Goal: Task Accomplishment & Management: Manage account settings

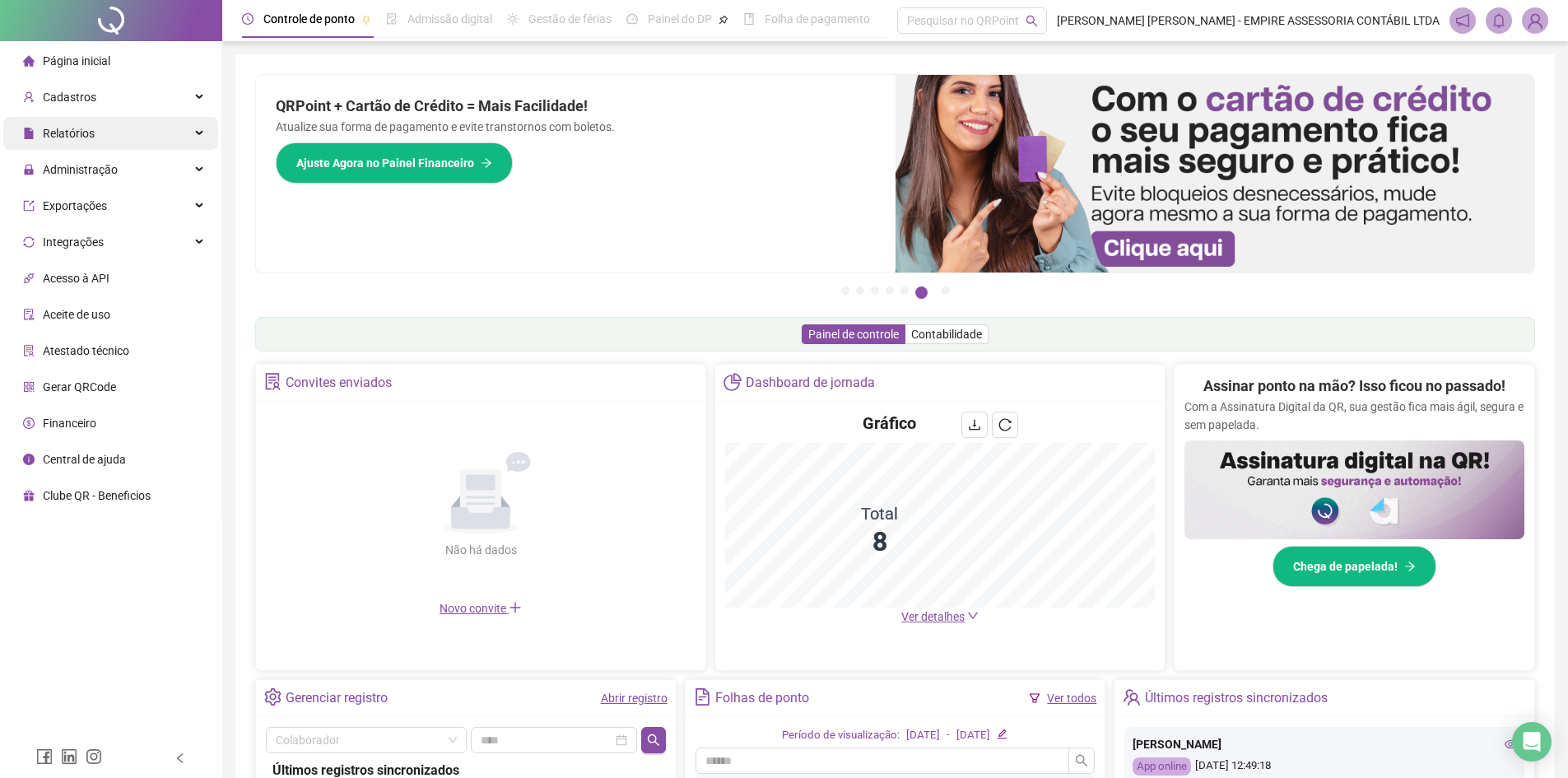
click at [130, 137] on div "Relatórios" at bounding box center [110, 134] width 215 height 33
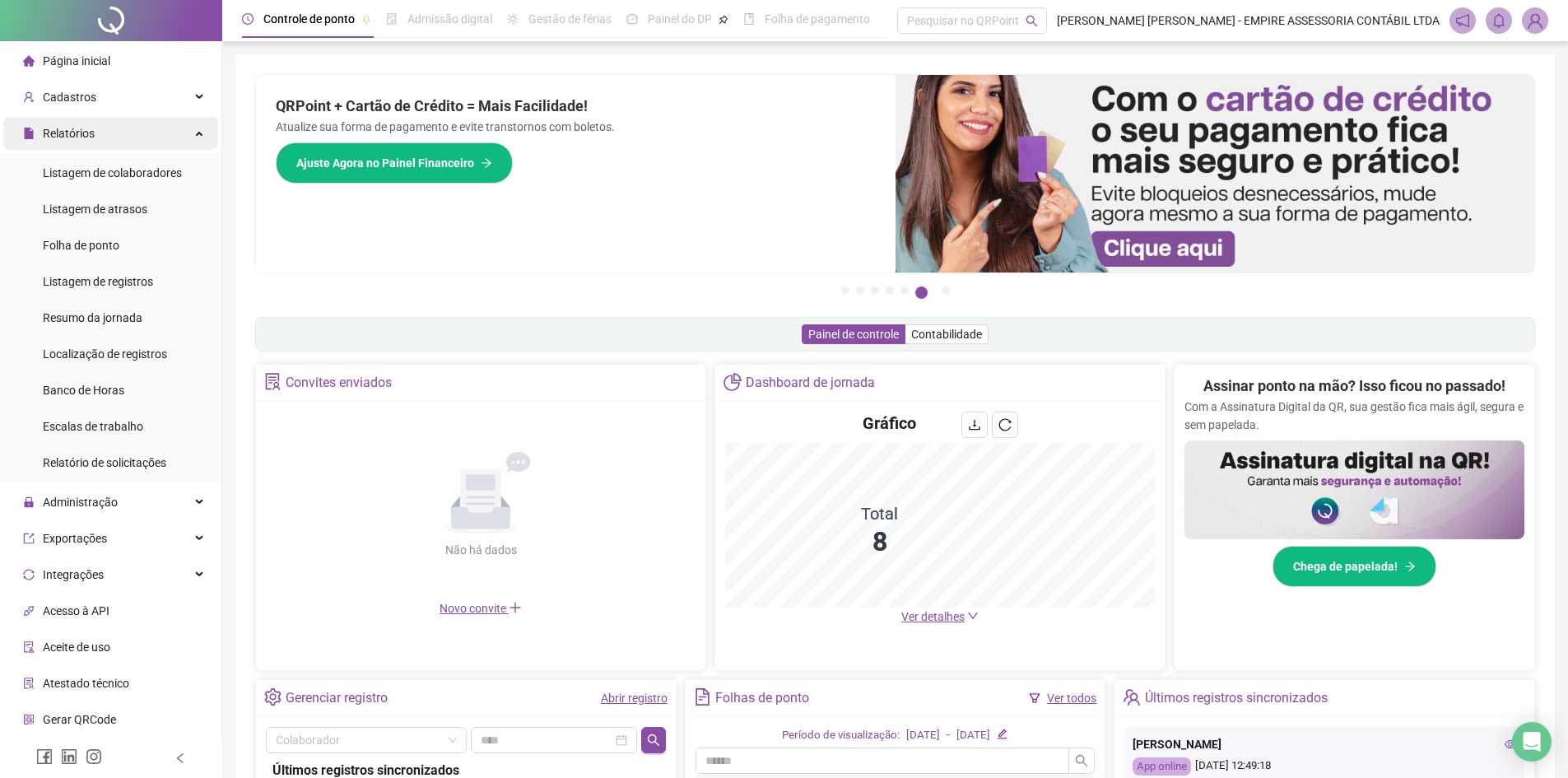
click at [185, 129] on div "Relatórios" at bounding box center [110, 134] width 215 height 33
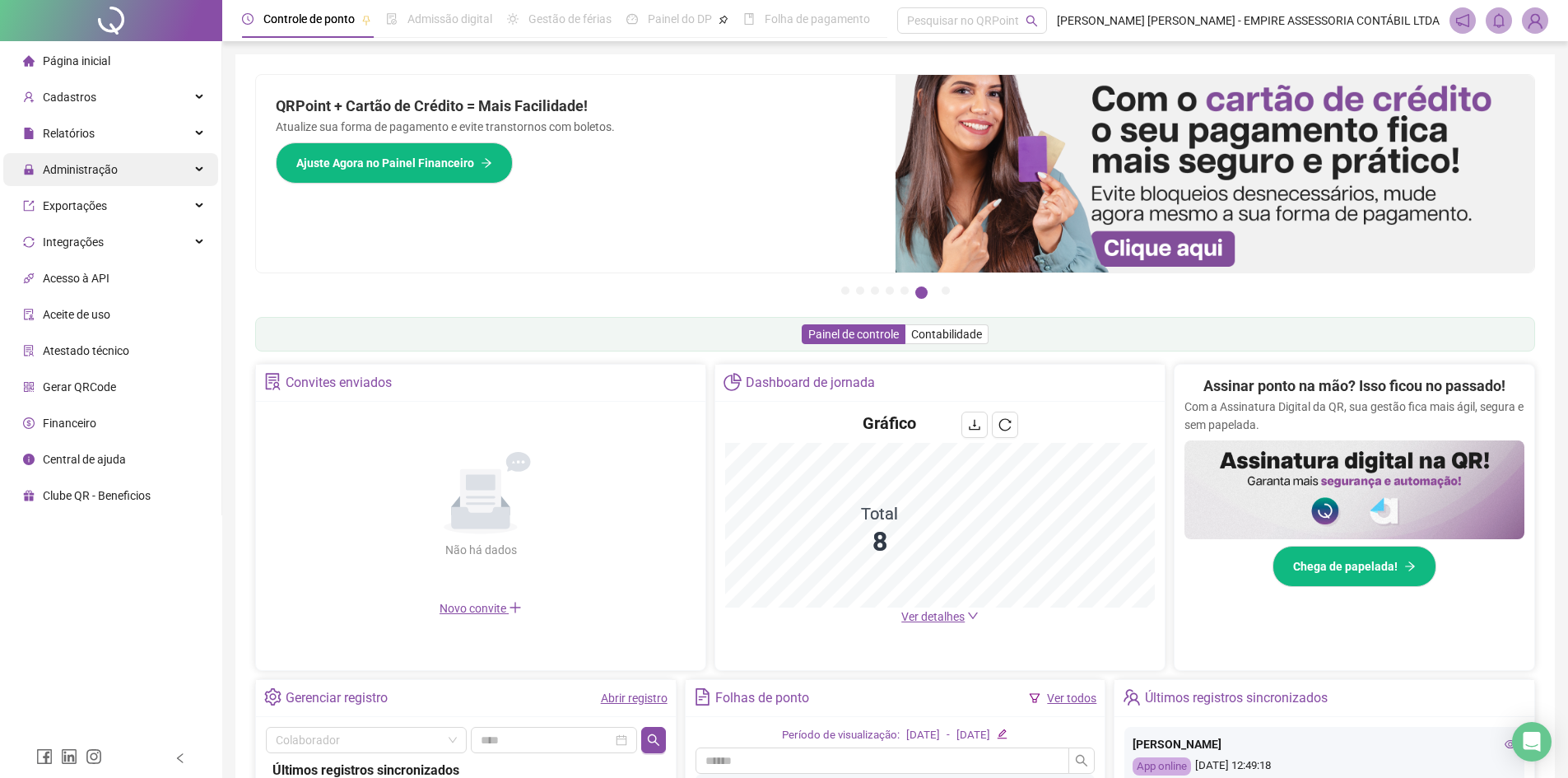
click at [174, 171] on div "Administração" at bounding box center [110, 170] width 215 height 33
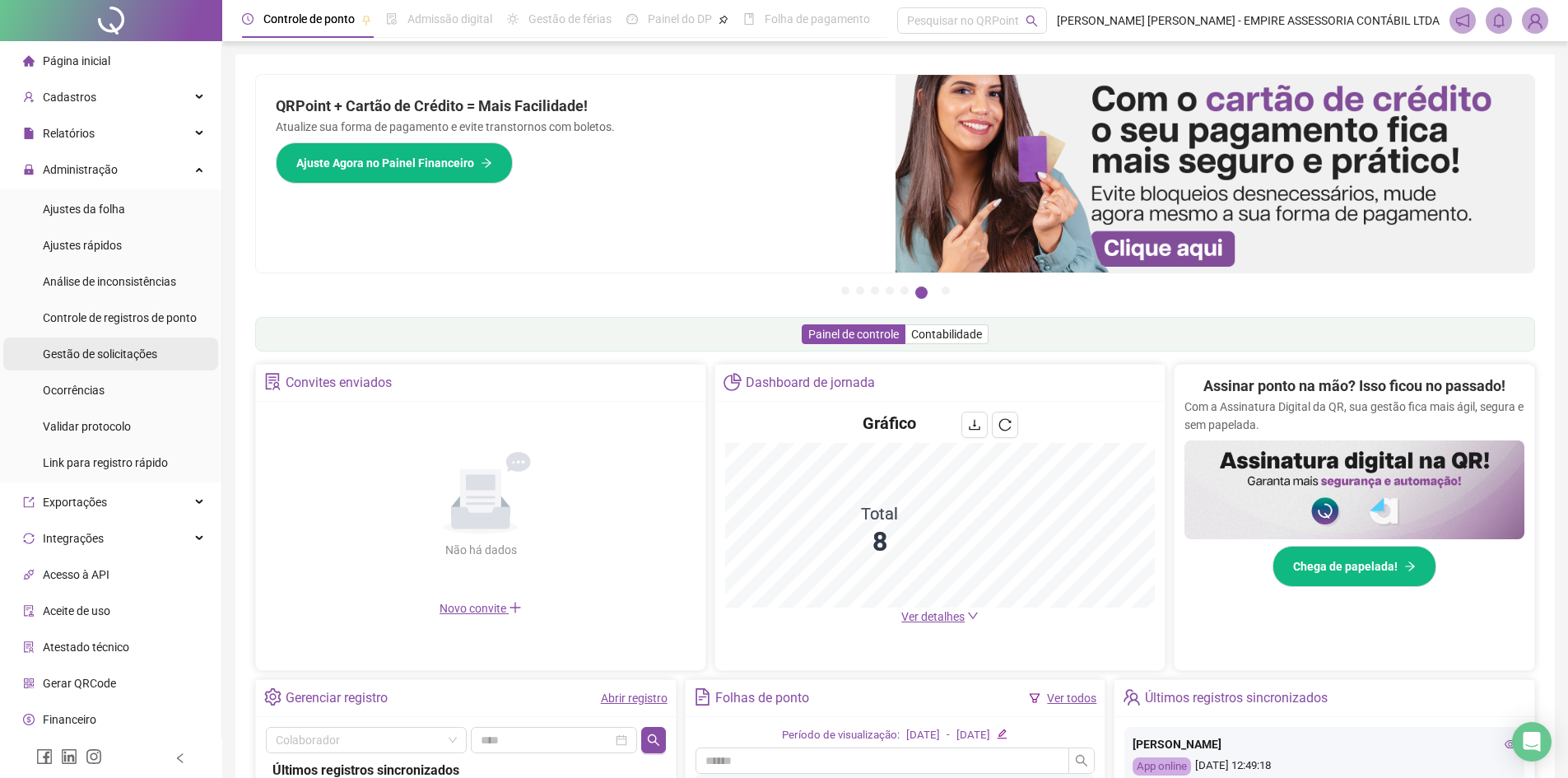
click at [143, 353] on span "Gestão de solicitações" at bounding box center [100, 354] width 114 height 13
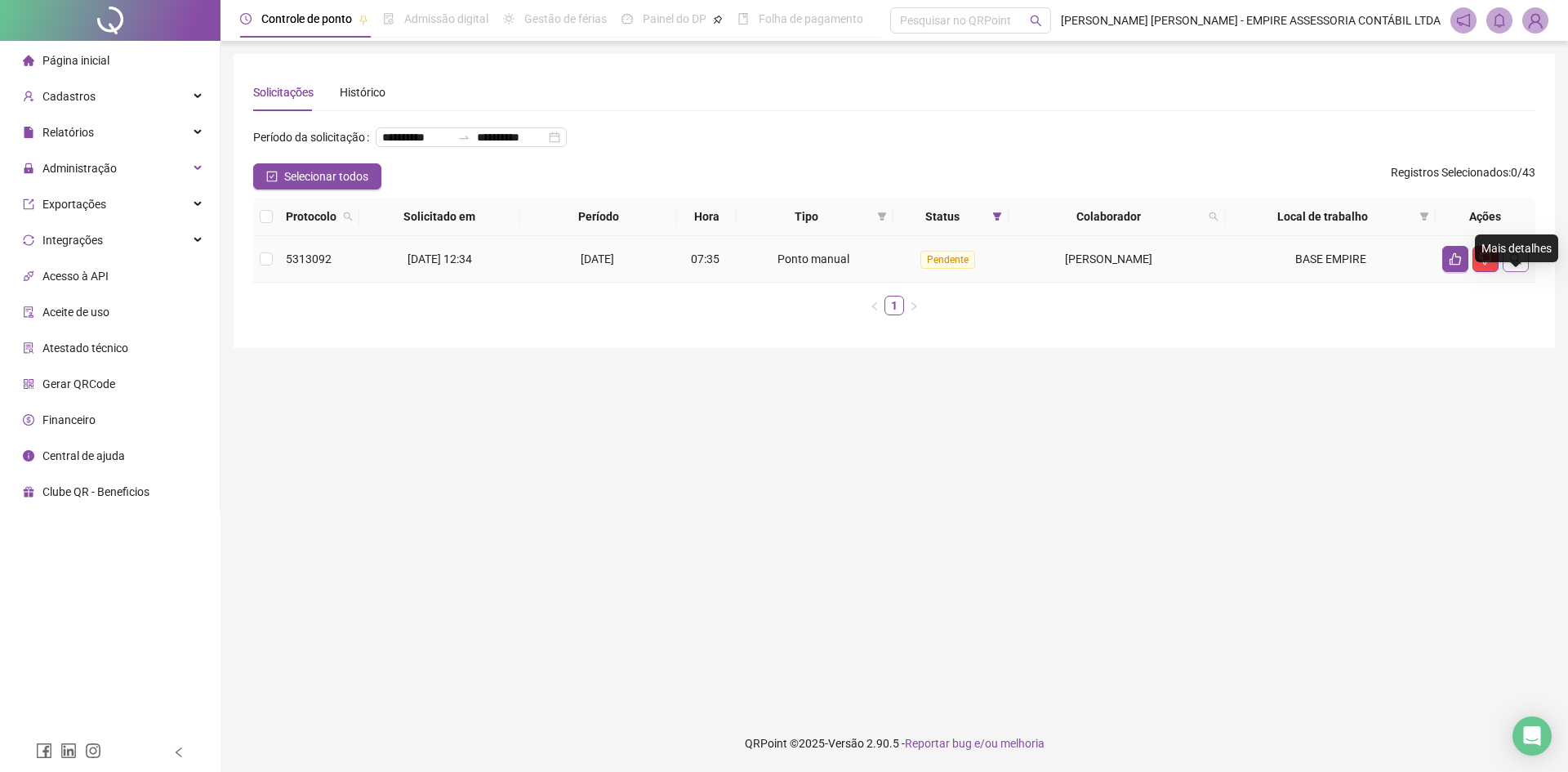
click at [1515, 265] on icon "search" at bounding box center [1514, 258] width 13 height 13
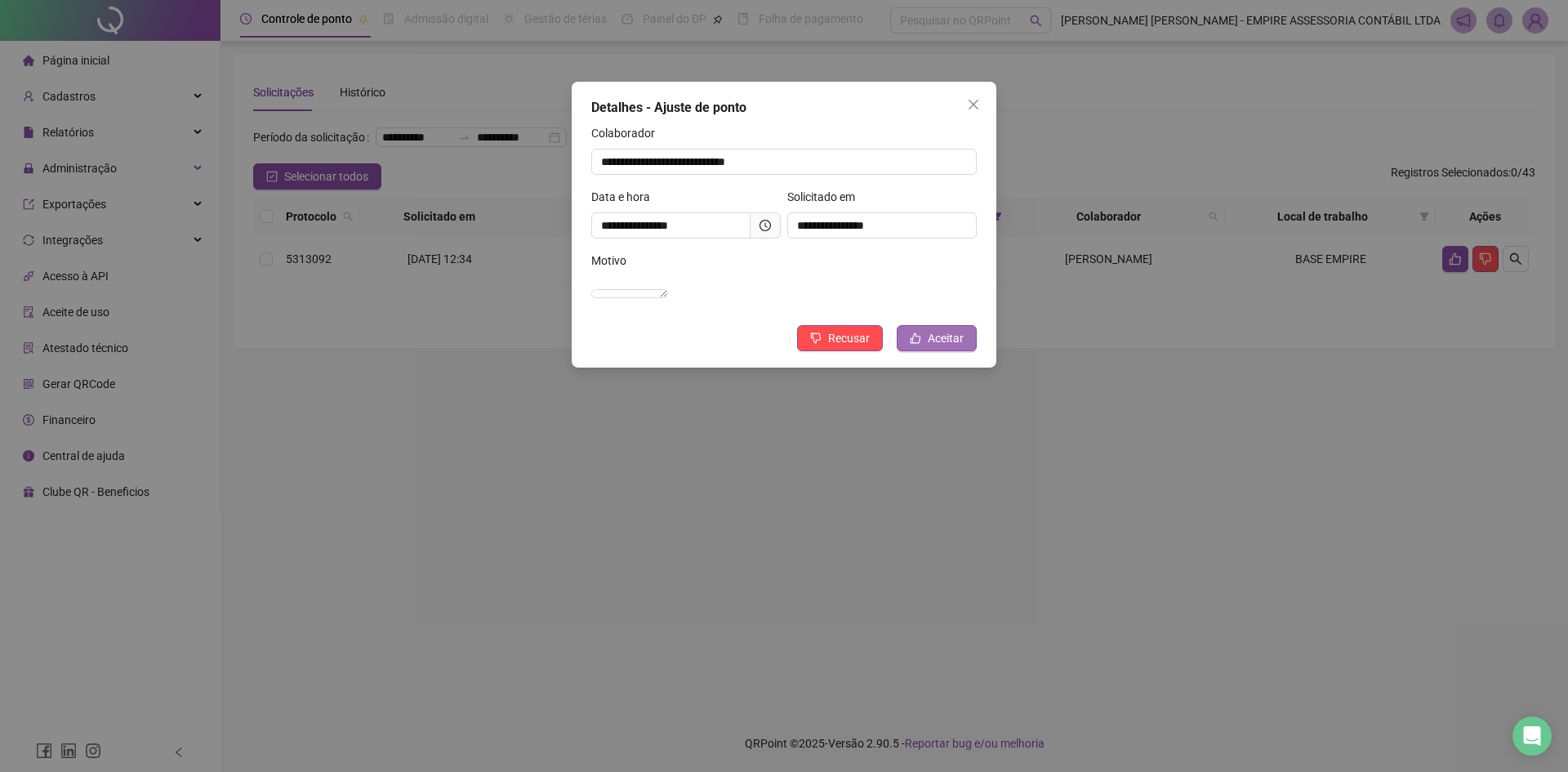
click at [954, 347] on span "Aceitar" at bounding box center [945, 338] width 36 height 18
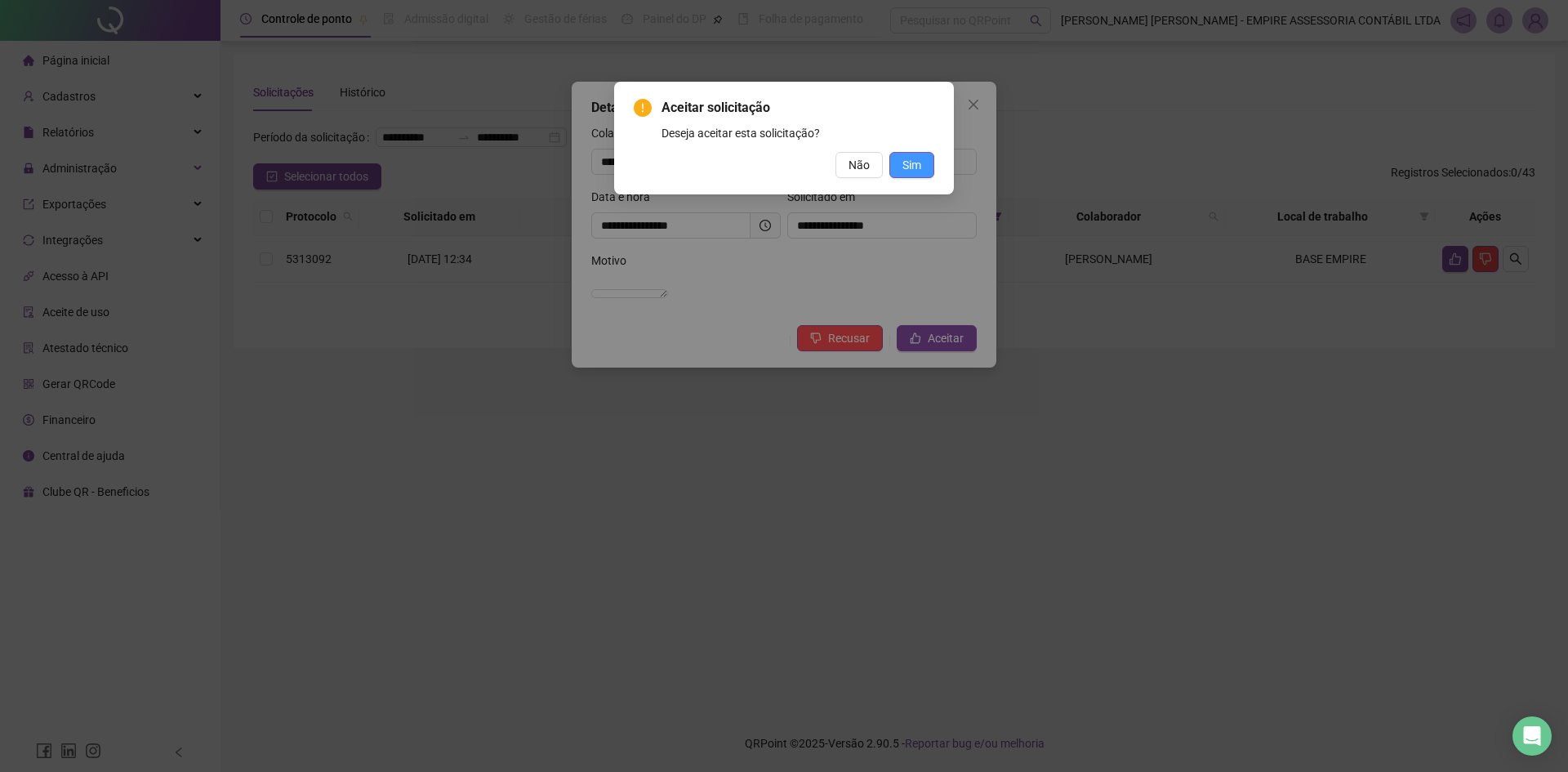
click at [906, 164] on span "Sim" at bounding box center [911, 165] width 19 height 18
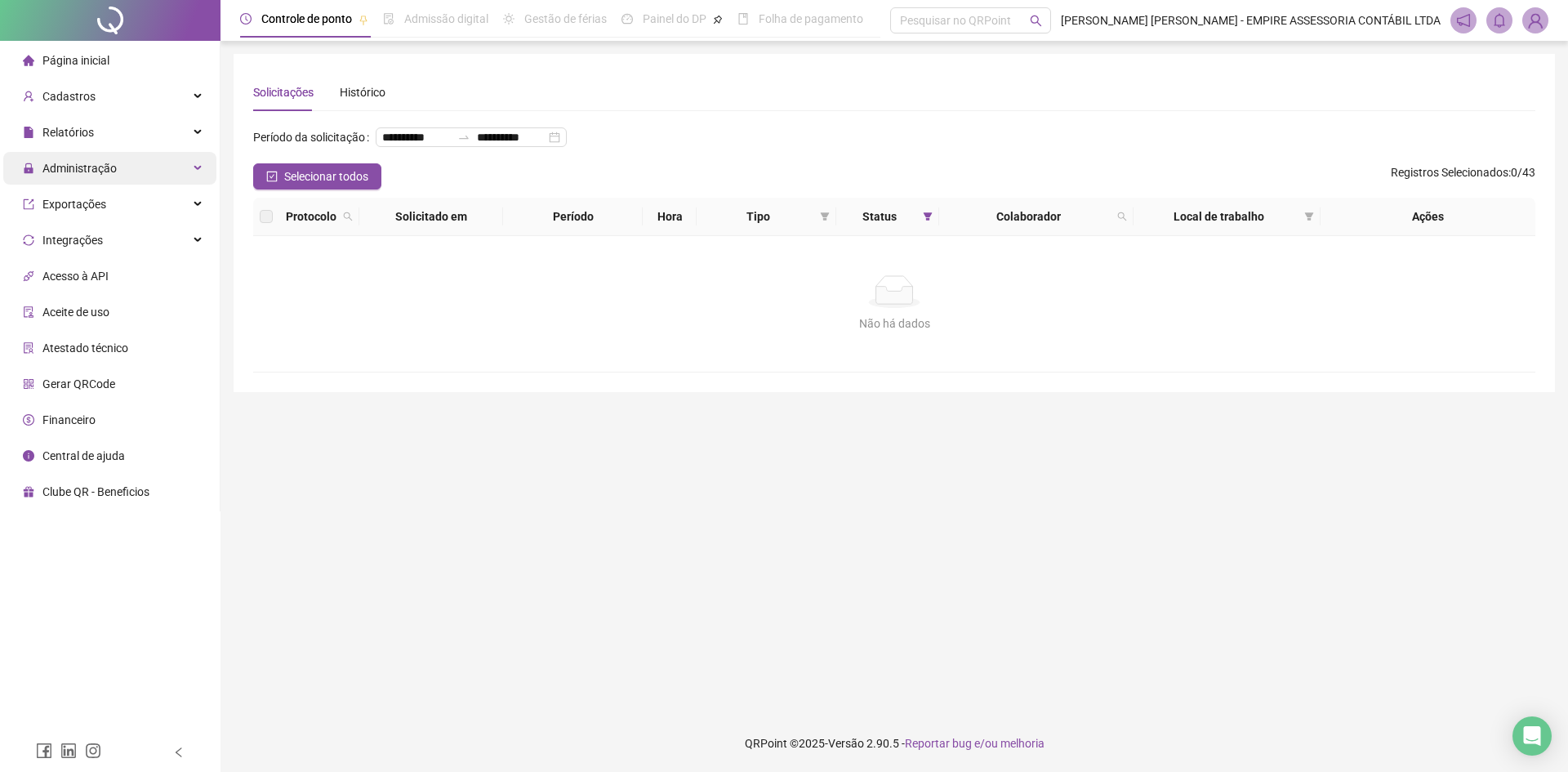
click at [186, 169] on div "Administração" at bounding box center [109, 169] width 213 height 33
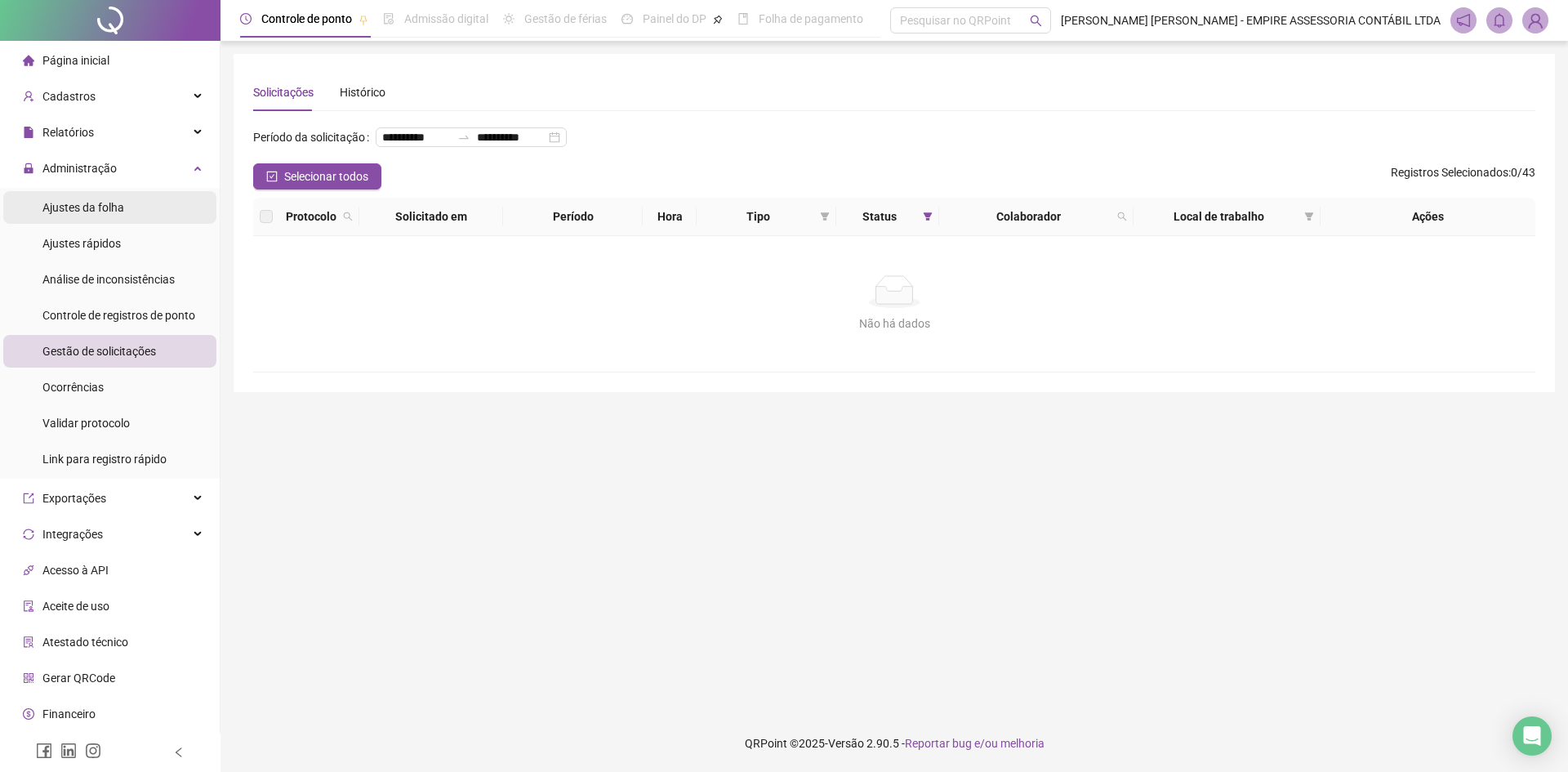
click at [111, 213] on span "Ajustes da folha" at bounding box center [84, 207] width 82 height 13
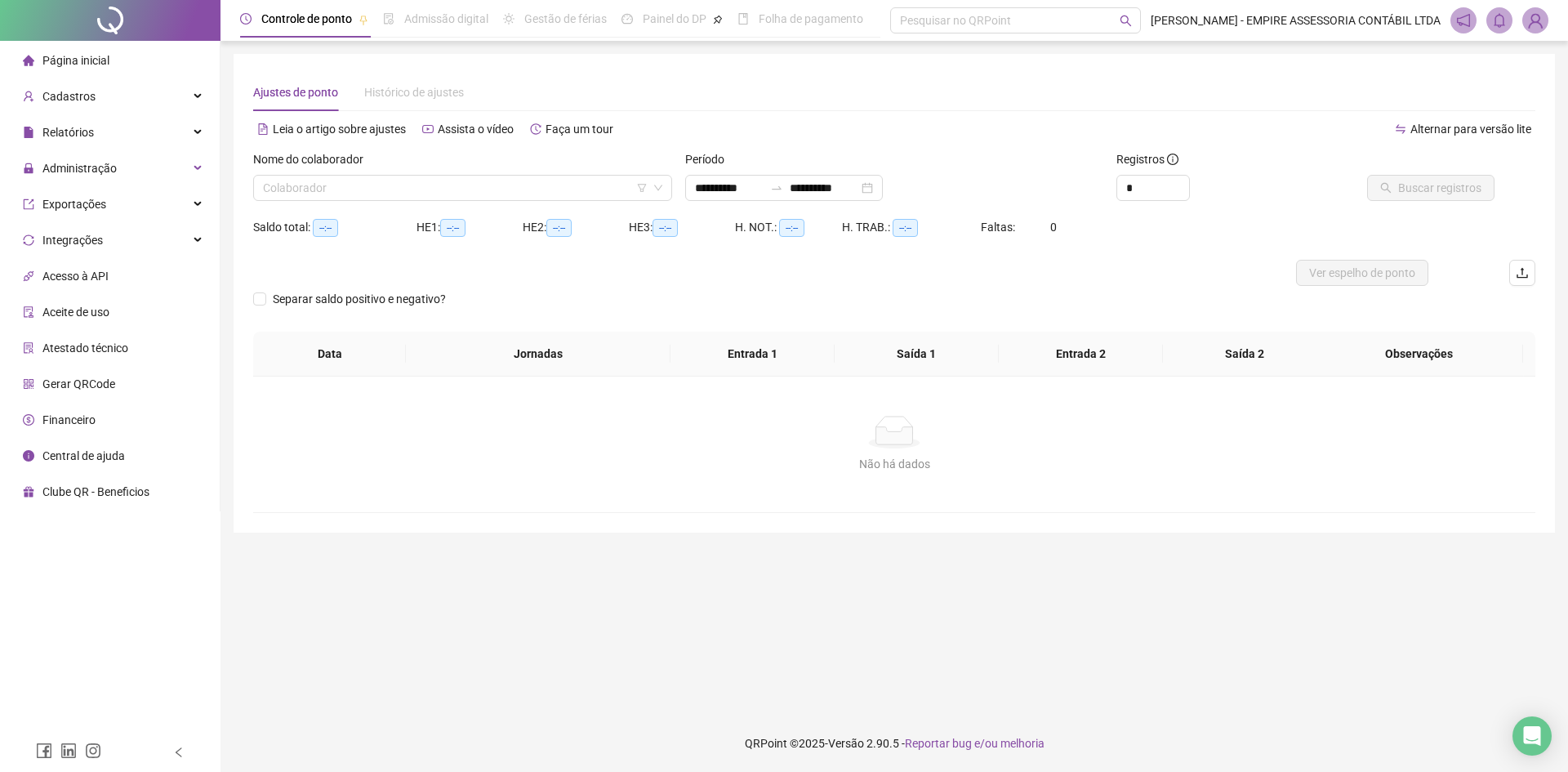
type input "**********"
click at [346, 187] on input "search" at bounding box center [455, 187] width 385 height 24
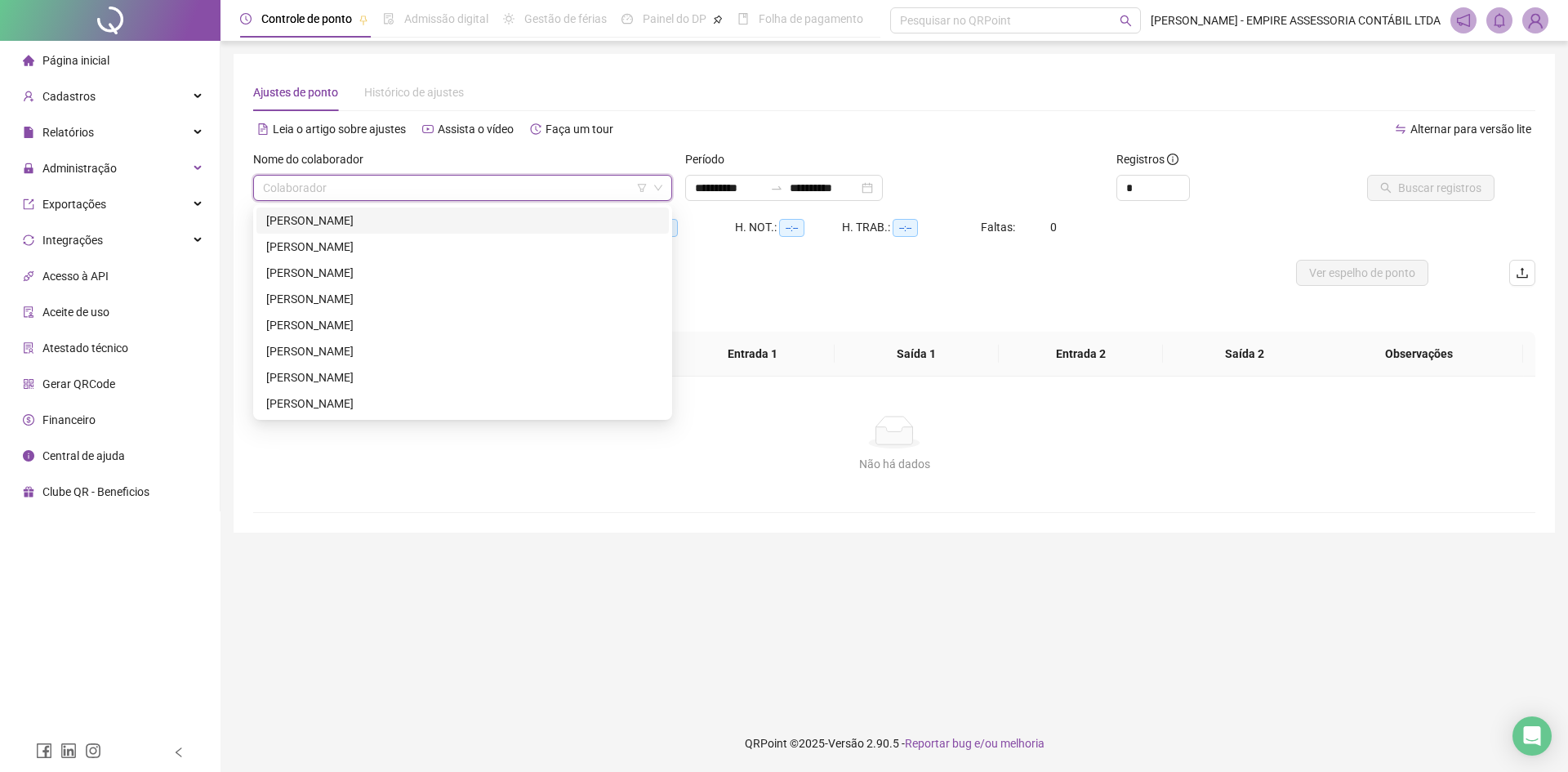
drag, startPoint x: 358, startPoint y: 214, endPoint x: 527, endPoint y: 219, distance: 169.1
click at [362, 216] on div "[PERSON_NAME]" at bounding box center [462, 220] width 393 height 18
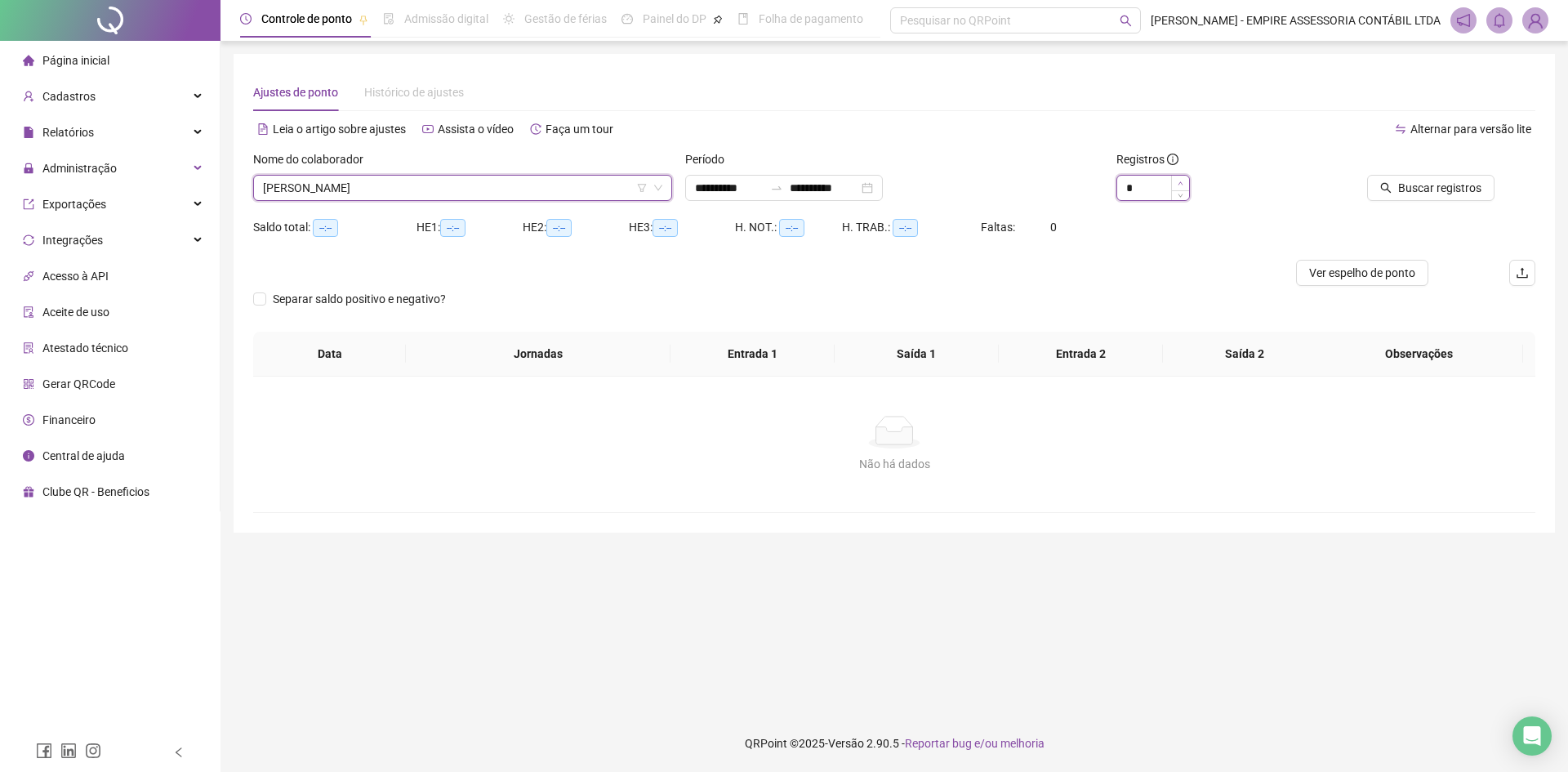
type input "*"
click at [1181, 182] on icon "up" at bounding box center [1180, 183] width 6 height 6
click at [1422, 177] on button "Buscar registros" at bounding box center [1431, 187] width 128 height 26
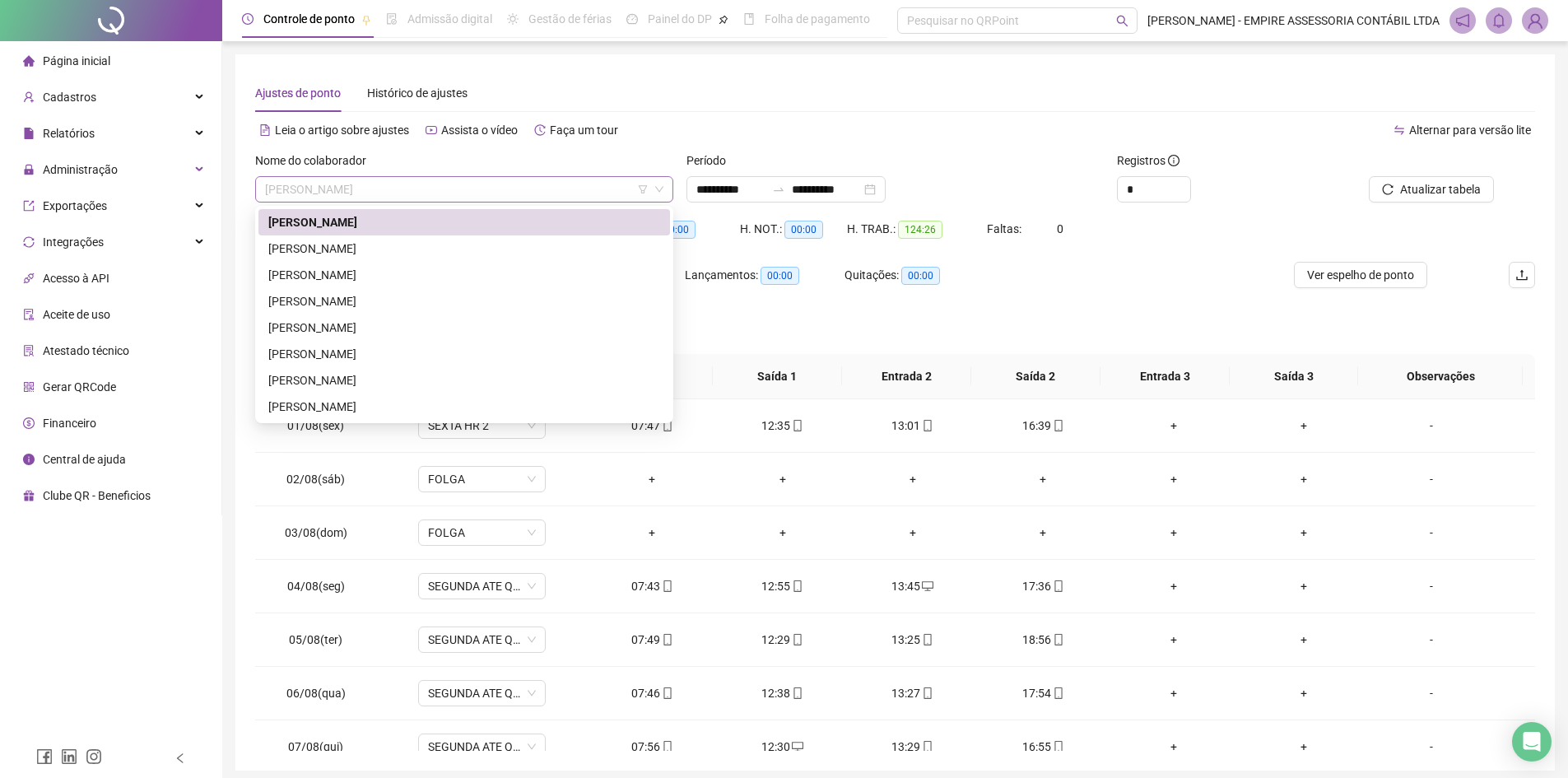
click at [424, 194] on span "[PERSON_NAME]" at bounding box center [465, 189] width 399 height 25
click at [360, 276] on div "[PERSON_NAME]" at bounding box center [464, 275] width 392 height 18
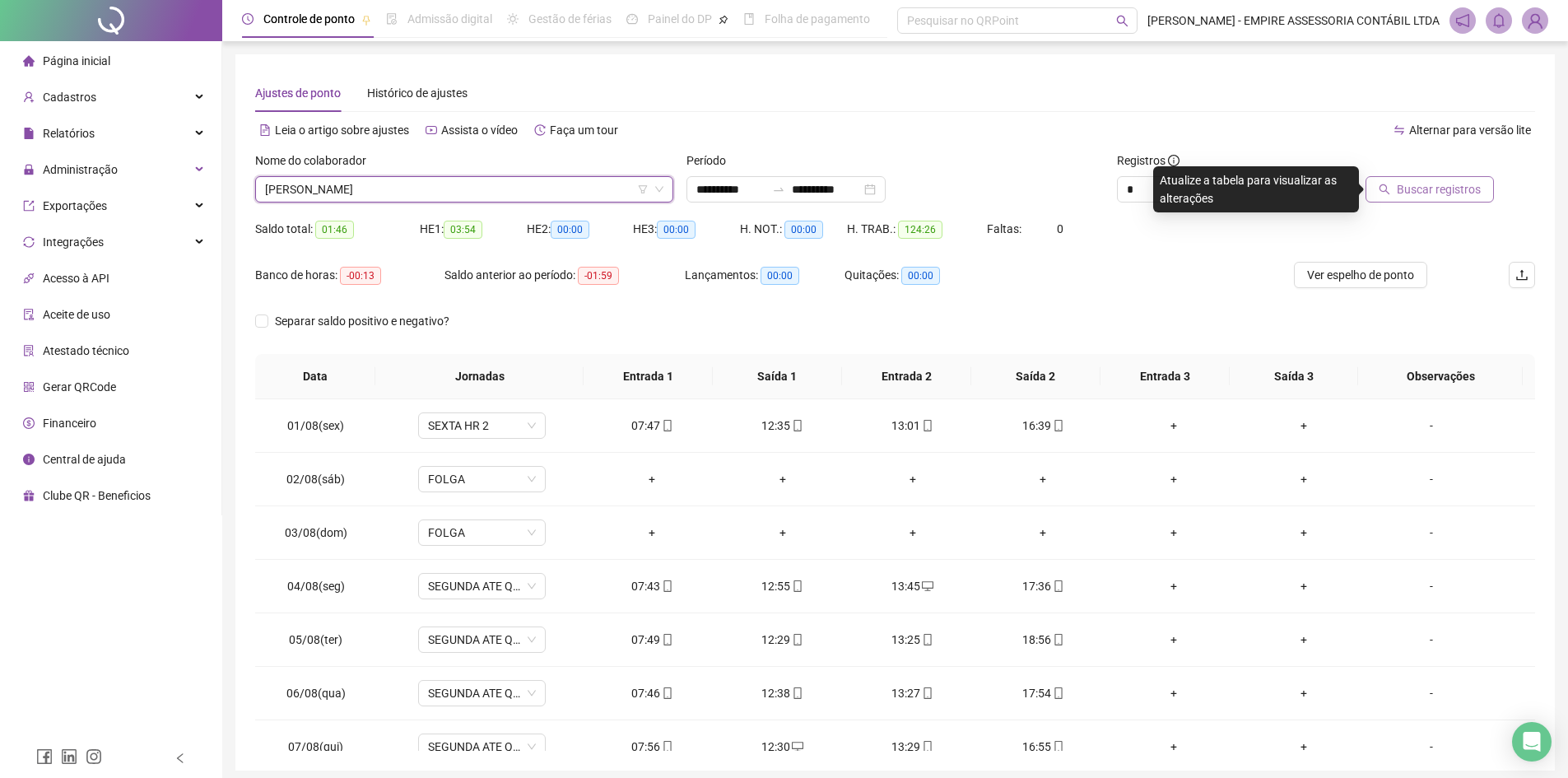
click at [1470, 182] on span "Buscar registros" at bounding box center [1438, 189] width 84 height 18
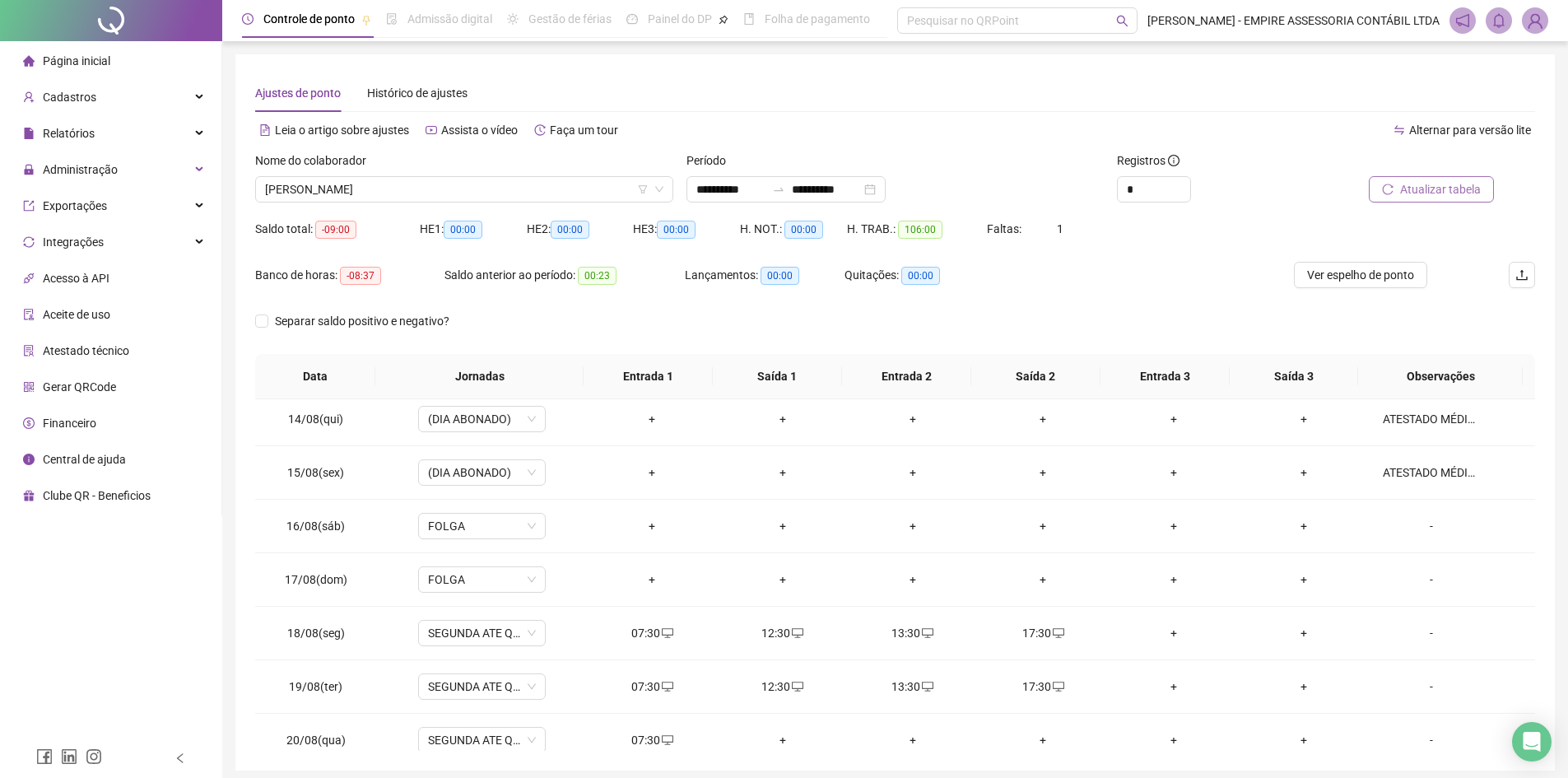
scroll to position [718, 0]
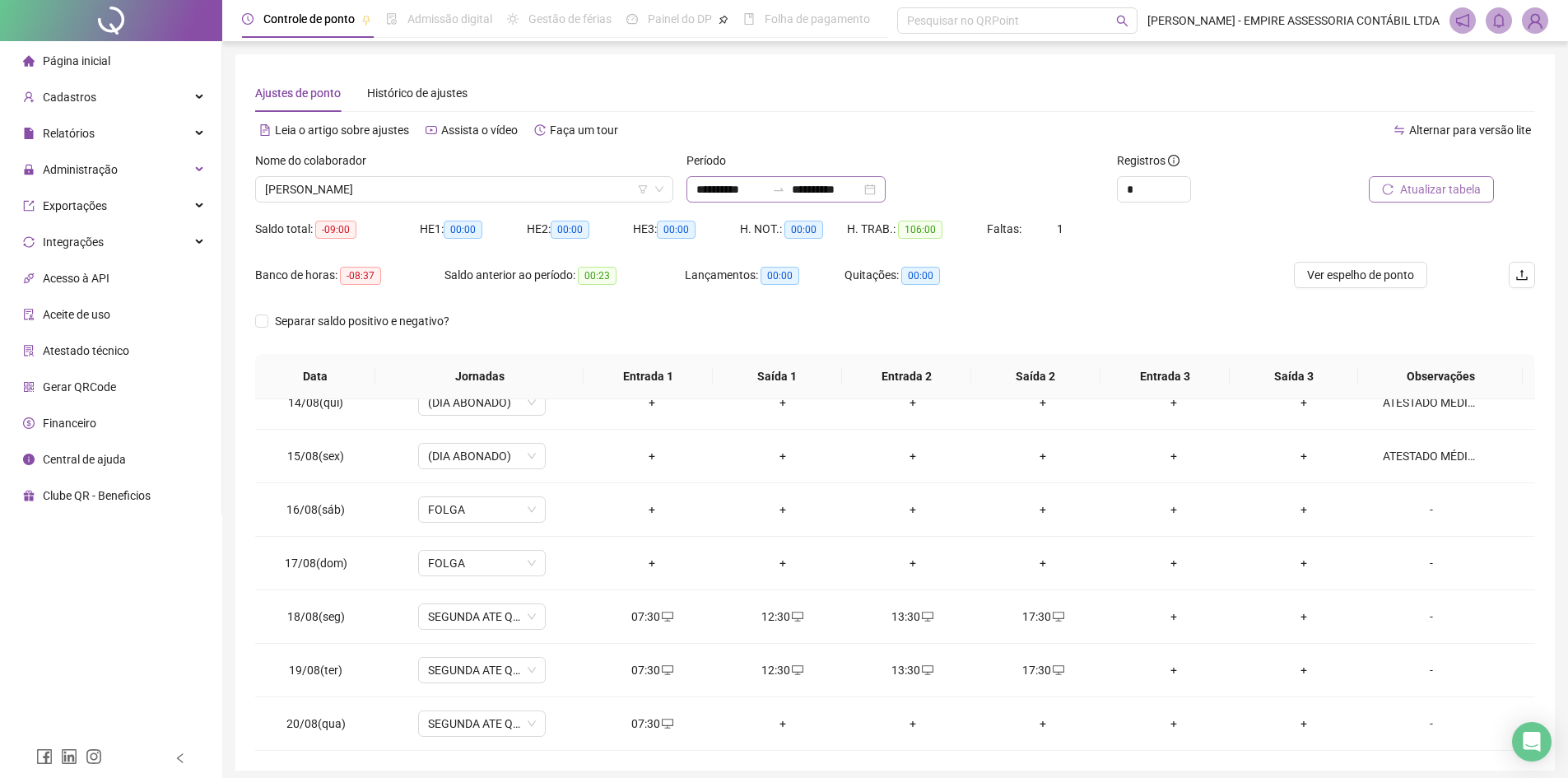
click at [885, 193] on div "**********" at bounding box center [786, 189] width 199 height 27
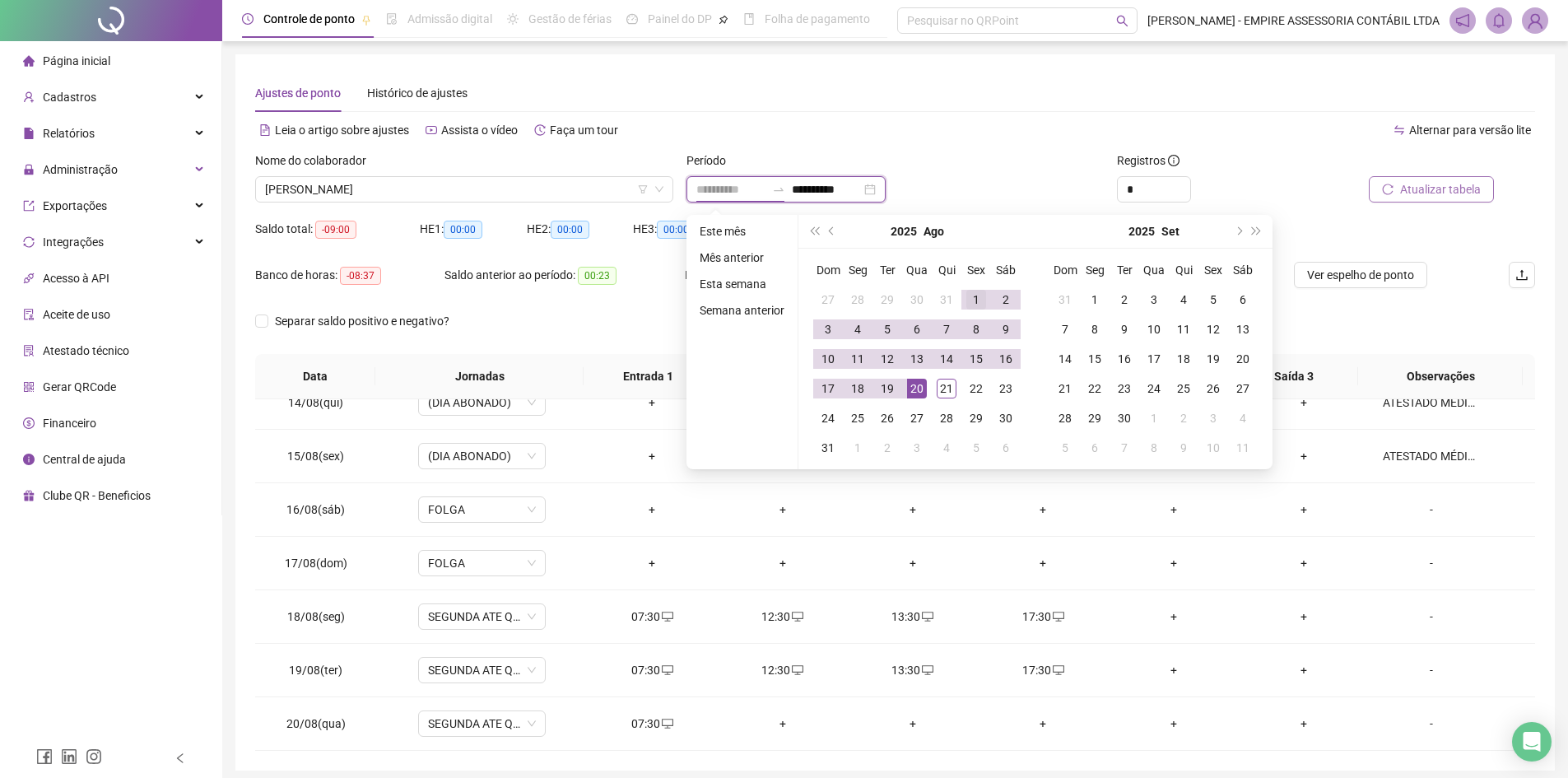
type input "**********"
click at [972, 303] on div "1" at bounding box center [977, 300] width 20 height 20
type input "**********"
click at [952, 383] on div "21" at bounding box center [946, 388] width 20 height 20
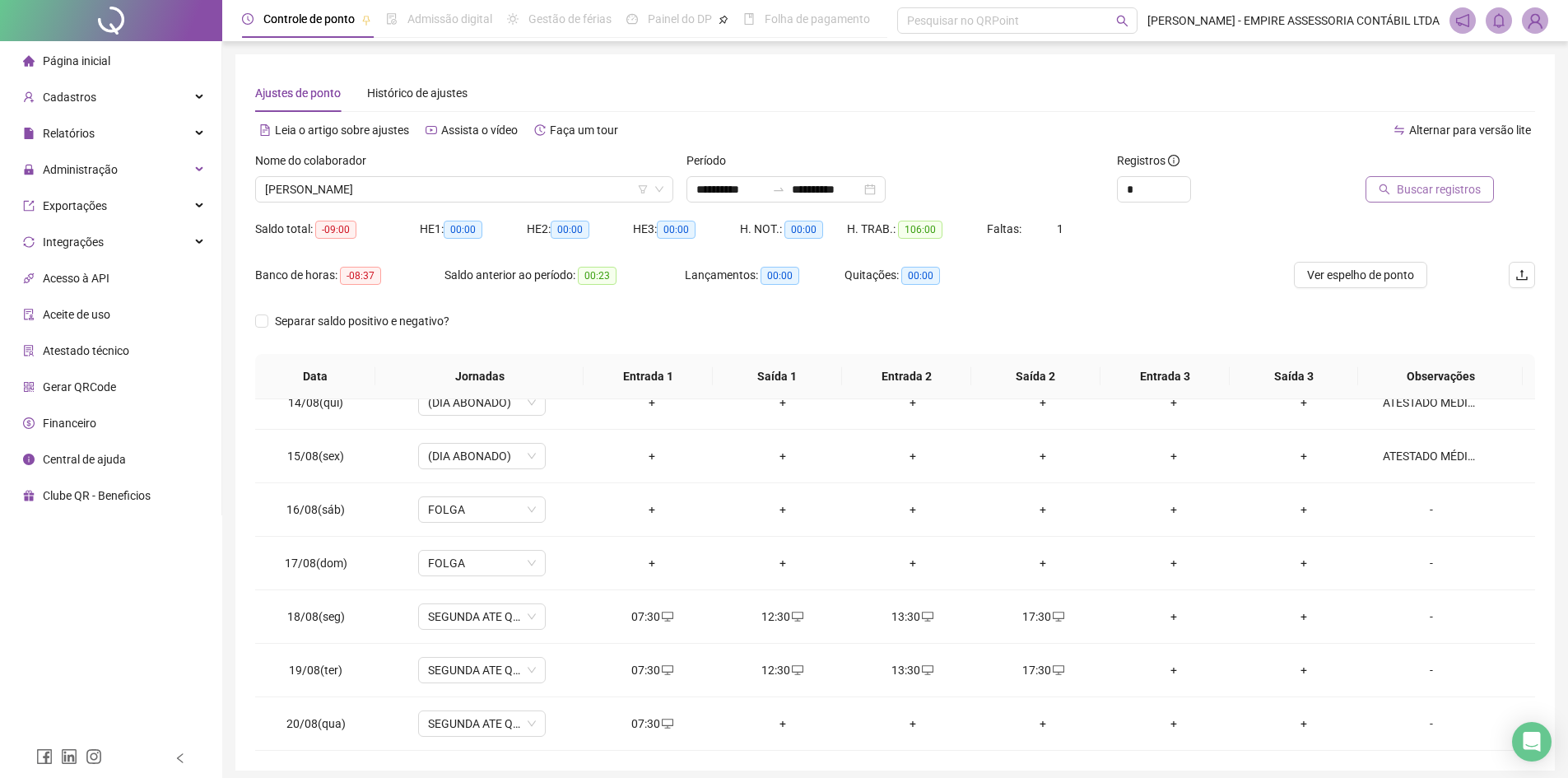
click at [1424, 192] on span "Buscar registros" at bounding box center [1438, 189] width 84 height 18
click at [514, 184] on span "[PERSON_NAME]" at bounding box center [465, 189] width 399 height 25
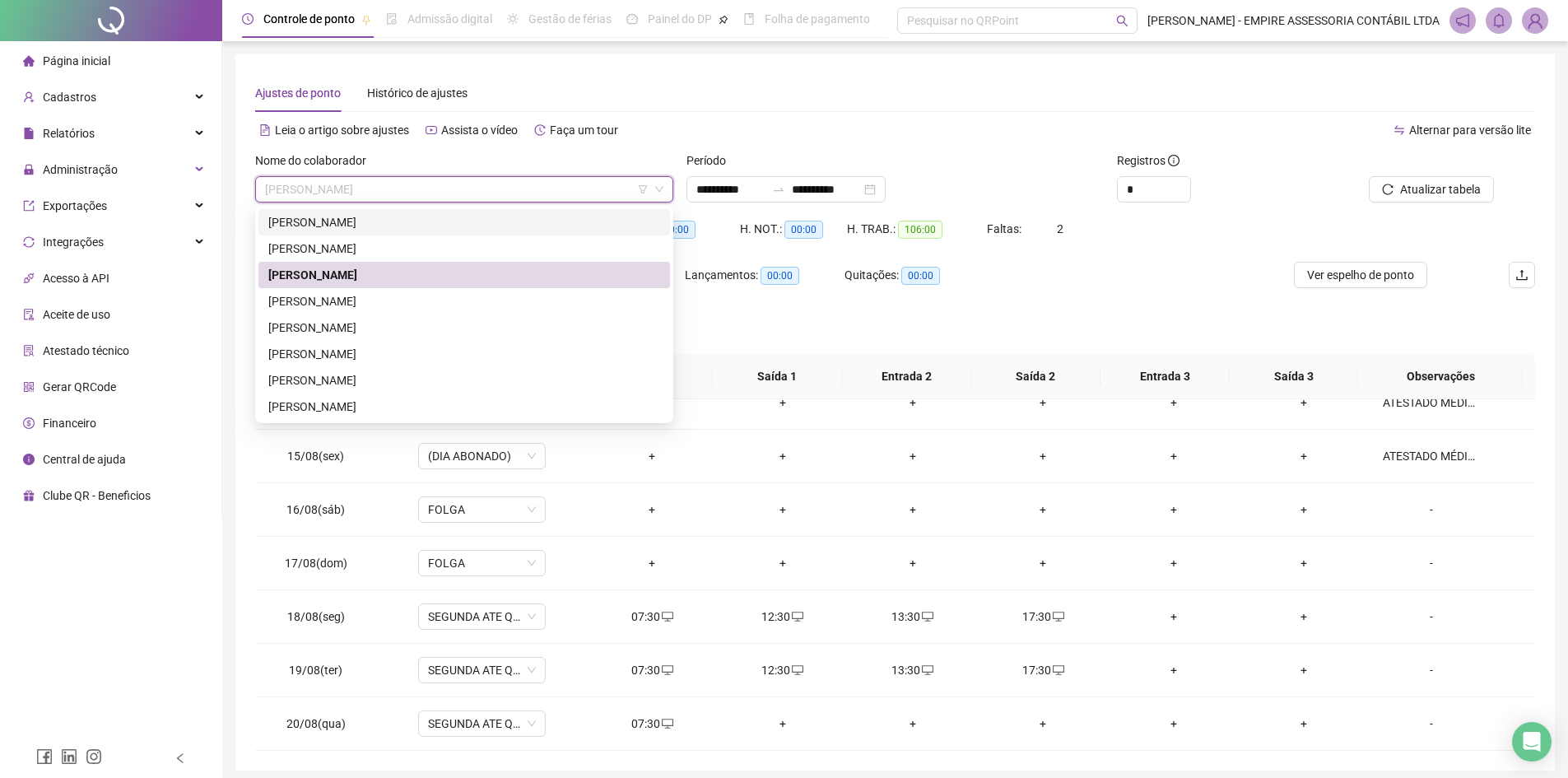
click at [389, 219] on div "[PERSON_NAME]" at bounding box center [464, 222] width 392 height 18
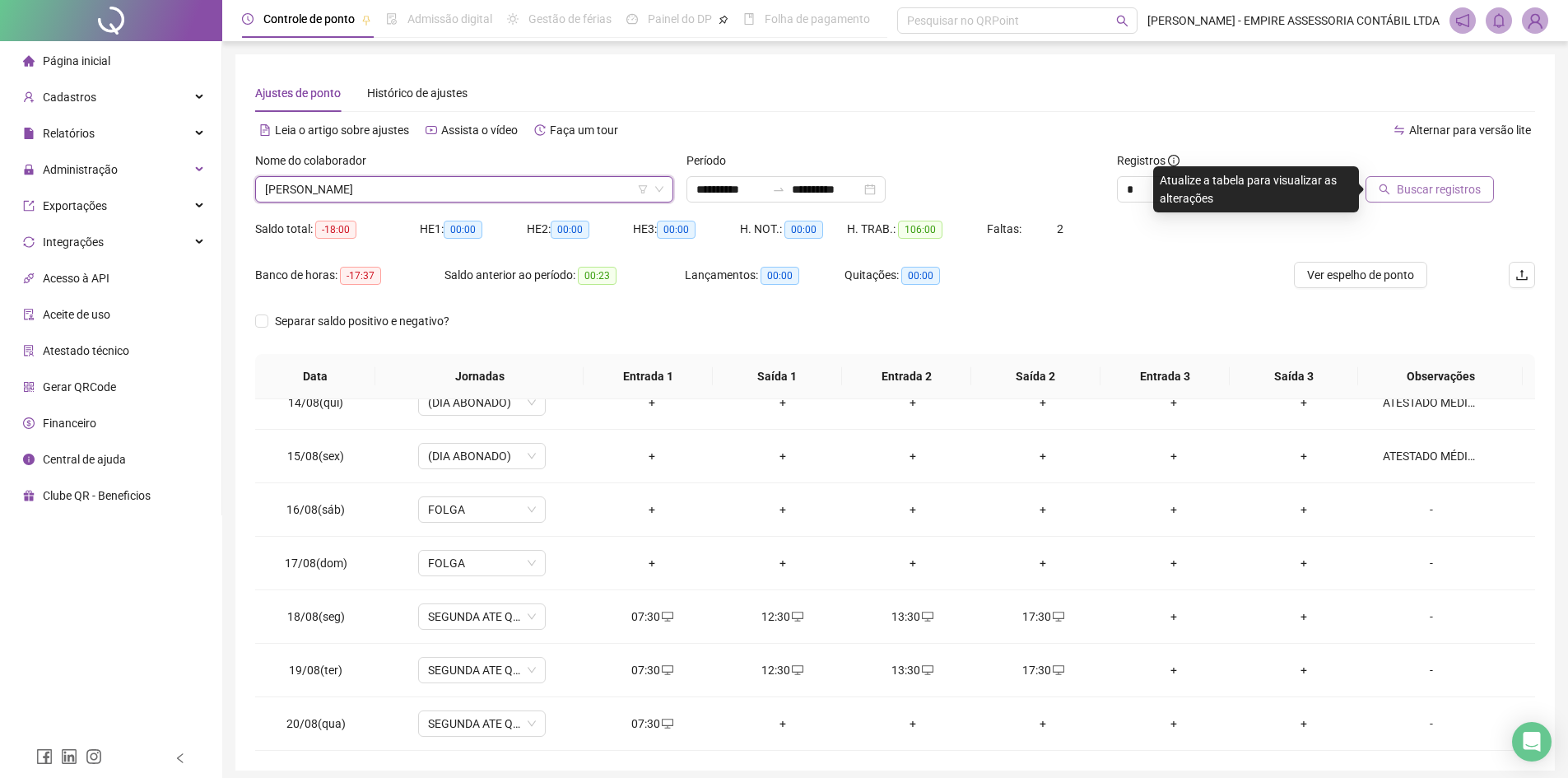
click at [1419, 193] on span "Buscar registros" at bounding box center [1438, 189] width 84 height 18
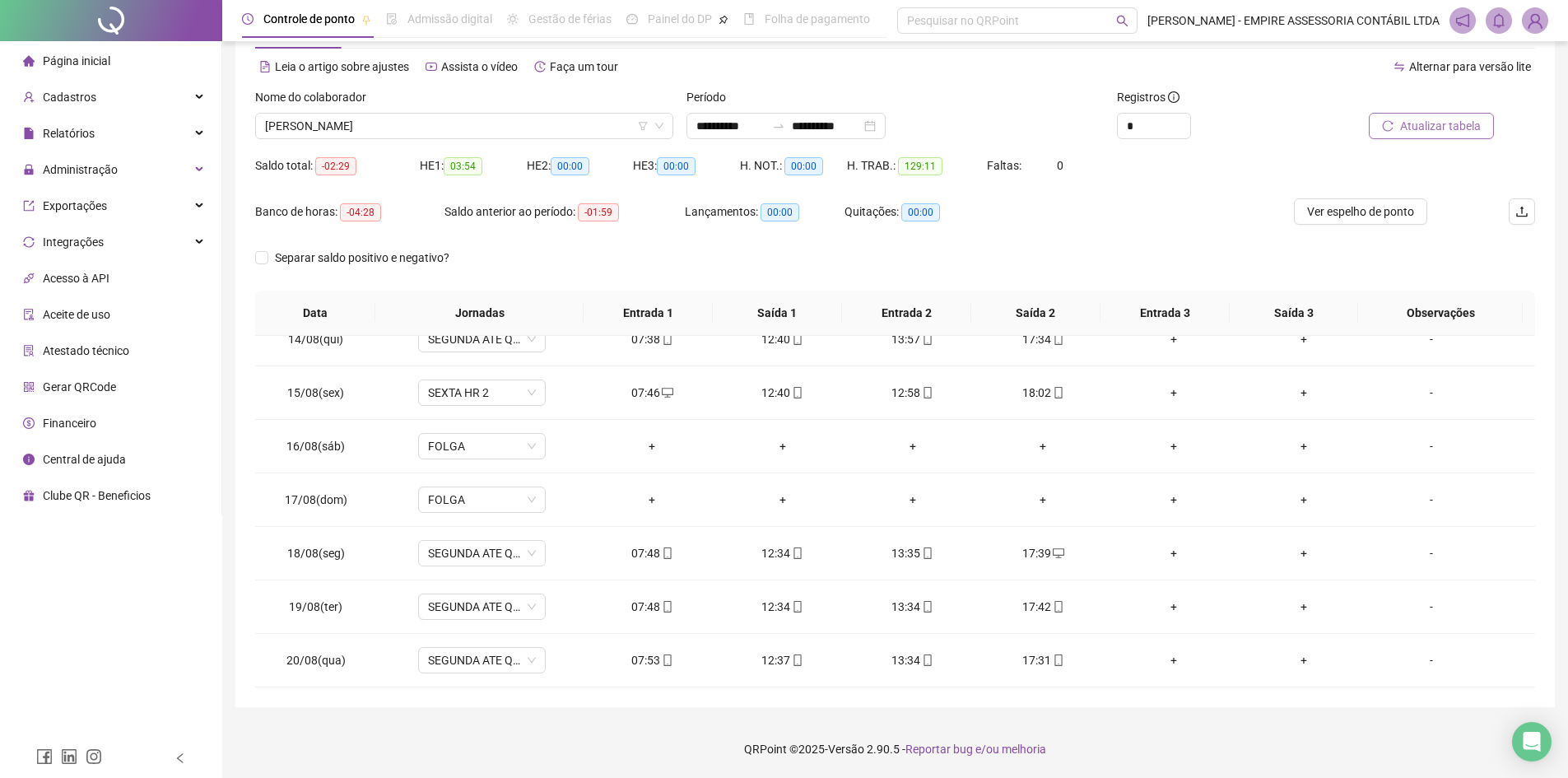
scroll to position [772, 0]
click at [420, 122] on span "[PERSON_NAME]" at bounding box center [465, 126] width 399 height 25
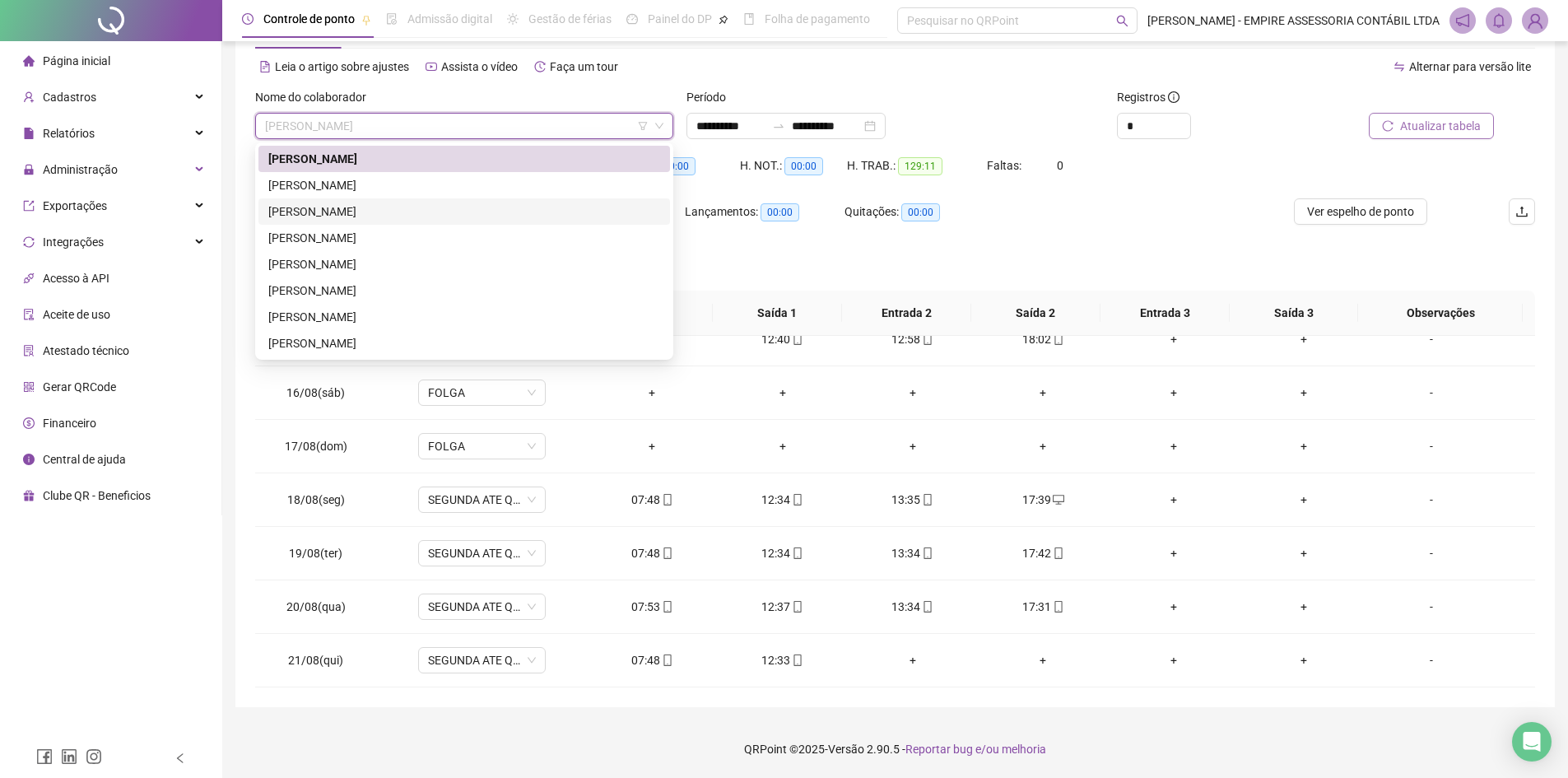
click at [394, 211] on div "[PERSON_NAME]" at bounding box center [464, 211] width 392 height 18
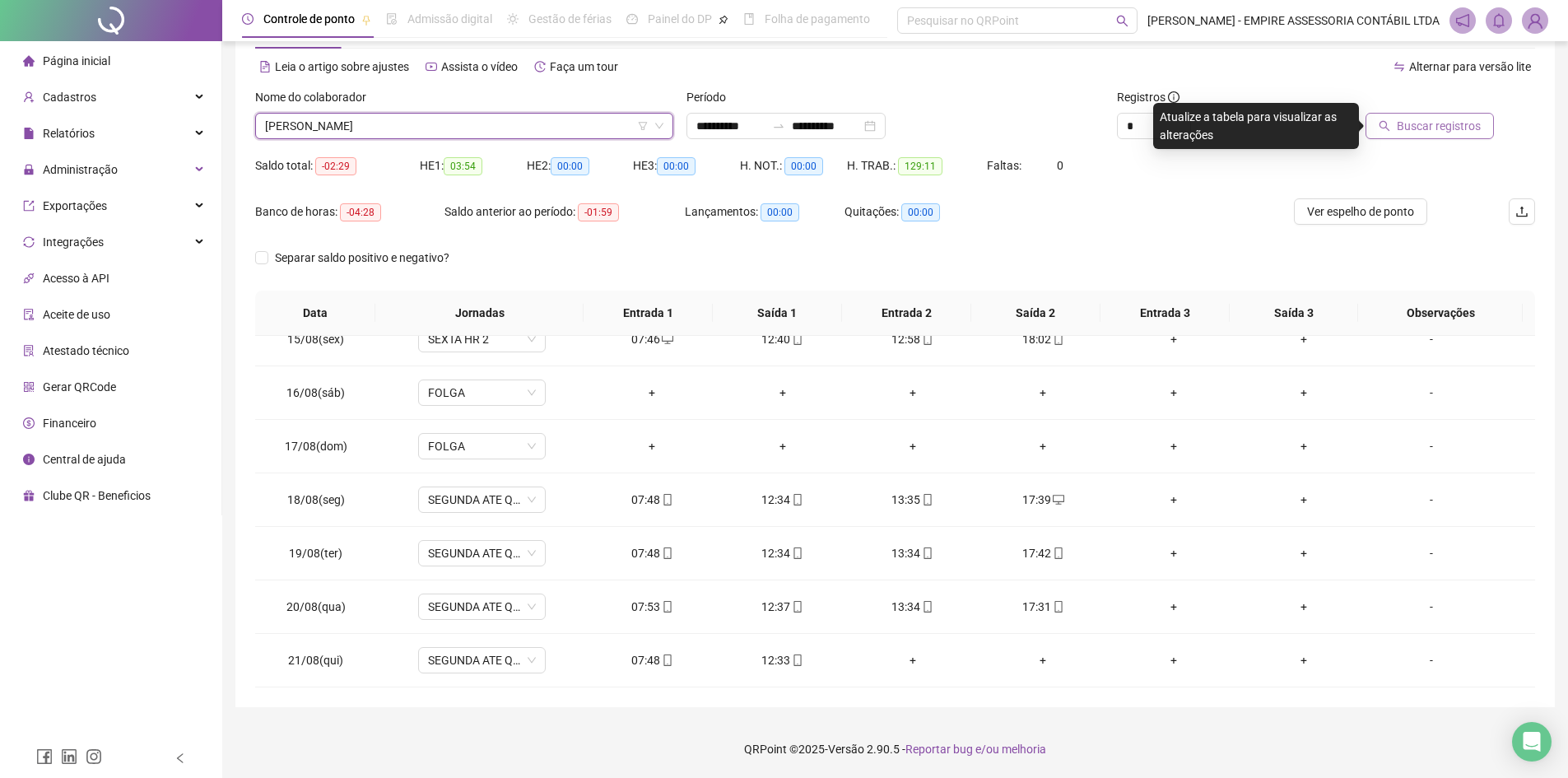
click at [1444, 122] on span "Buscar registros" at bounding box center [1438, 126] width 84 height 18
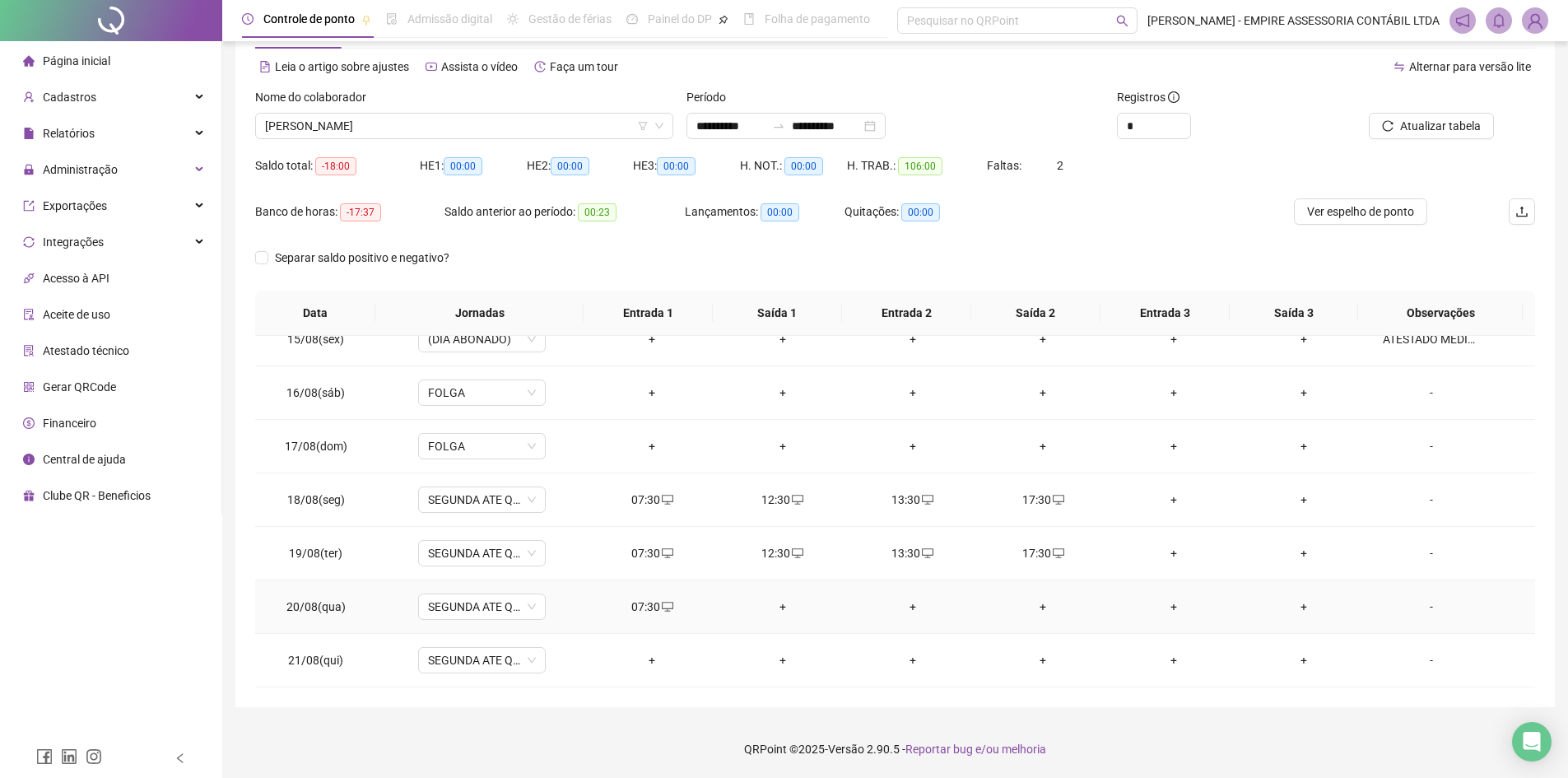
click at [776, 606] on div "+" at bounding box center [782, 606] width 104 height 18
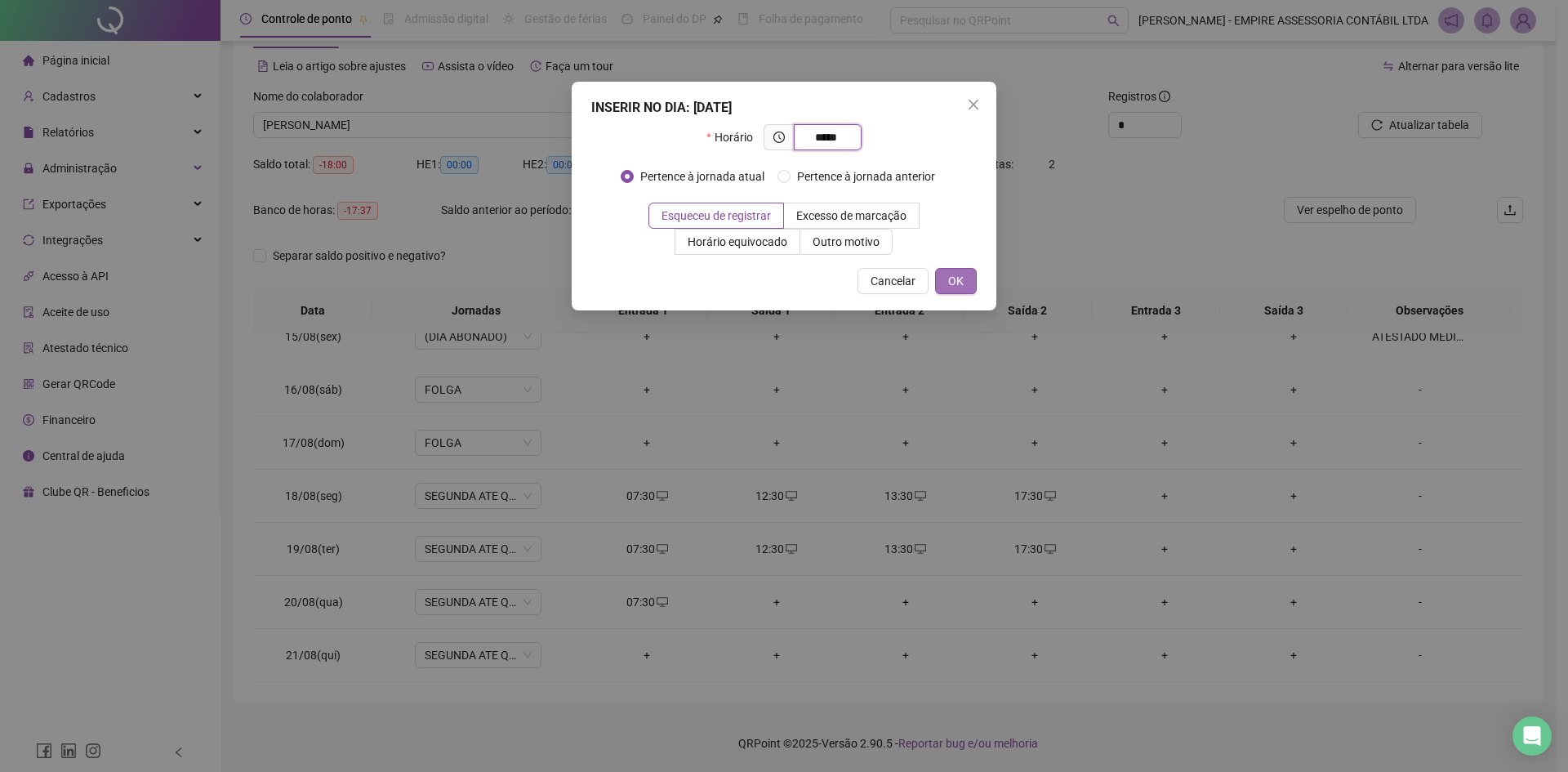
type input "*****"
click at [951, 280] on span "OK" at bounding box center [956, 281] width 16 height 18
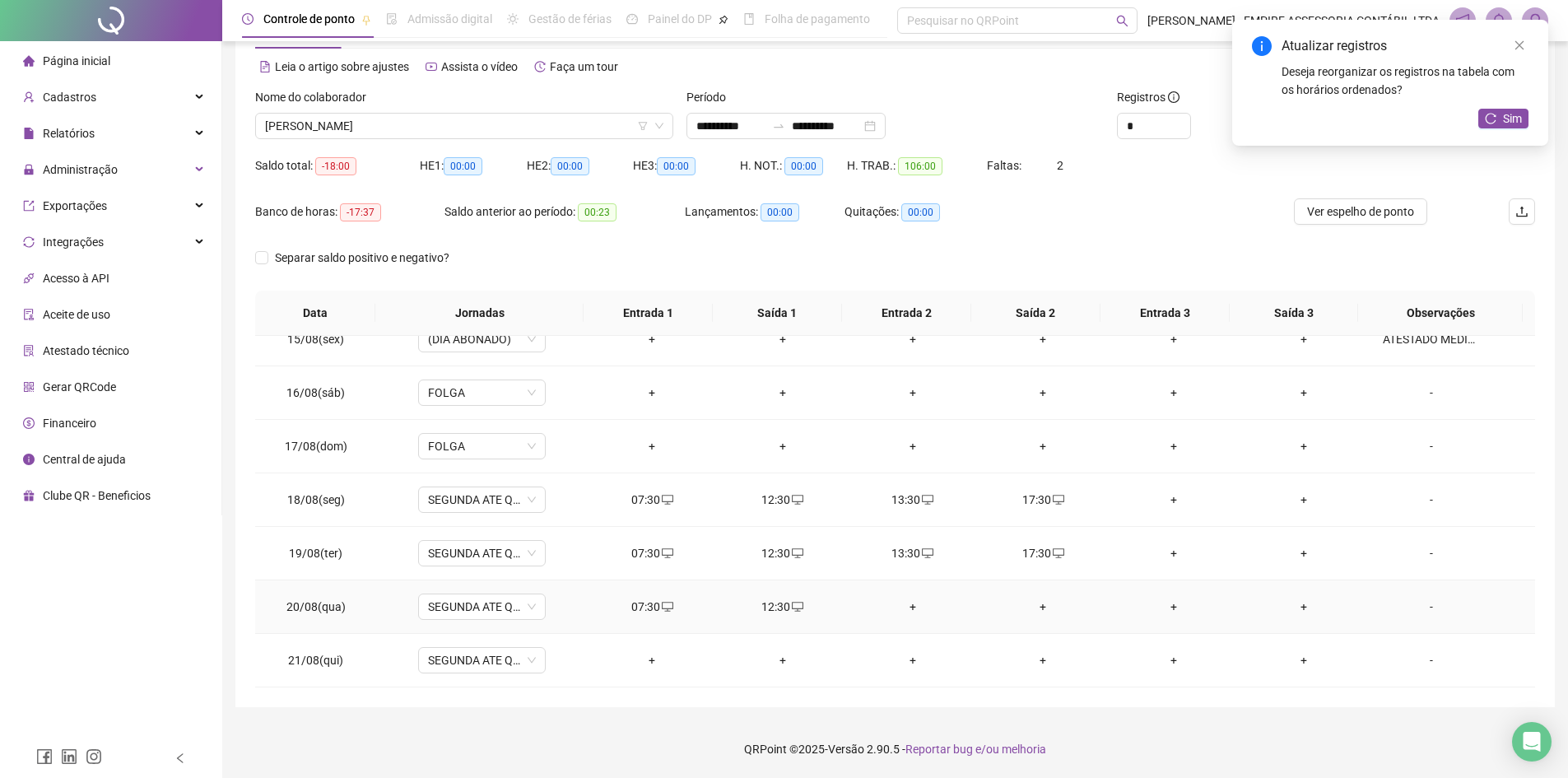
click at [907, 601] on div "+" at bounding box center [913, 606] width 104 height 18
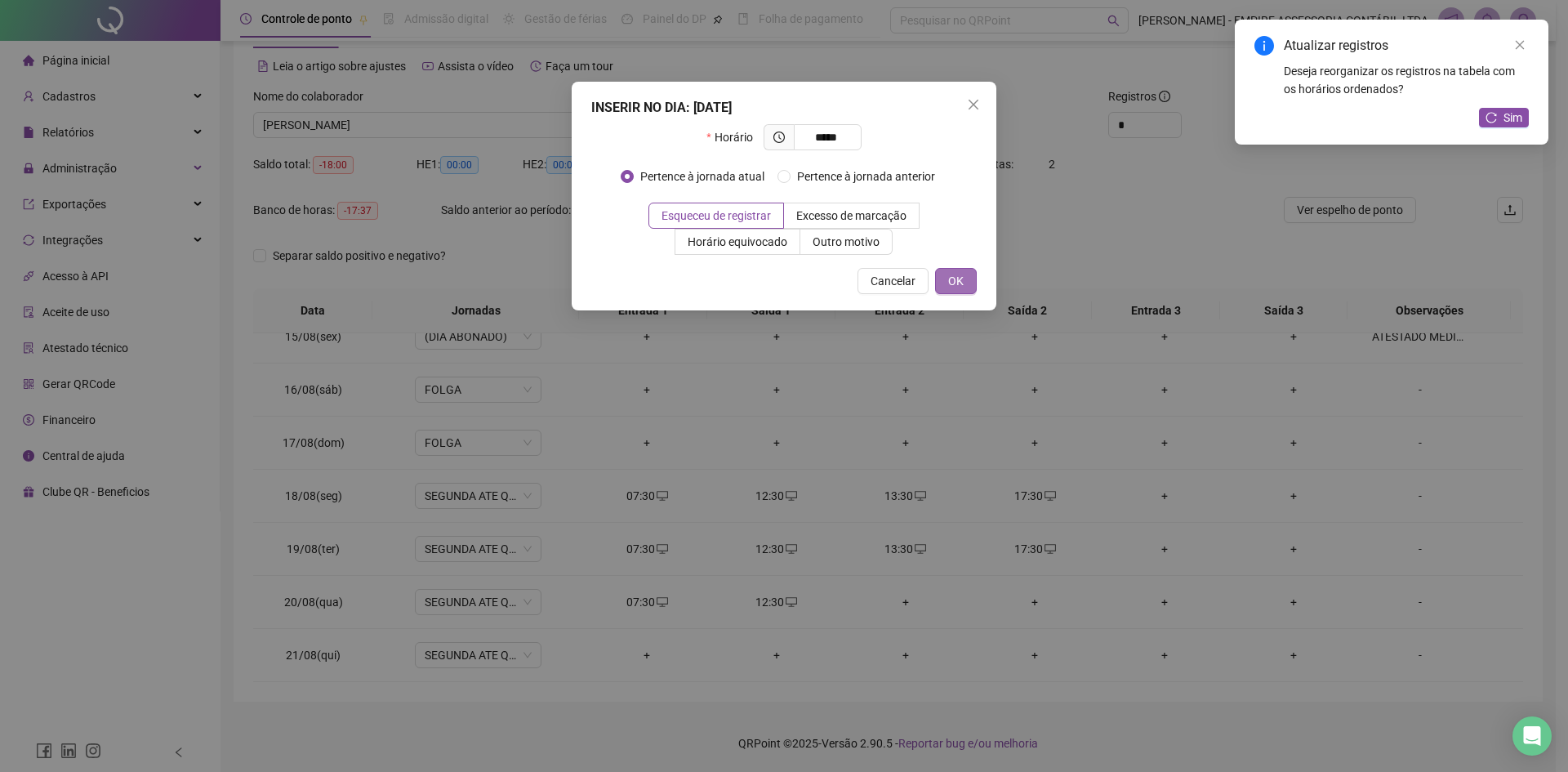
type input "*****"
click at [956, 282] on span "OK" at bounding box center [956, 281] width 16 height 18
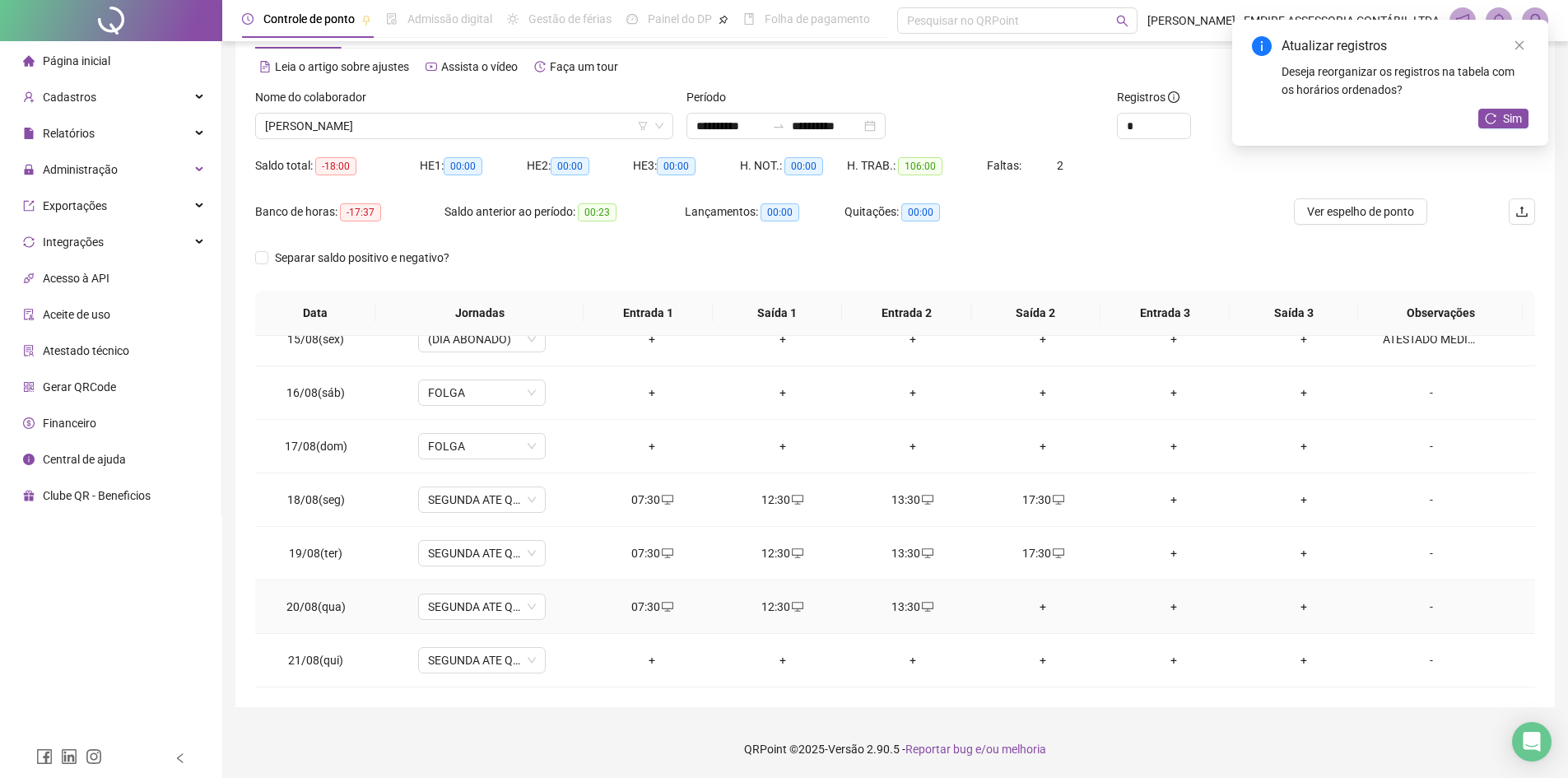
click at [1036, 606] on div "+" at bounding box center [1043, 606] width 104 height 18
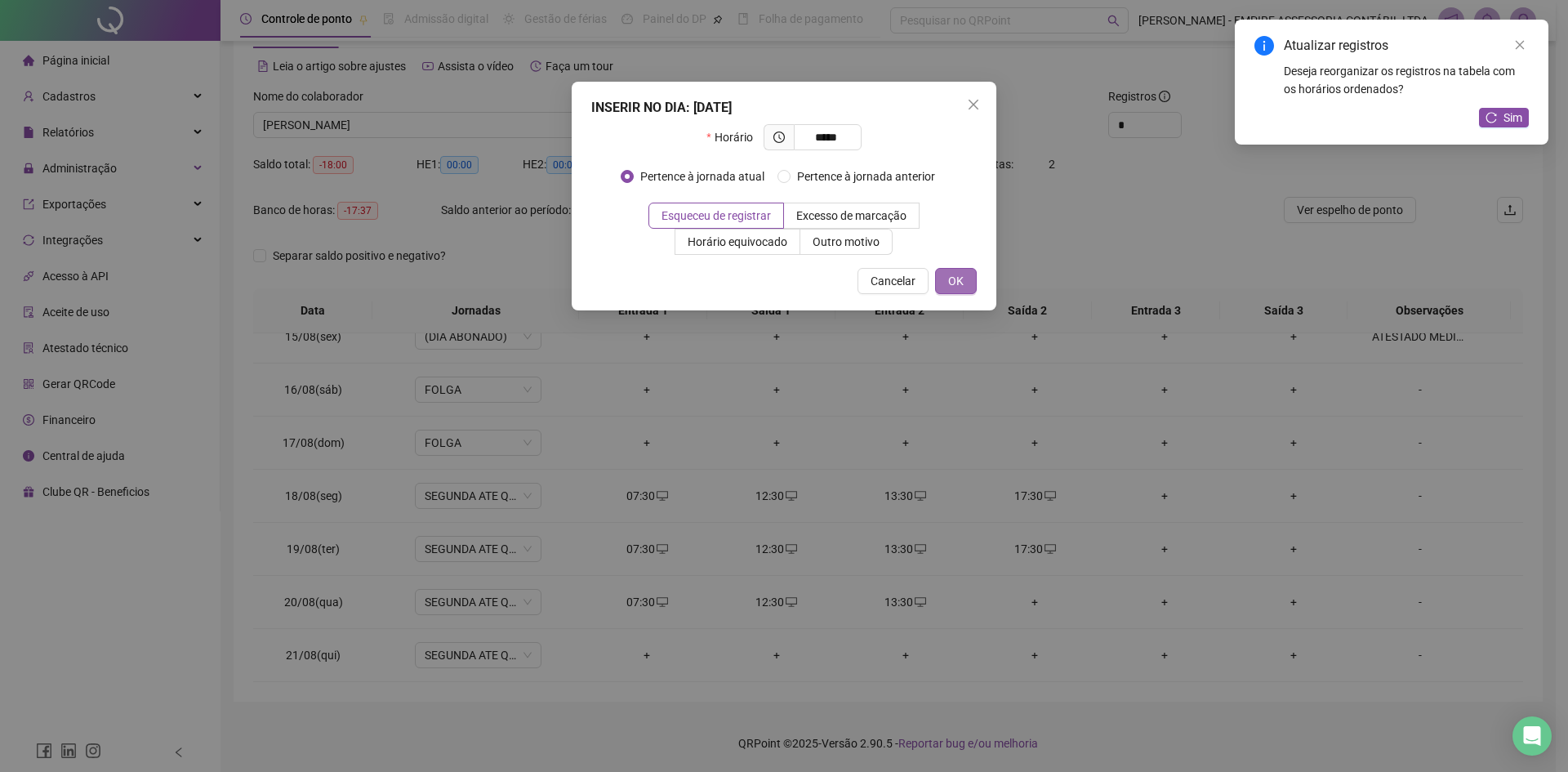
type input "*****"
click at [969, 281] on button "OK" at bounding box center [955, 281] width 42 height 26
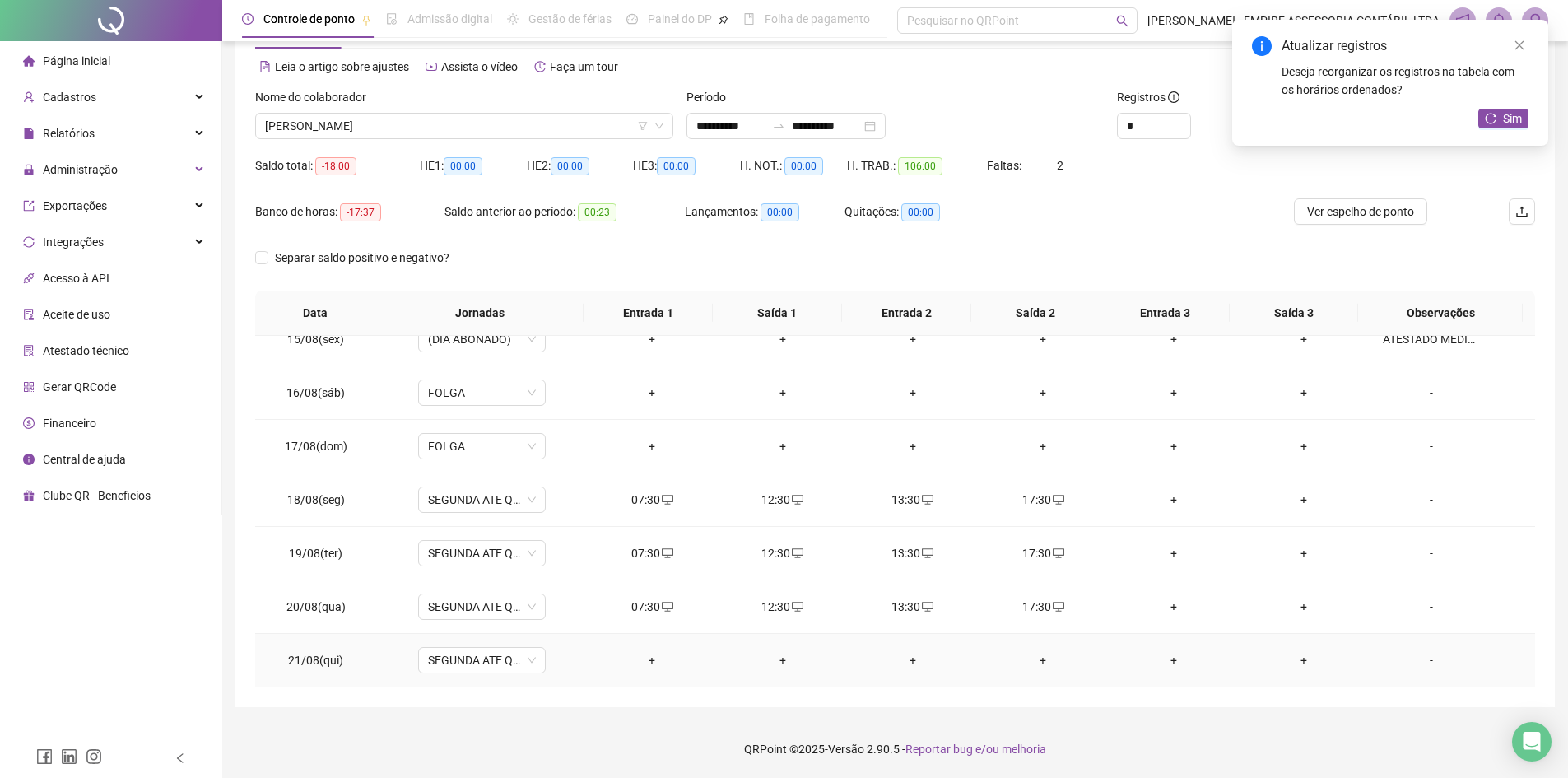
click at [644, 662] on div "+" at bounding box center [652, 660] width 104 height 18
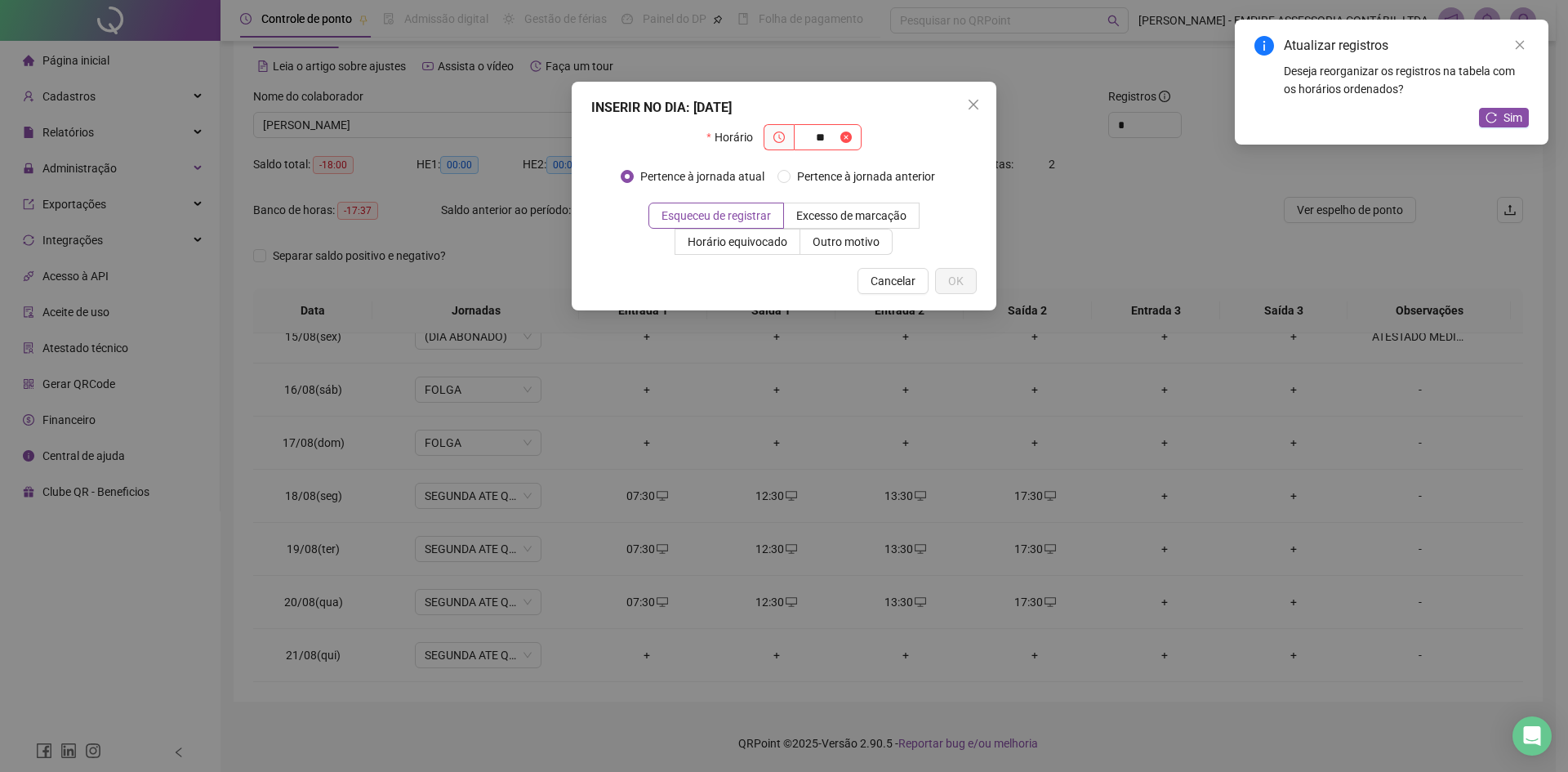
type input "*"
type input "*****"
click at [945, 284] on button "OK" at bounding box center [955, 281] width 42 height 26
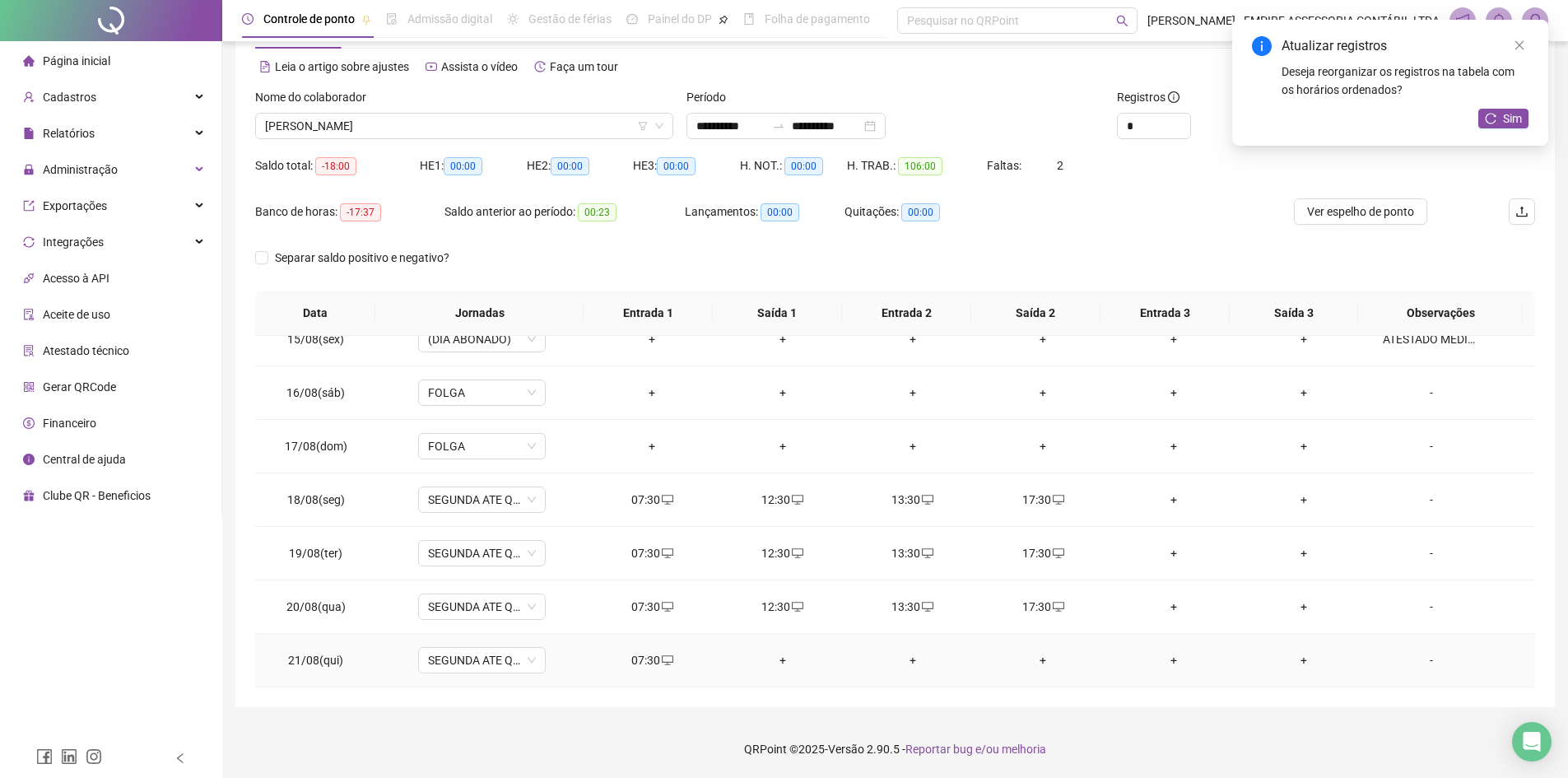
click at [775, 659] on div "+" at bounding box center [782, 660] width 104 height 18
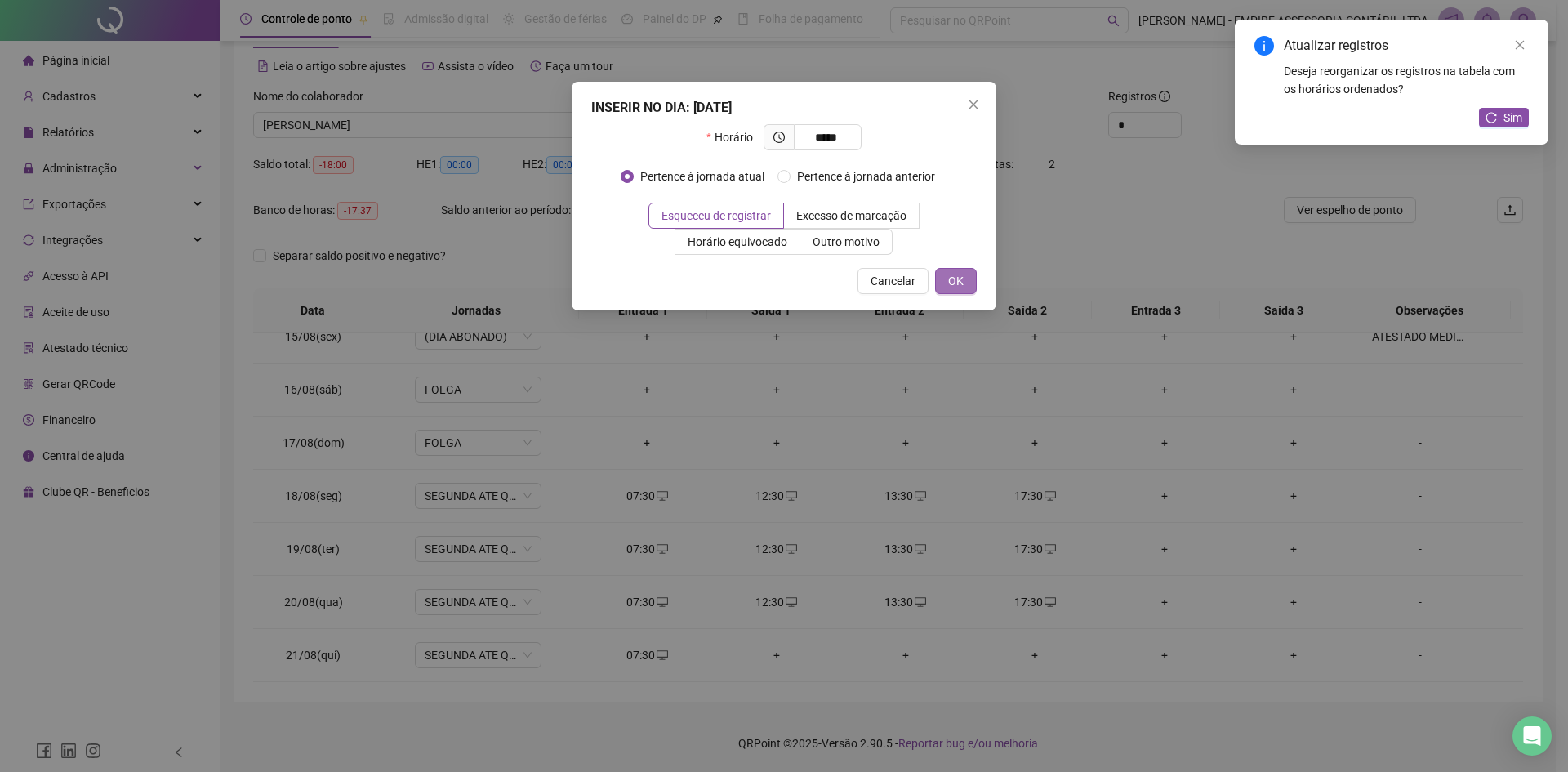
type input "*****"
click at [952, 285] on span "OK" at bounding box center [956, 281] width 16 height 18
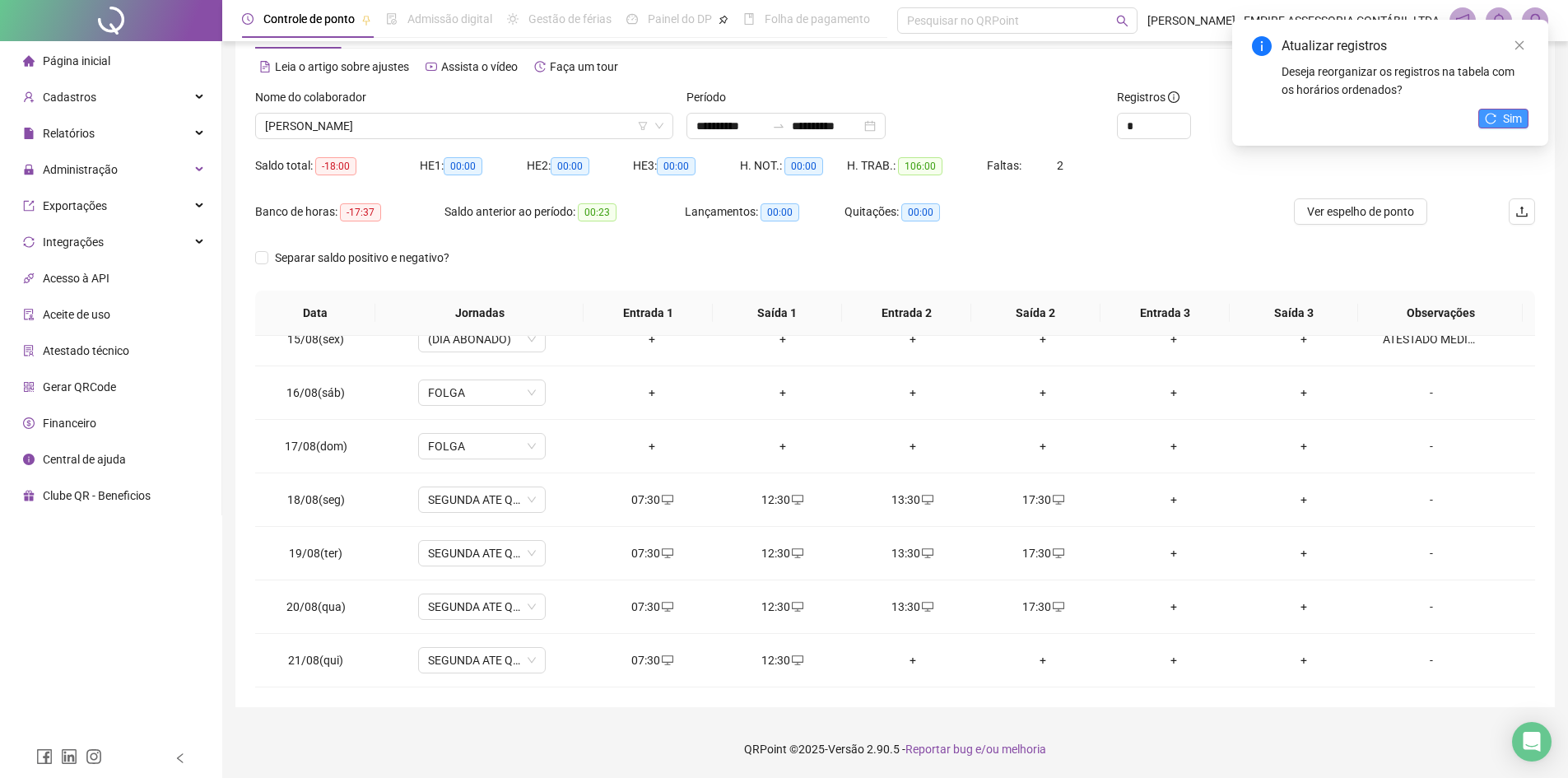
click at [1516, 114] on span "Sim" at bounding box center [1512, 118] width 19 height 18
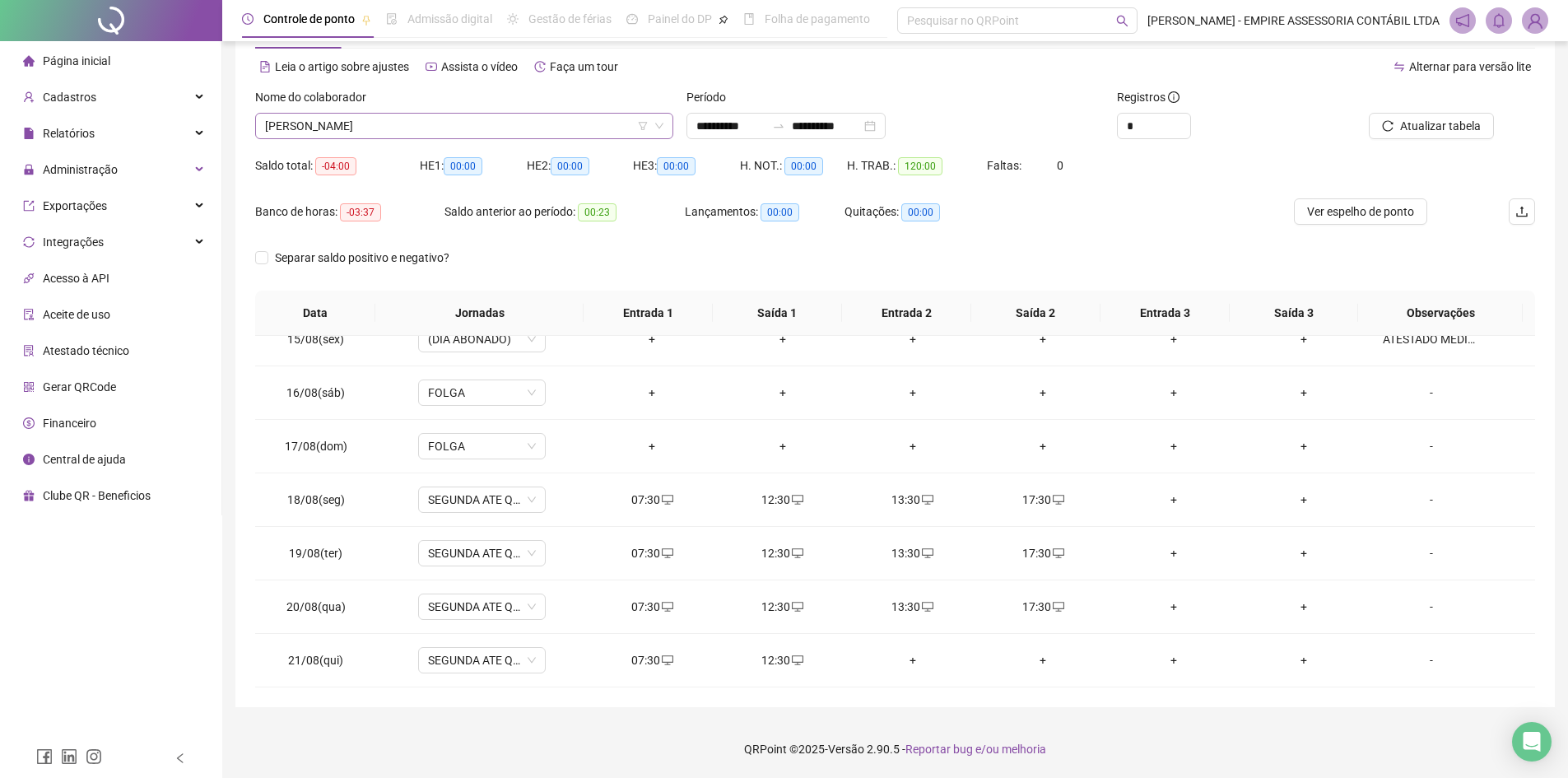
click at [505, 126] on span "[PERSON_NAME]" at bounding box center [465, 126] width 399 height 25
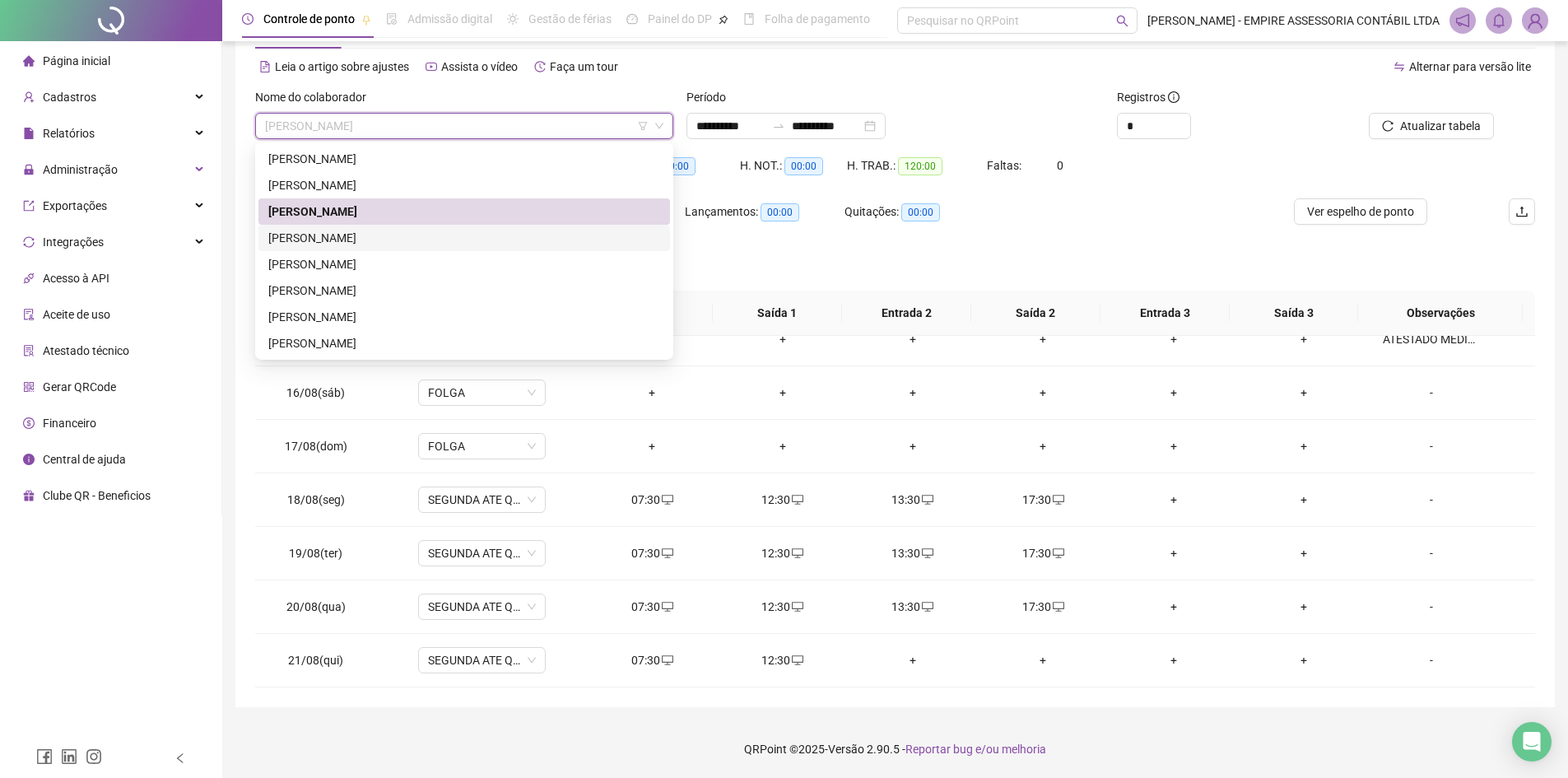
click at [411, 239] on div "[PERSON_NAME]" at bounding box center [464, 238] width 392 height 18
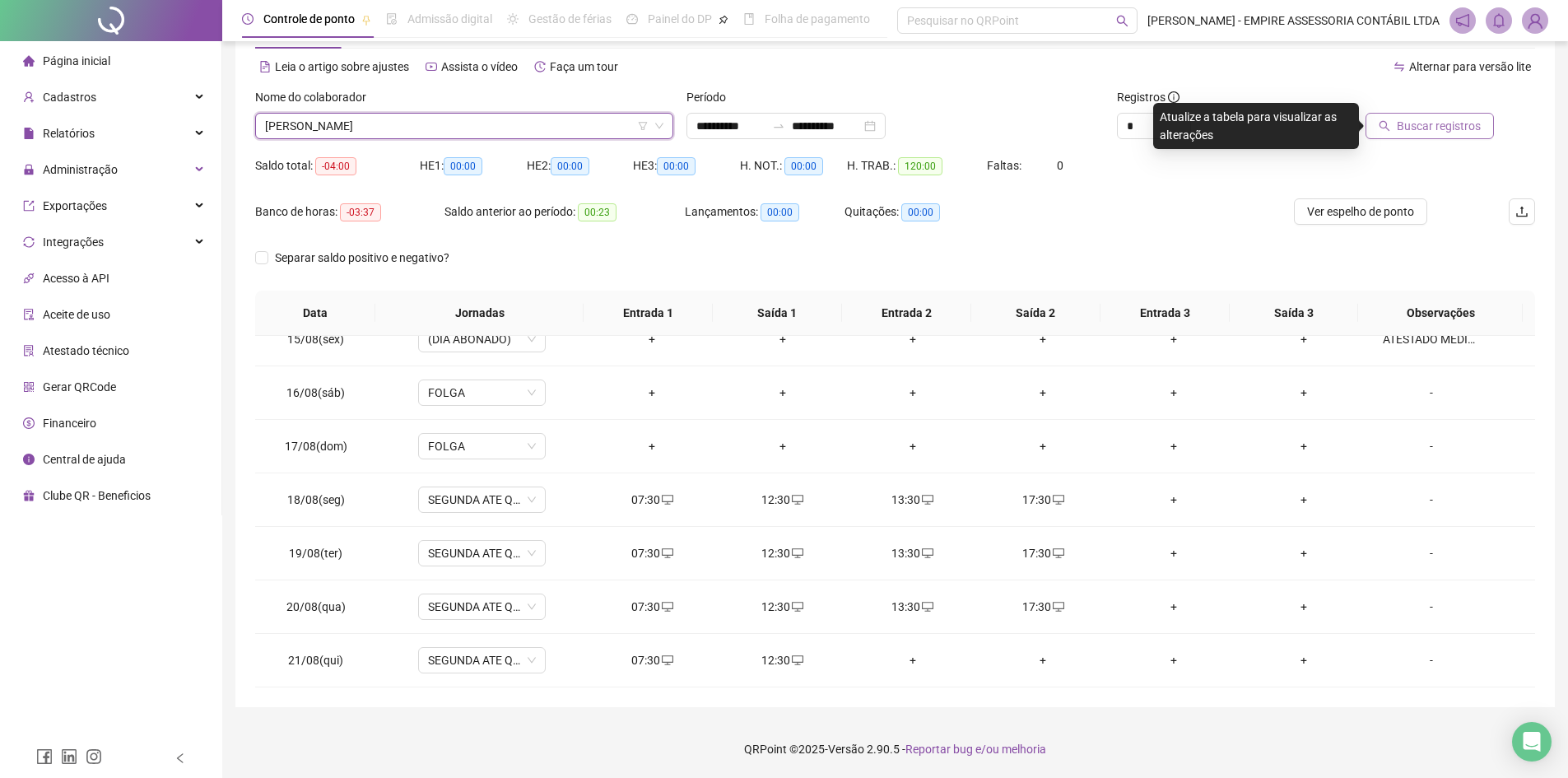
click at [1437, 125] on span "Buscar registros" at bounding box center [1438, 126] width 84 height 18
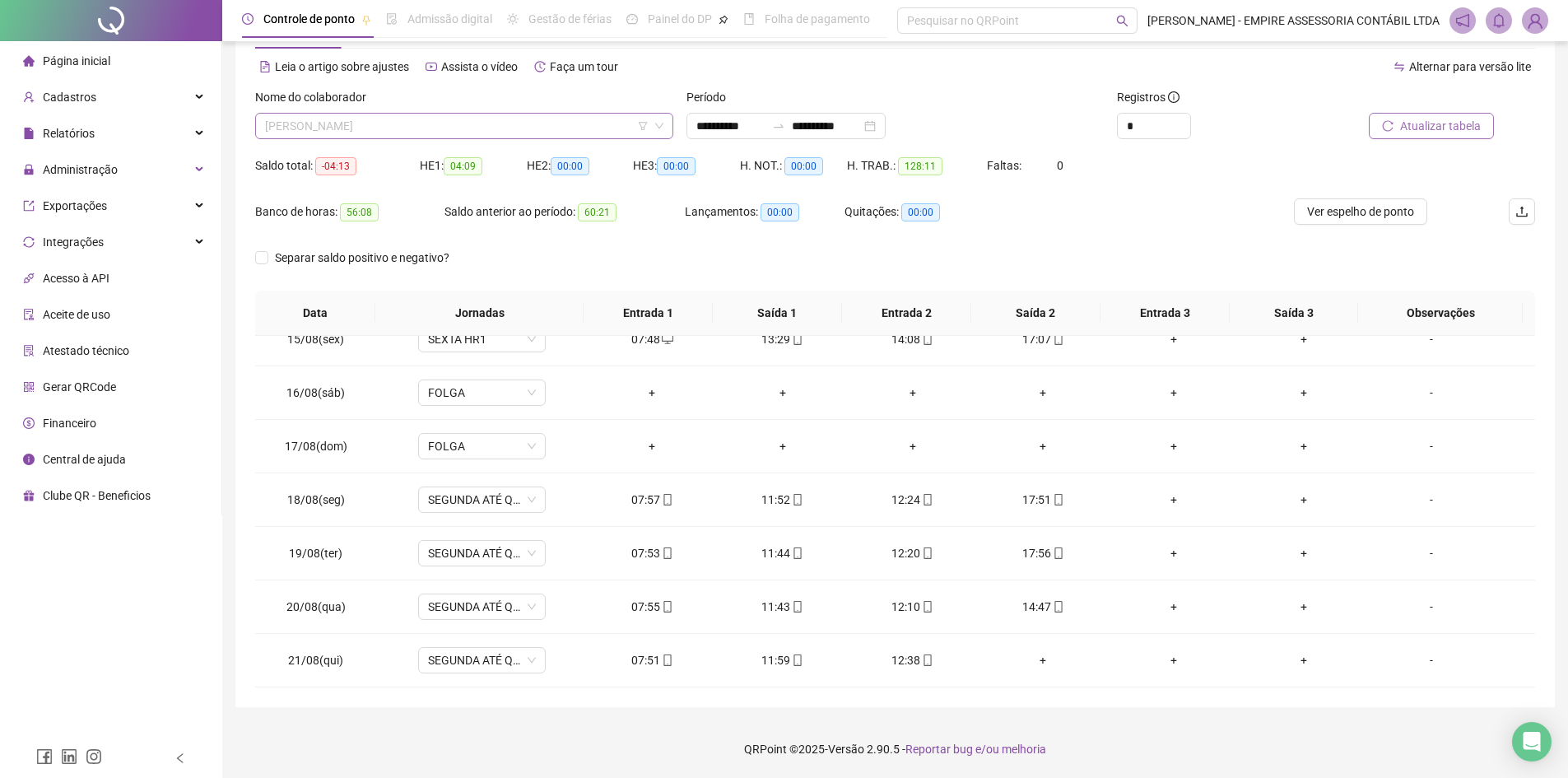
click at [449, 121] on span "[PERSON_NAME]" at bounding box center [465, 126] width 399 height 25
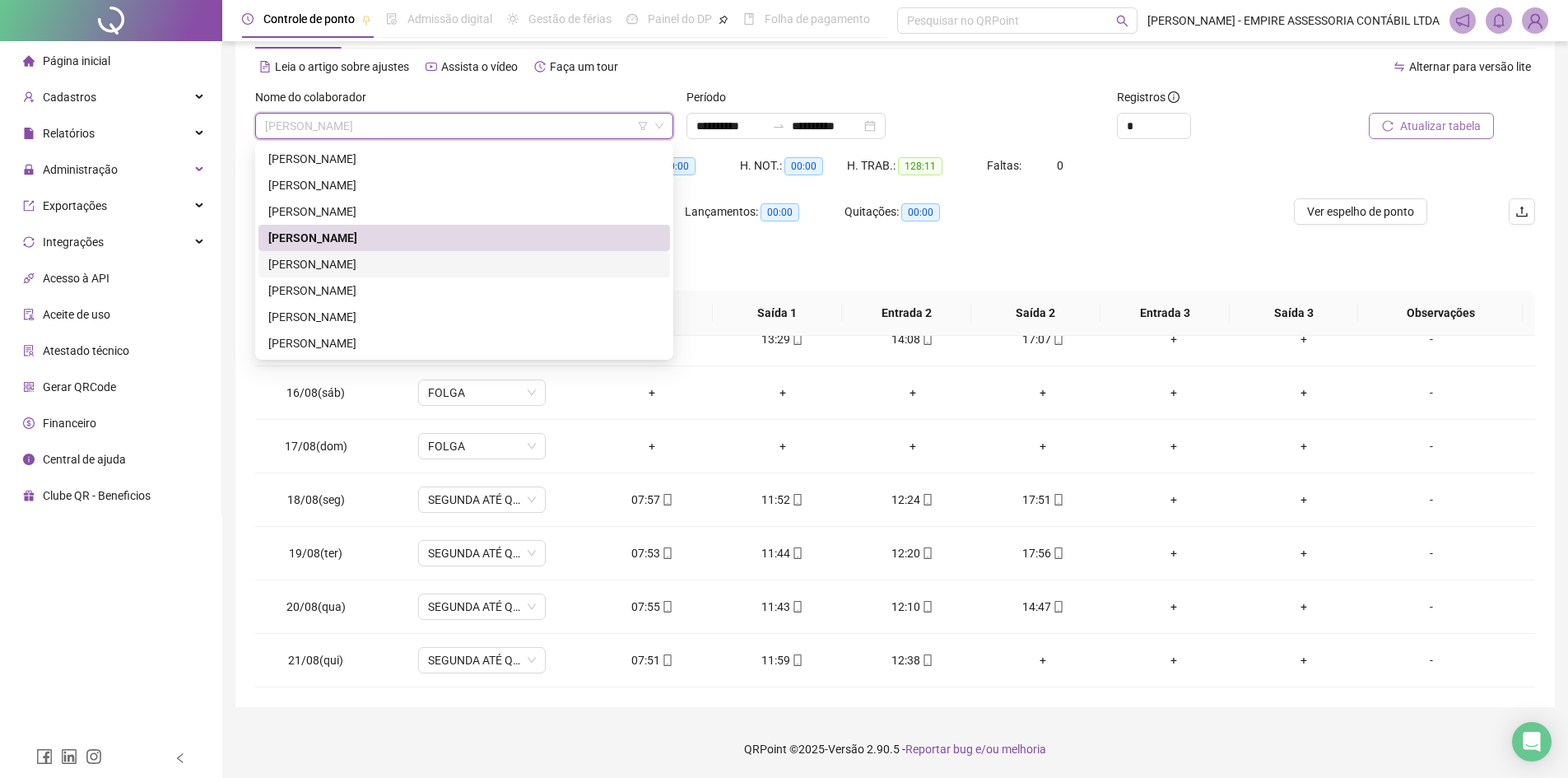
click at [404, 264] on div "[PERSON_NAME]" at bounding box center [464, 264] width 392 height 18
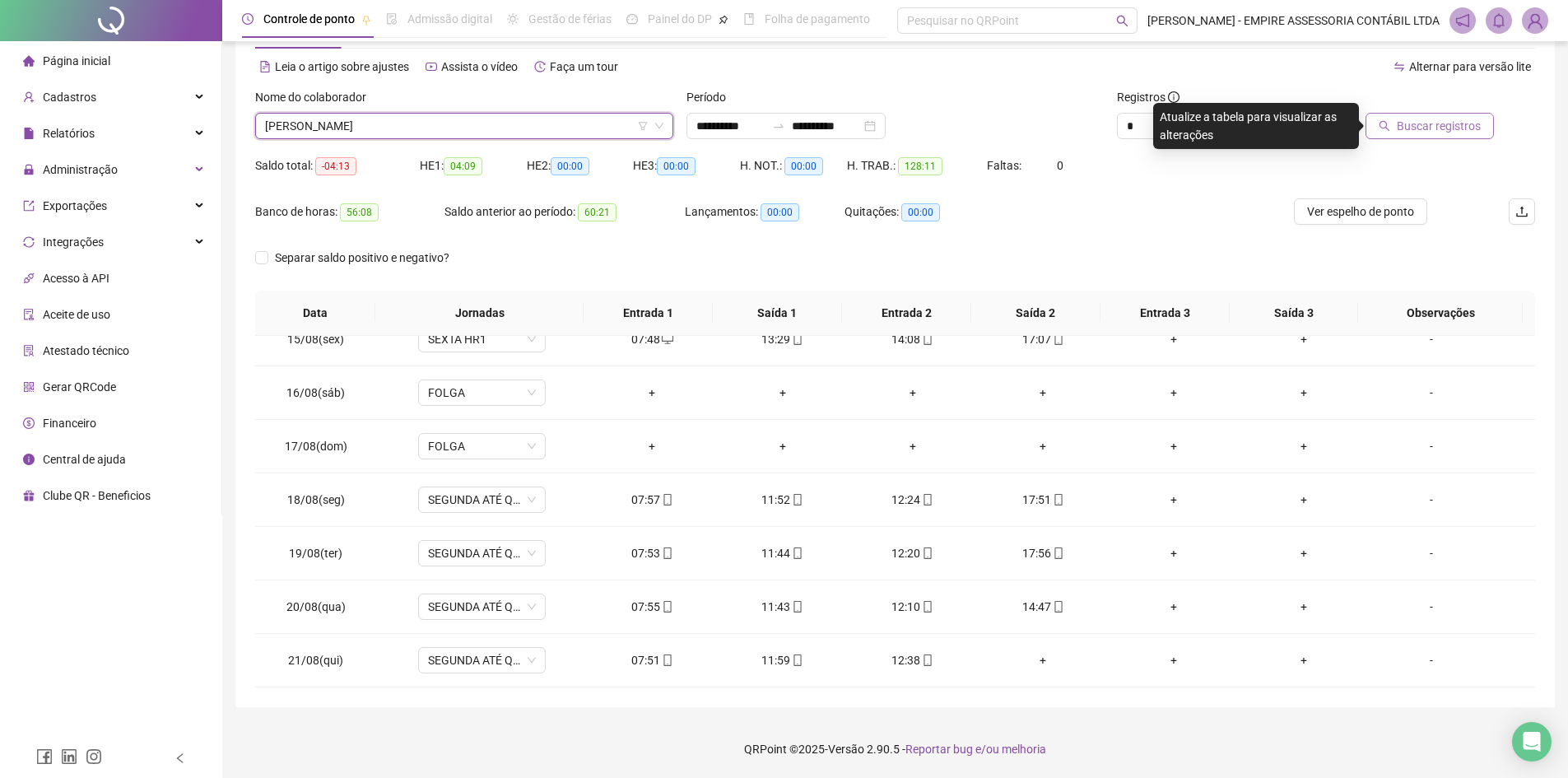
click at [1444, 121] on span "Buscar registros" at bounding box center [1438, 126] width 84 height 18
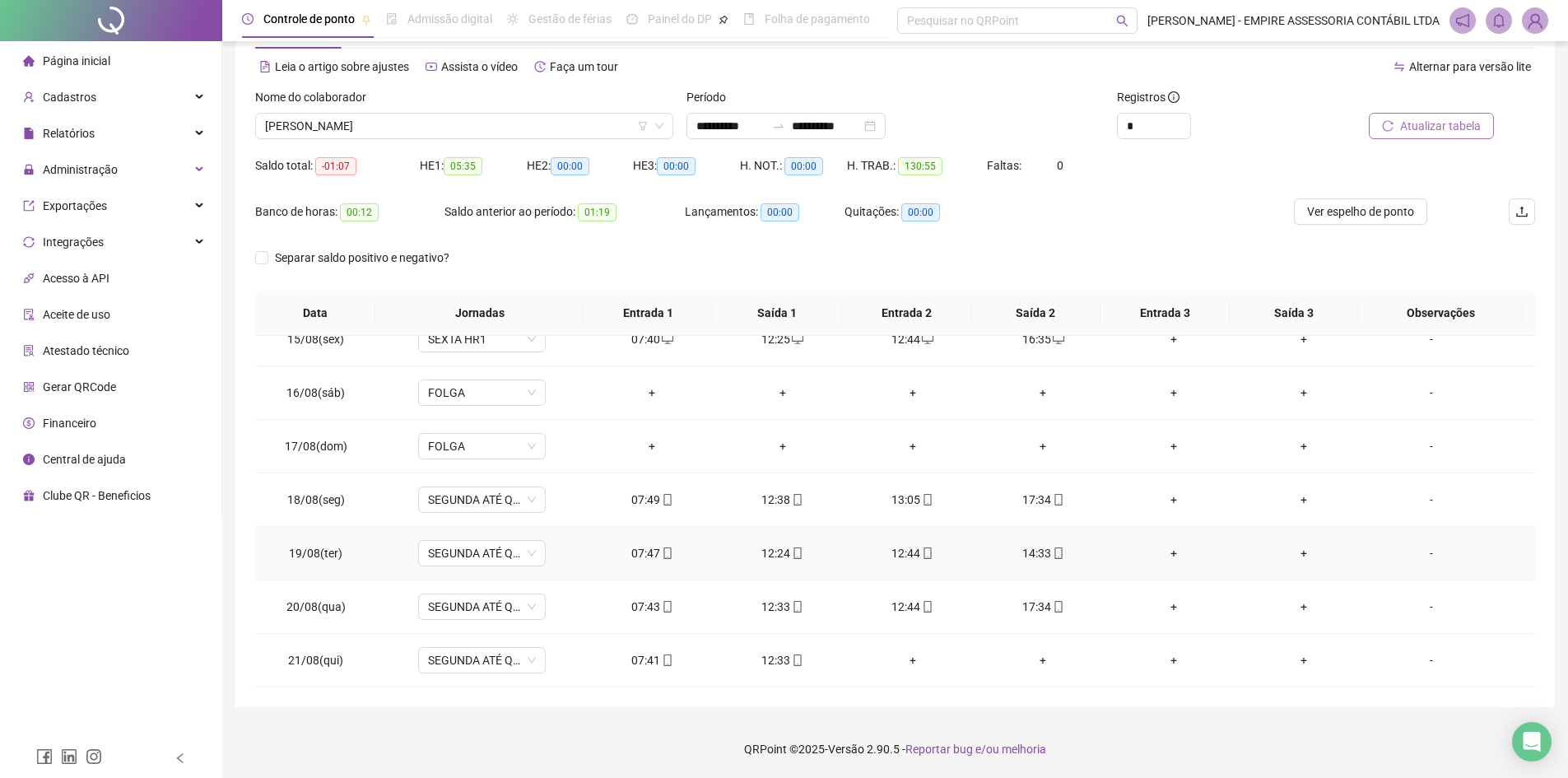
click at [1421, 551] on div "-" at bounding box center [1431, 553] width 97 height 18
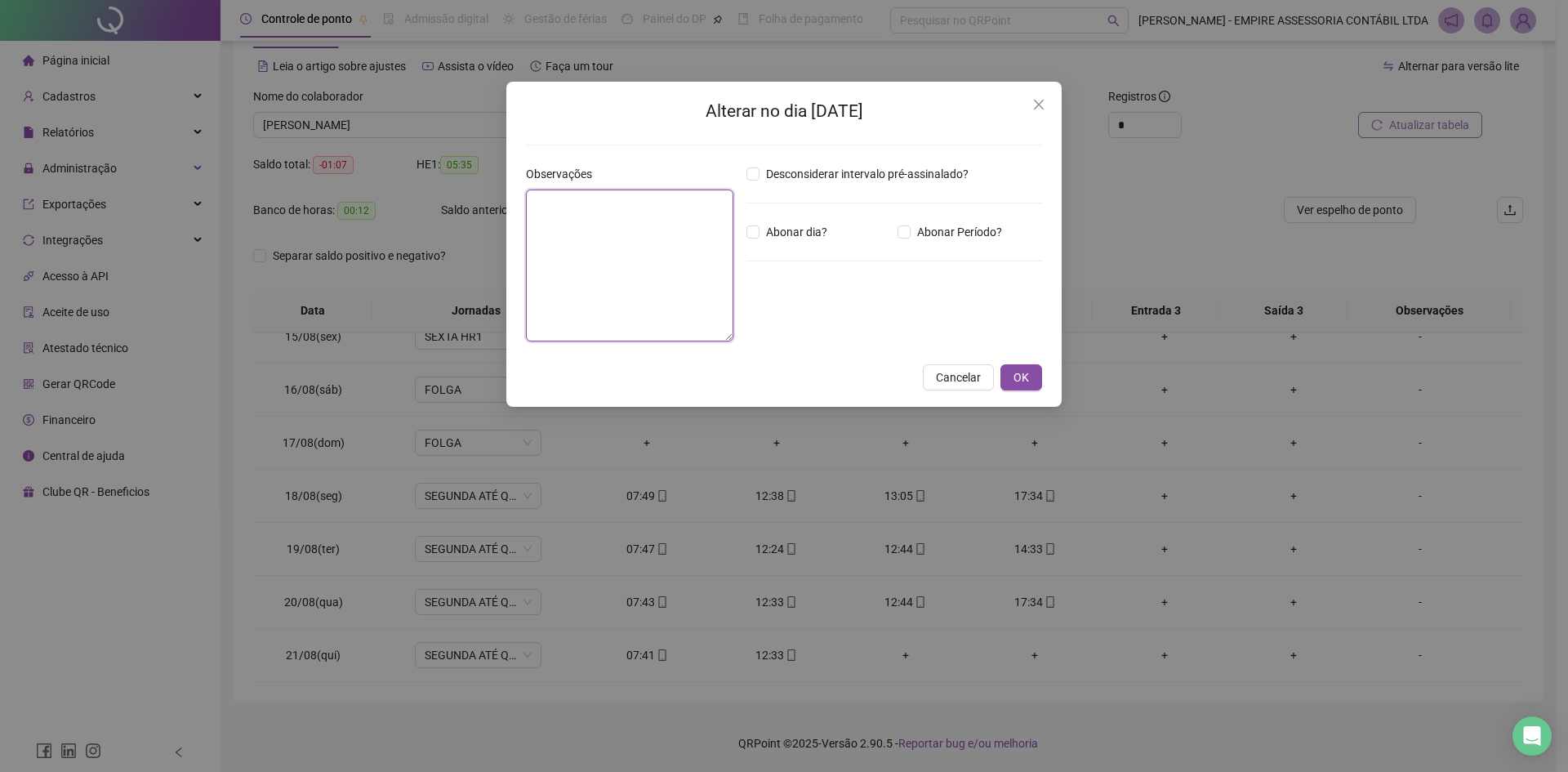
click at [612, 238] on textarea at bounding box center [630, 265] width 208 height 152
type textarea "**********"
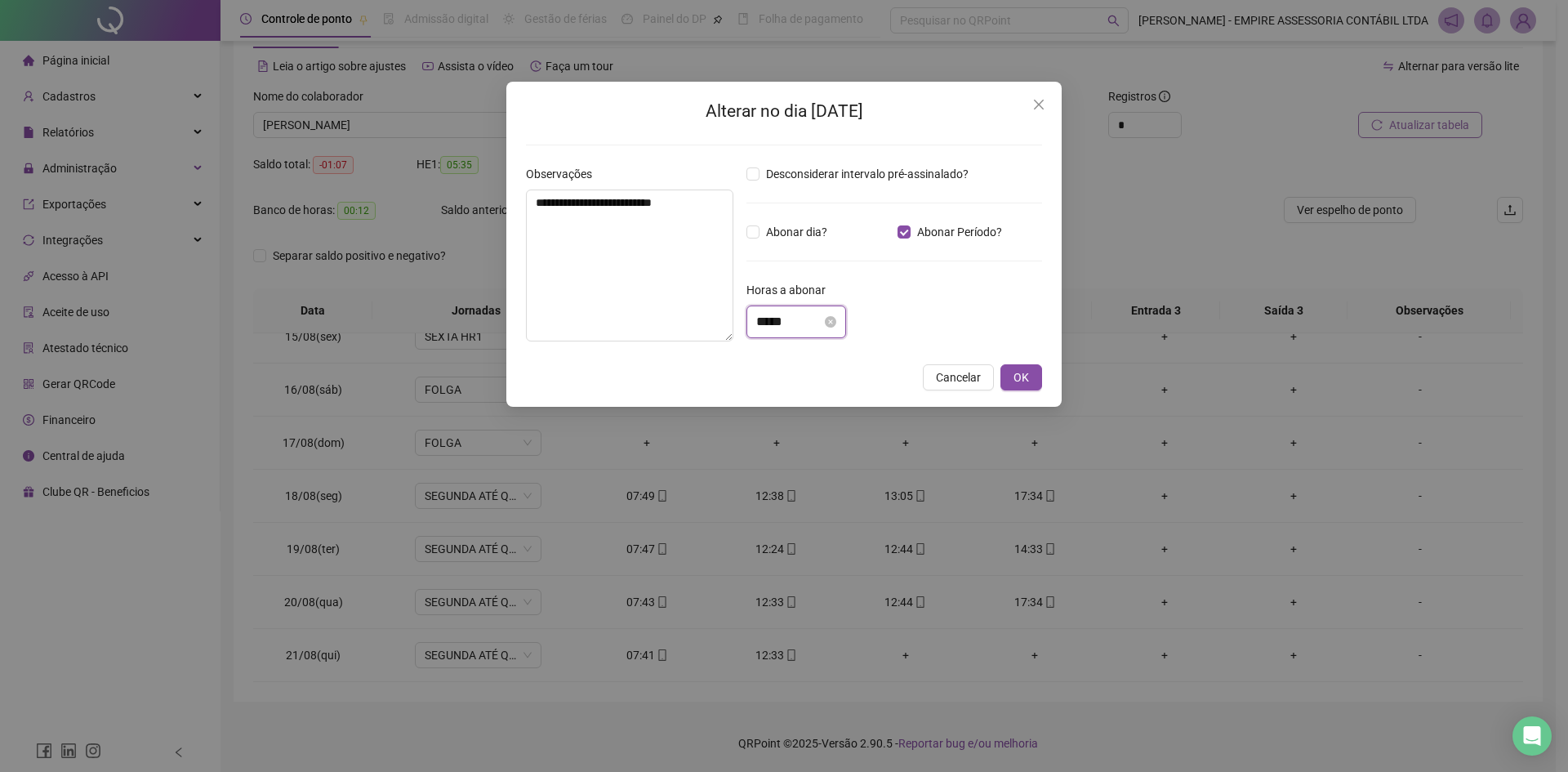
click at [766, 320] on input "*****" at bounding box center [788, 322] width 65 height 19
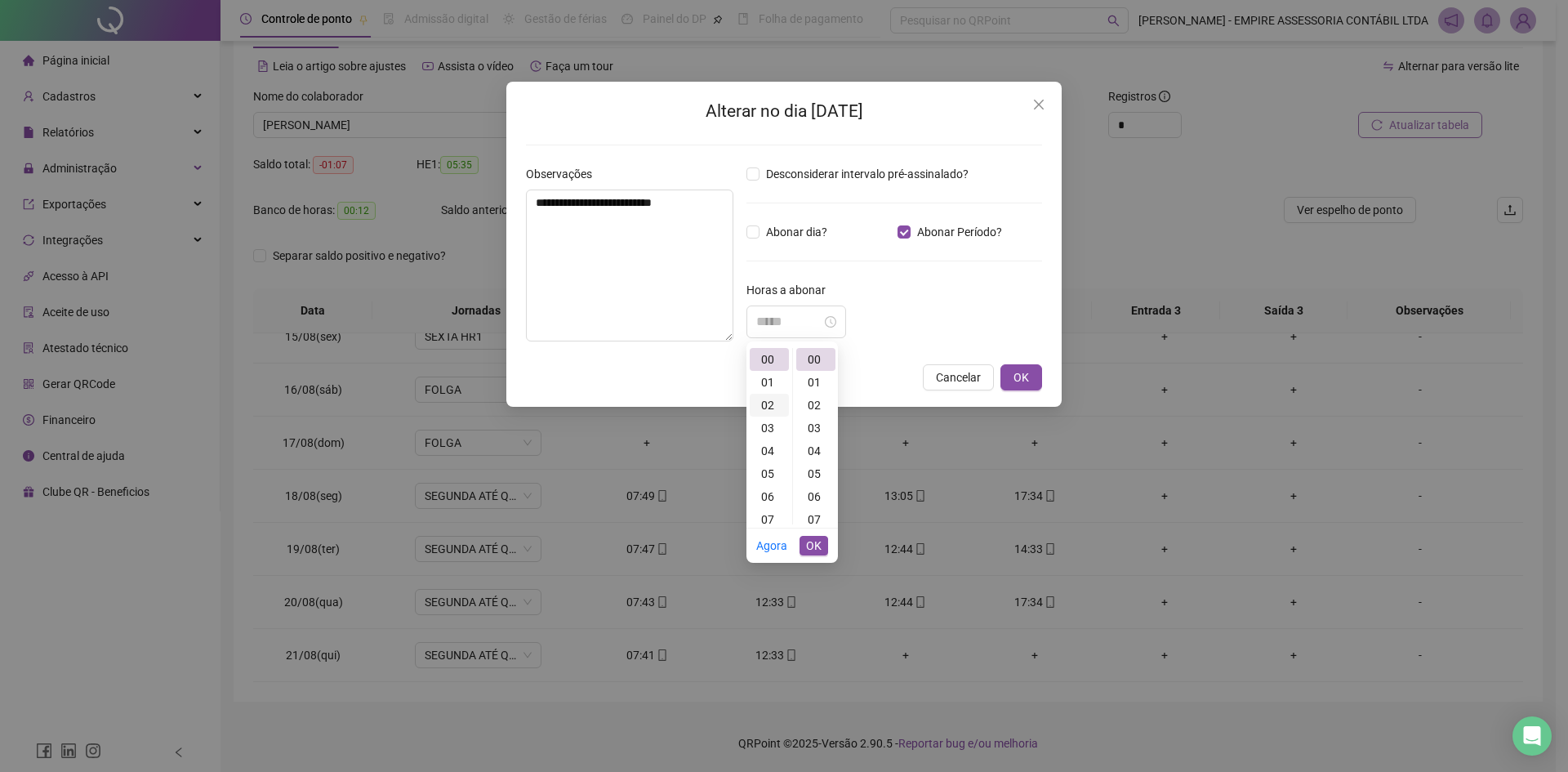
click at [768, 402] on div "02" at bounding box center [769, 405] width 39 height 22
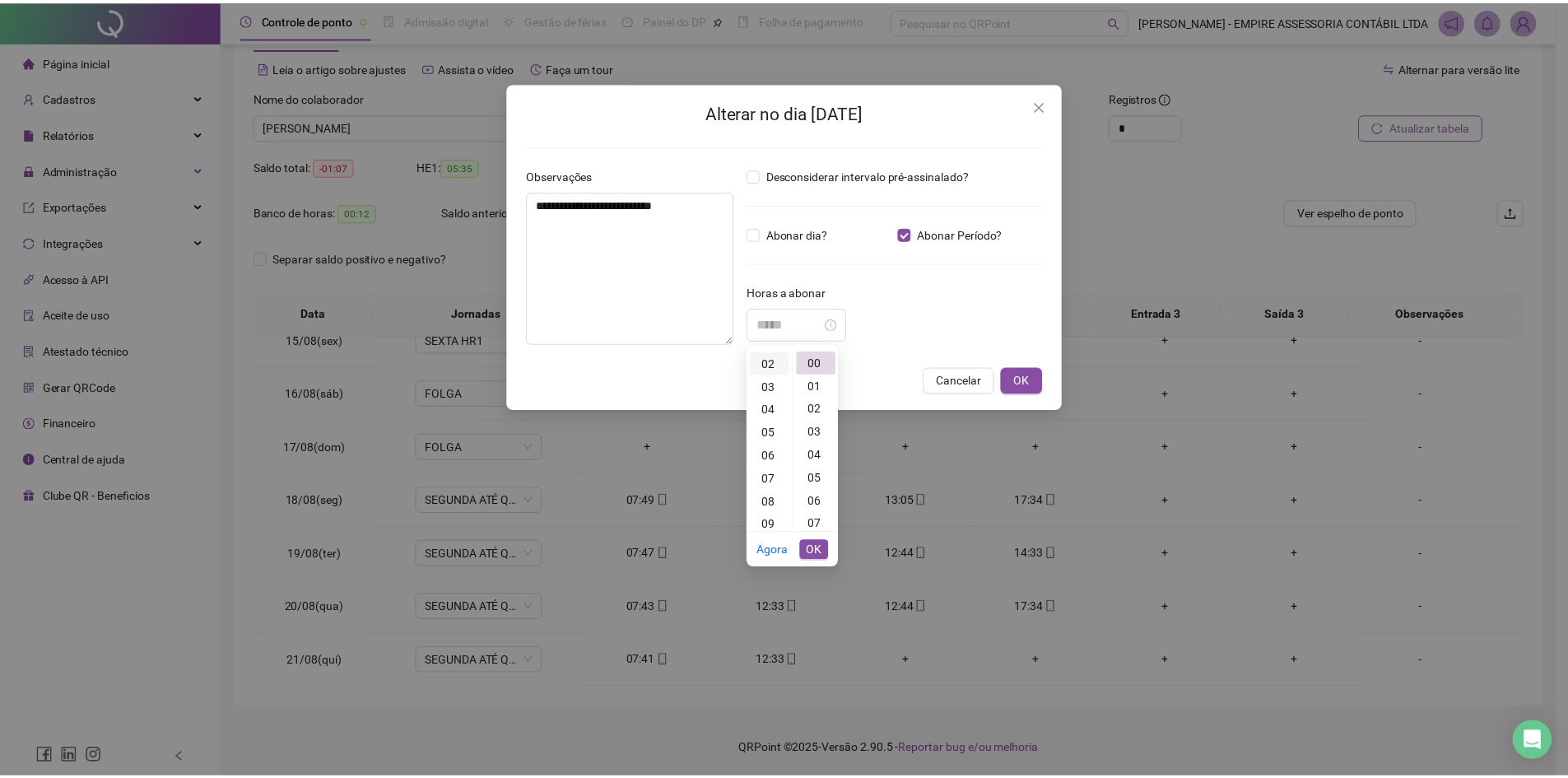
scroll to position [46, 0]
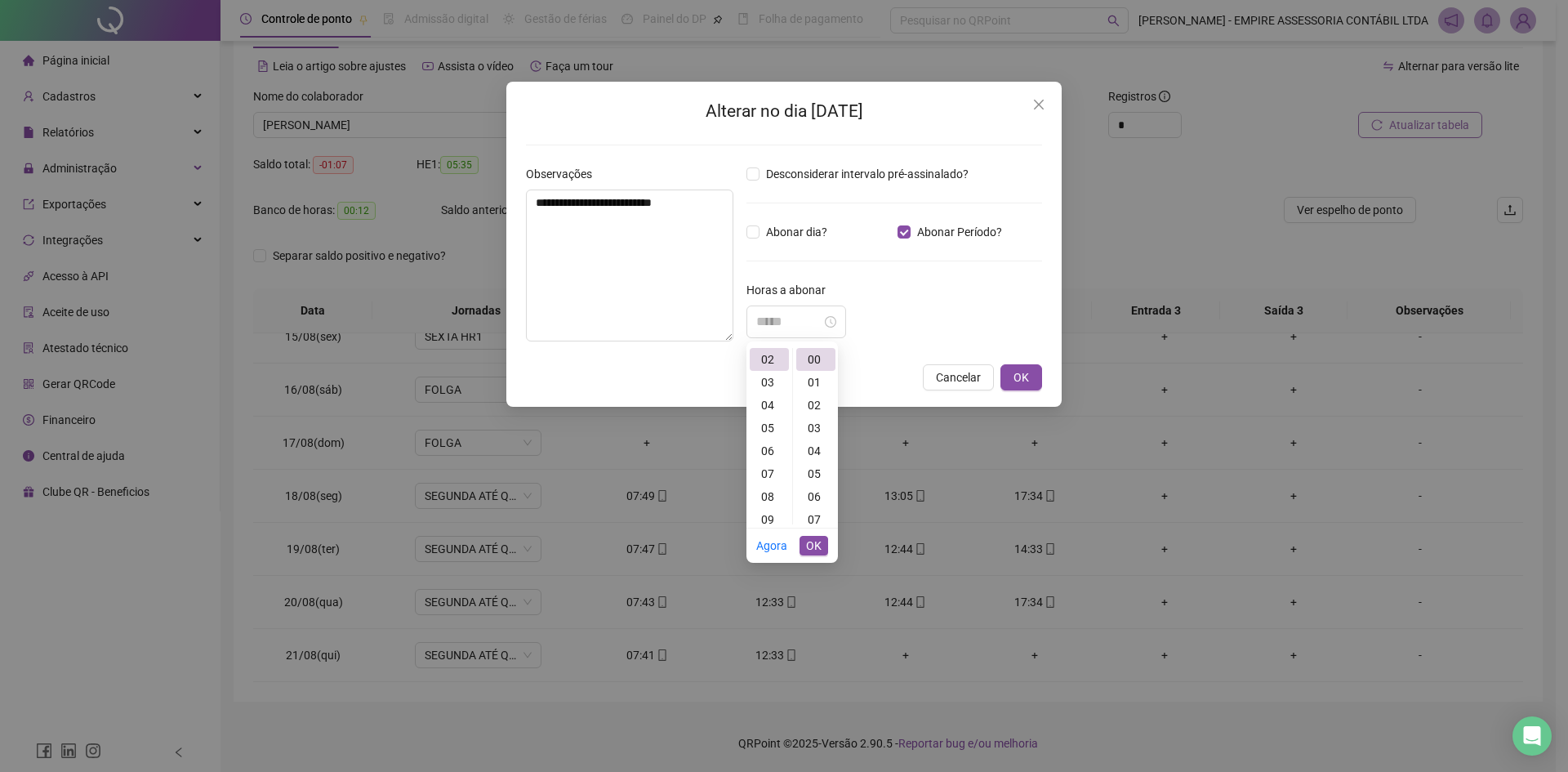
type input "*****"
click at [815, 544] on span "OK" at bounding box center [814, 545] width 16 height 18
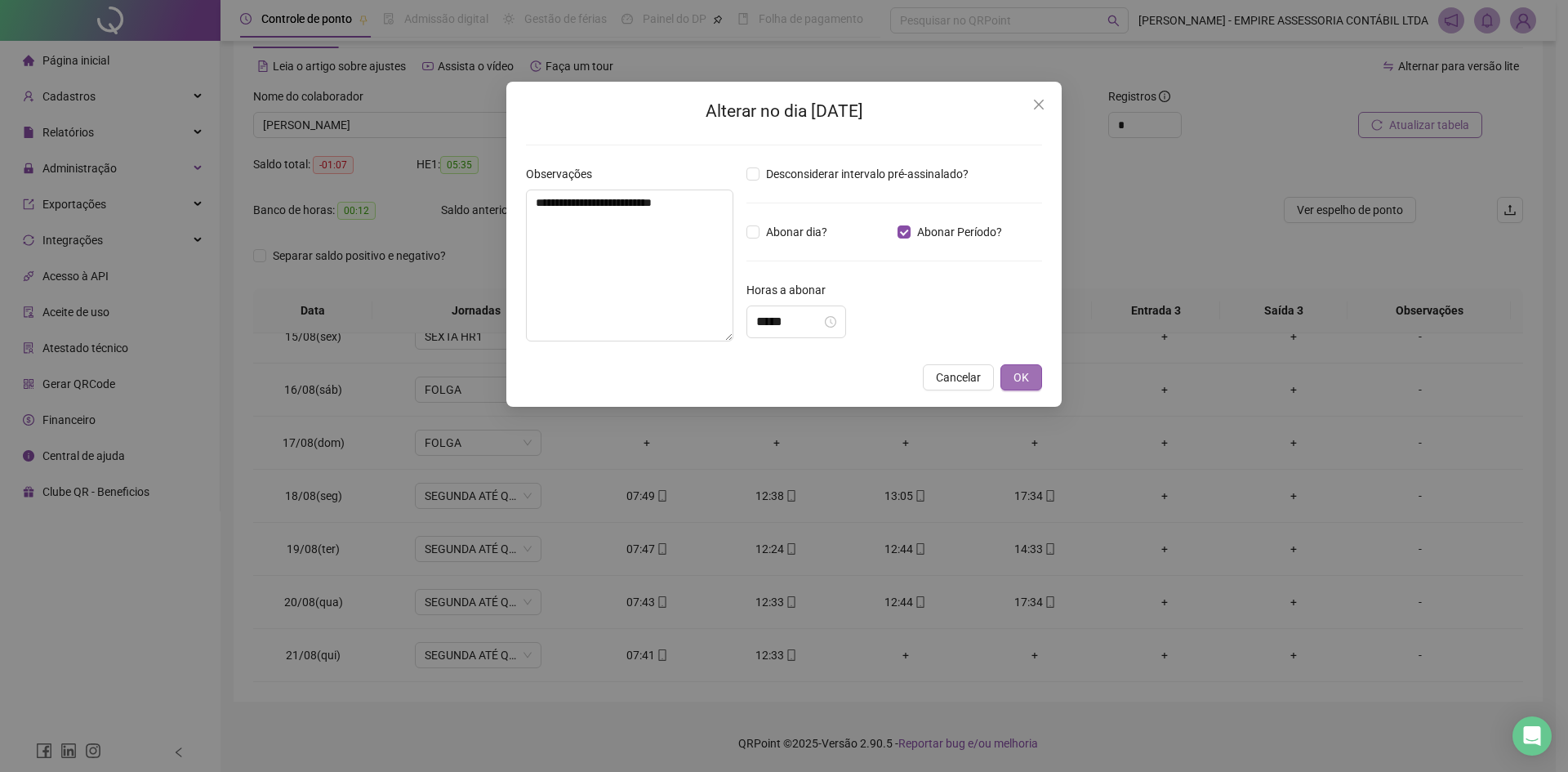
click at [1020, 375] on span "OK" at bounding box center [1021, 377] width 16 height 18
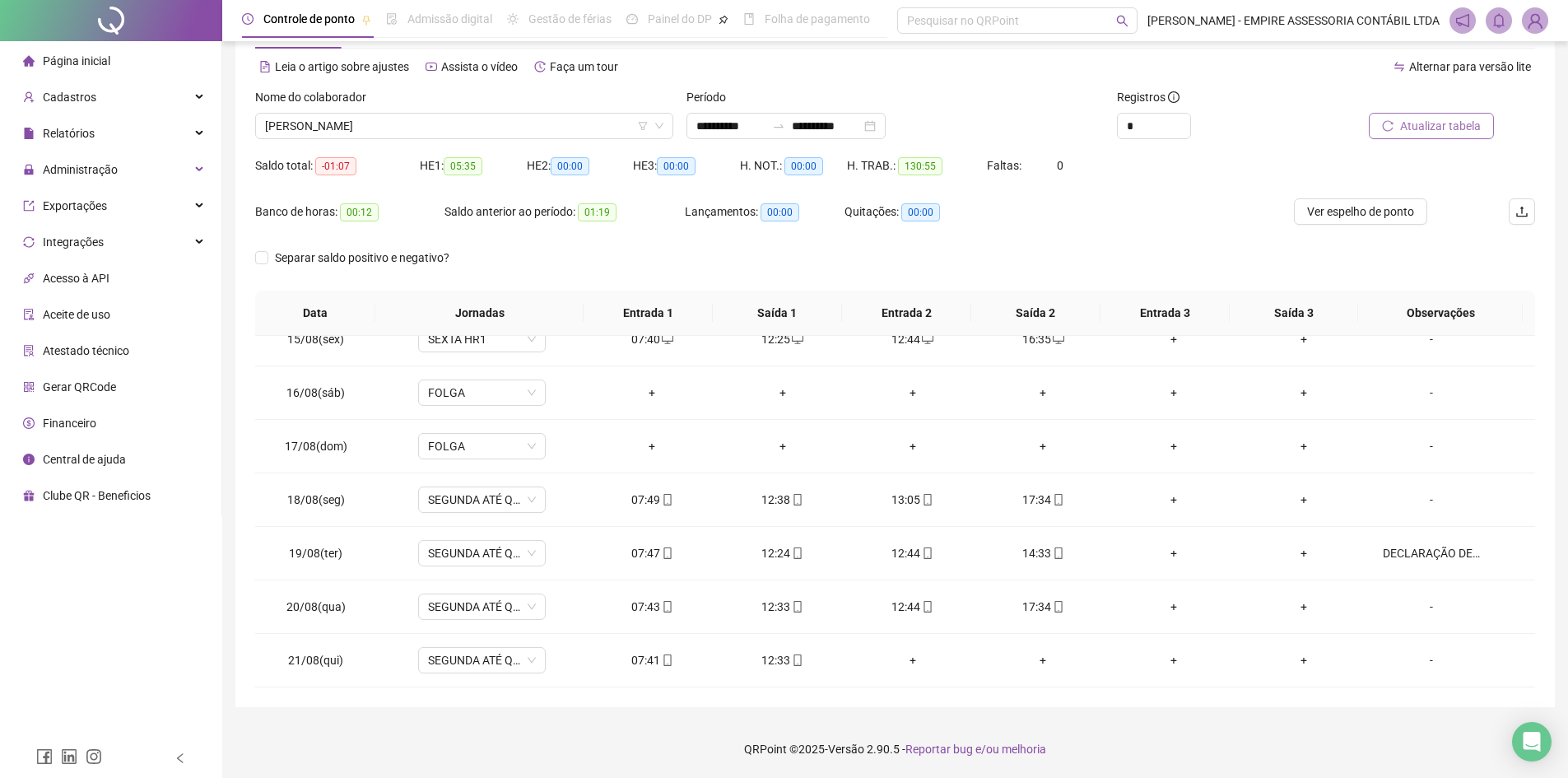
click at [1442, 122] on span "Atualizar tabela" at bounding box center [1440, 126] width 81 height 18
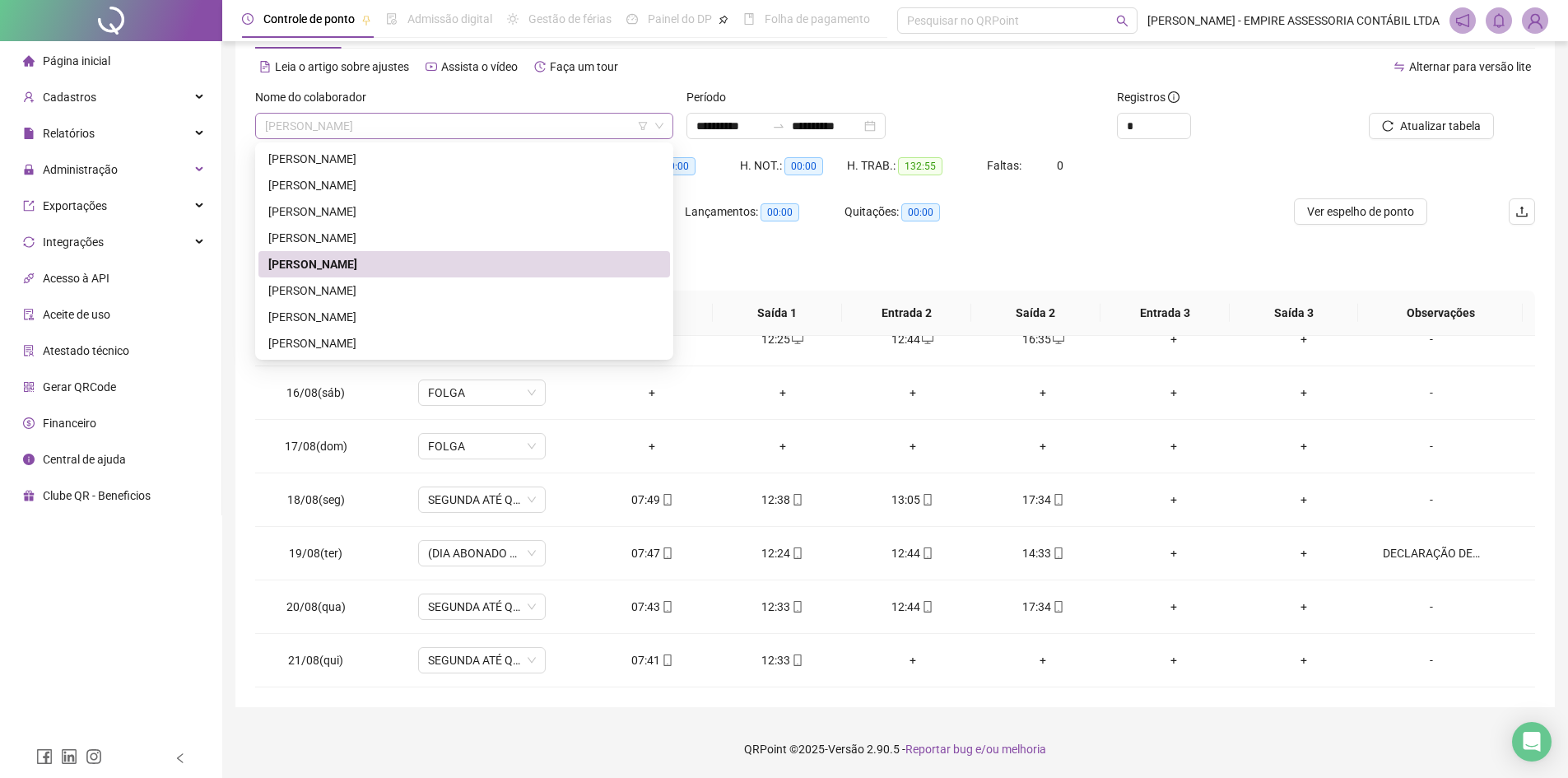
click at [429, 127] on span "[PERSON_NAME]" at bounding box center [465, 126] width 399 height 25
click at [392, 295] on div "[PERSON_NAME]" at bounding box center [464, 291] width 392 height 18
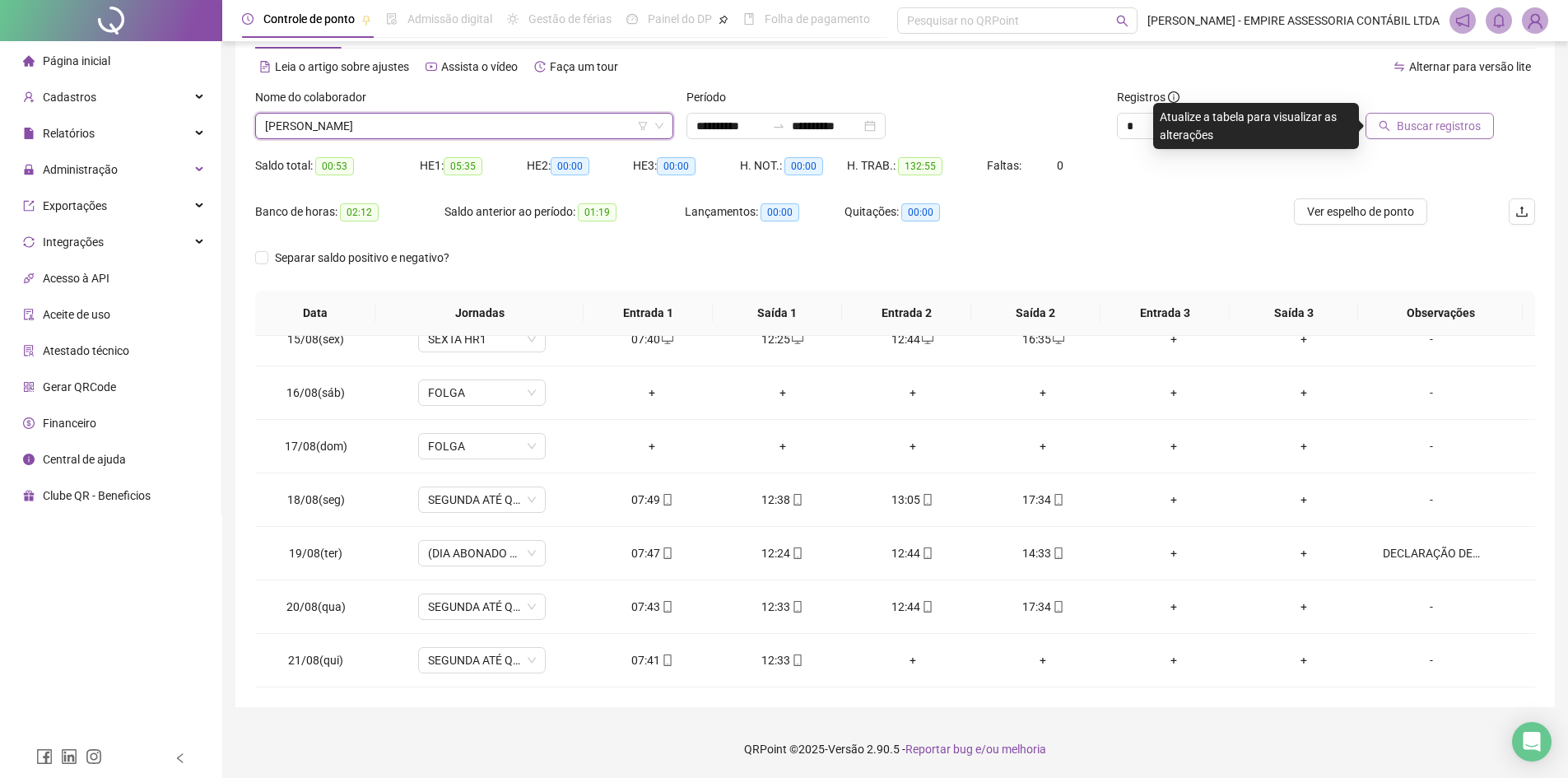
click at [1444, 125] on span "Buscar registros" at bounding box center [1438, 126] width 84 height 18
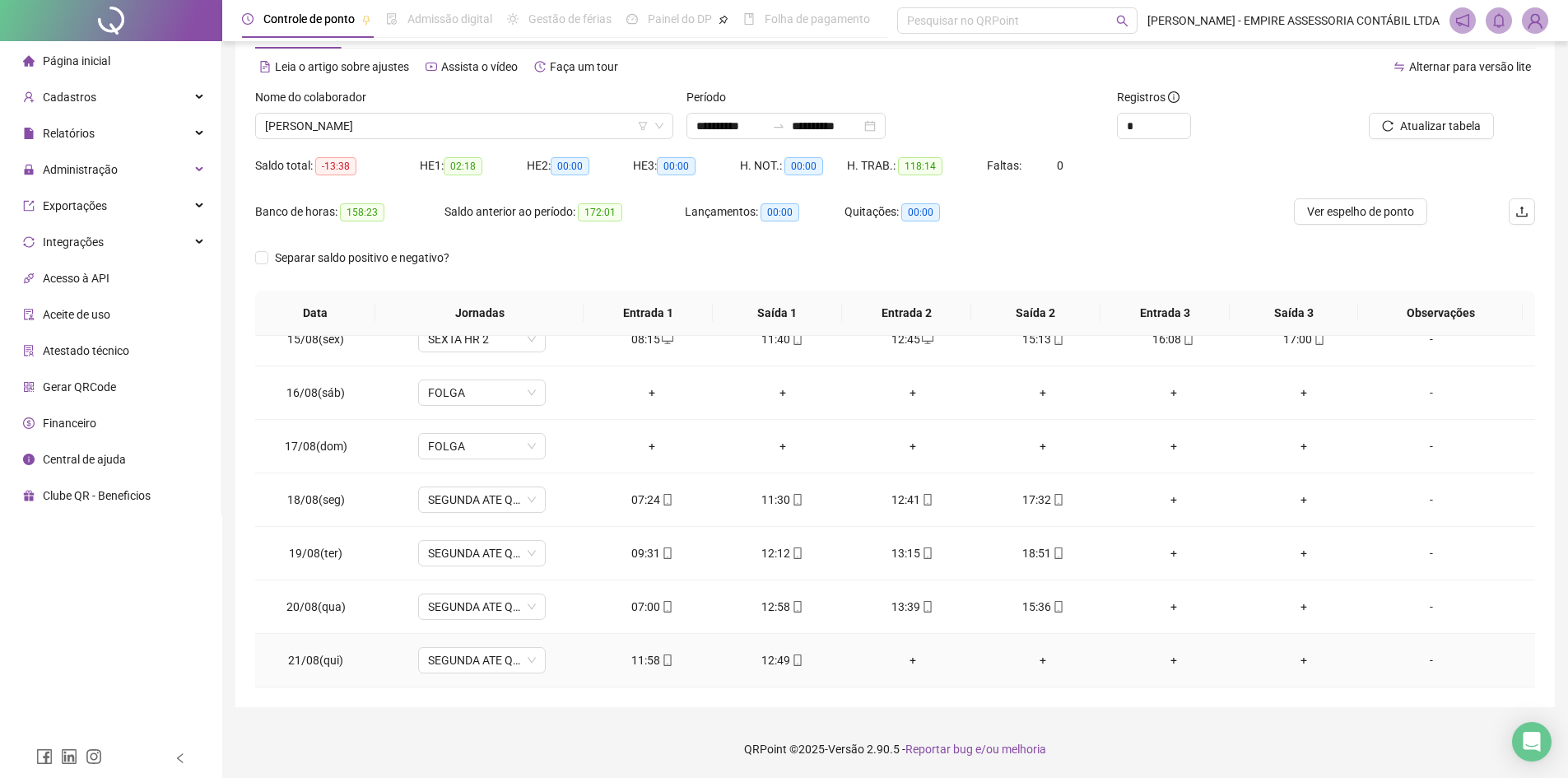
click at [906, 657] on div "+" at bounding box center [913, 660] width 104 height 18
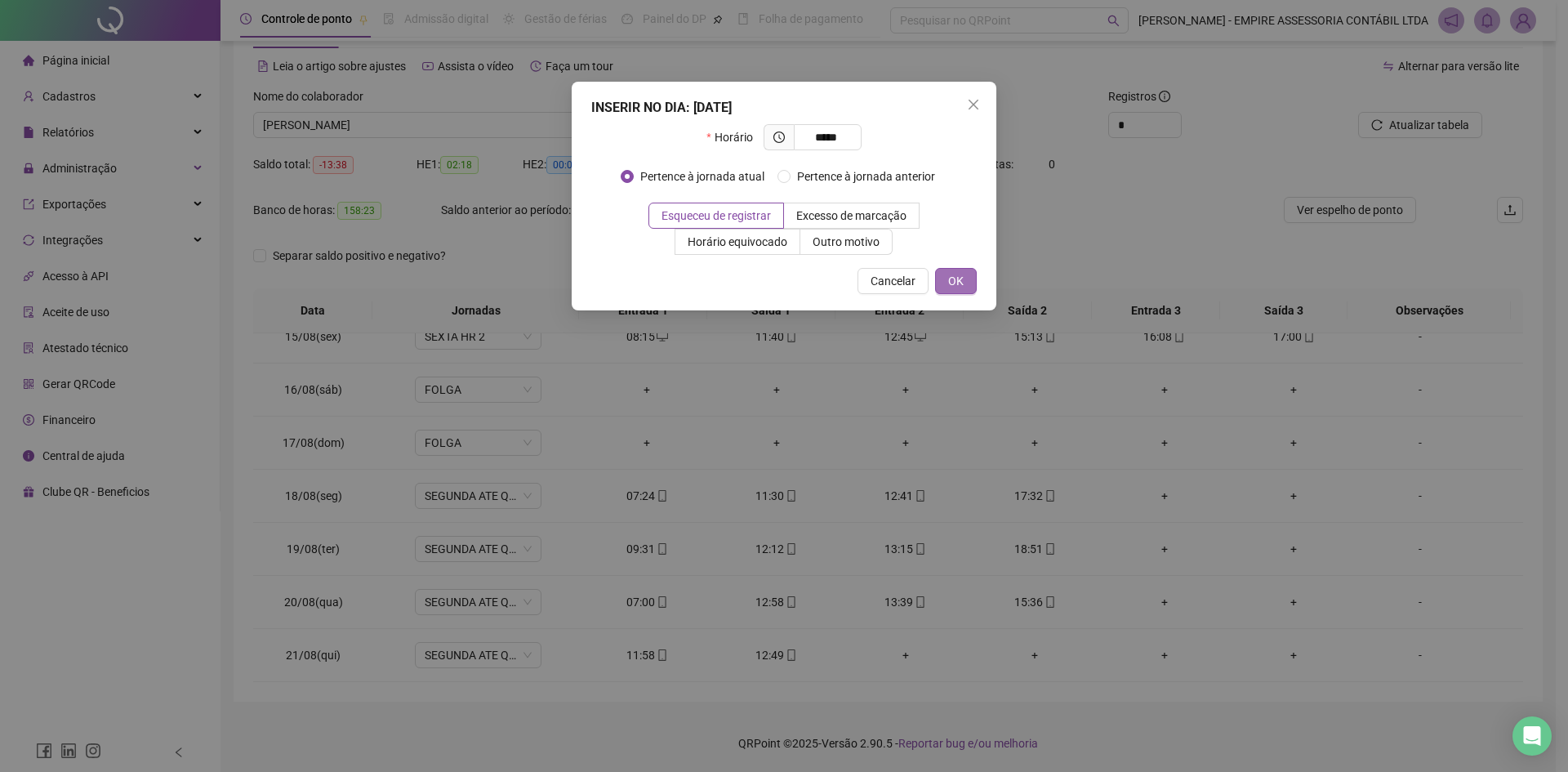
type input "*****"
click at [964, 279] on button "OK" at bounding box center [955, 281] width 42 height 26
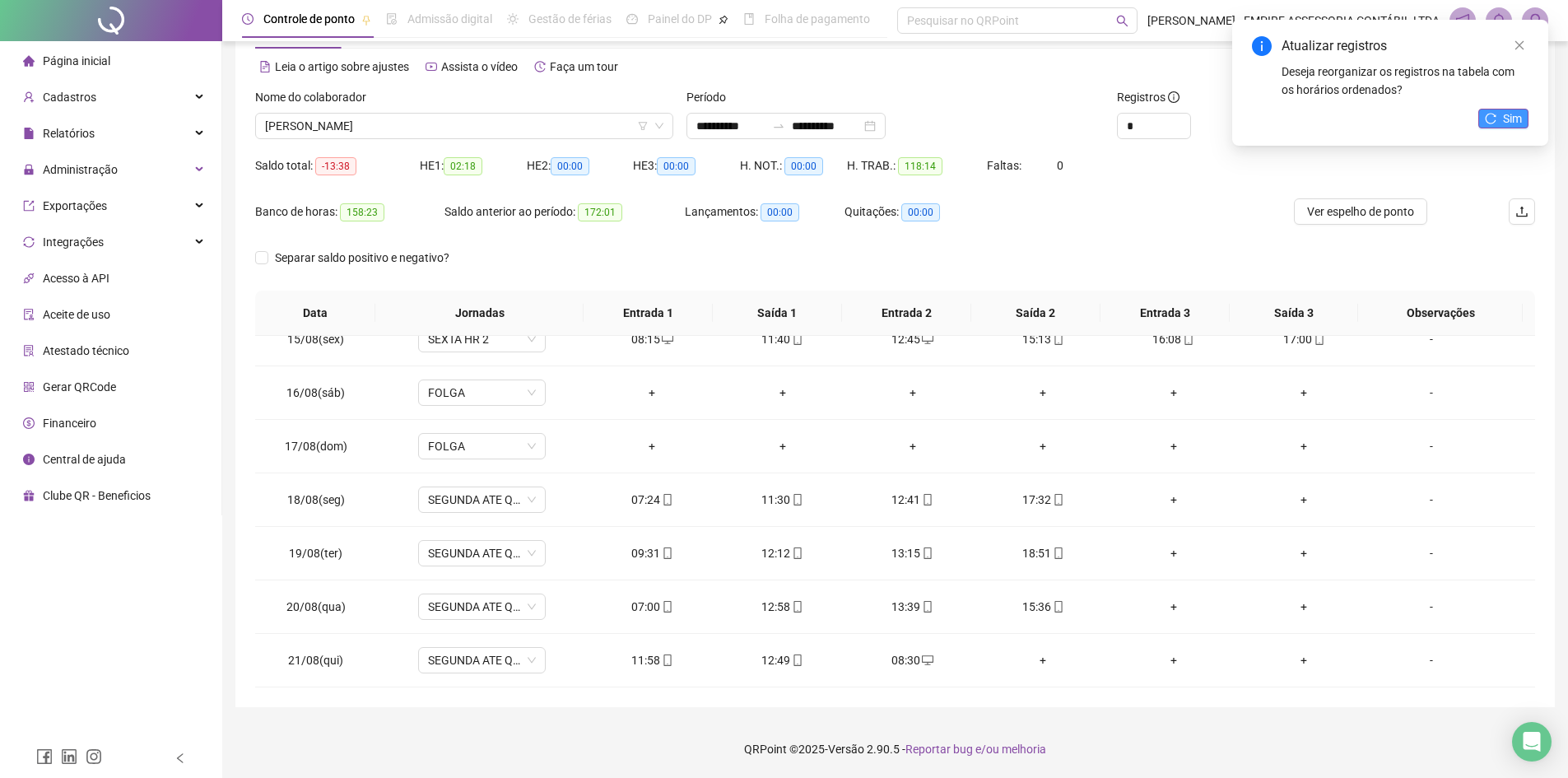
click at [1519, 115] on span "Sim" at bounding box center [1512, 118] width 19 height 18
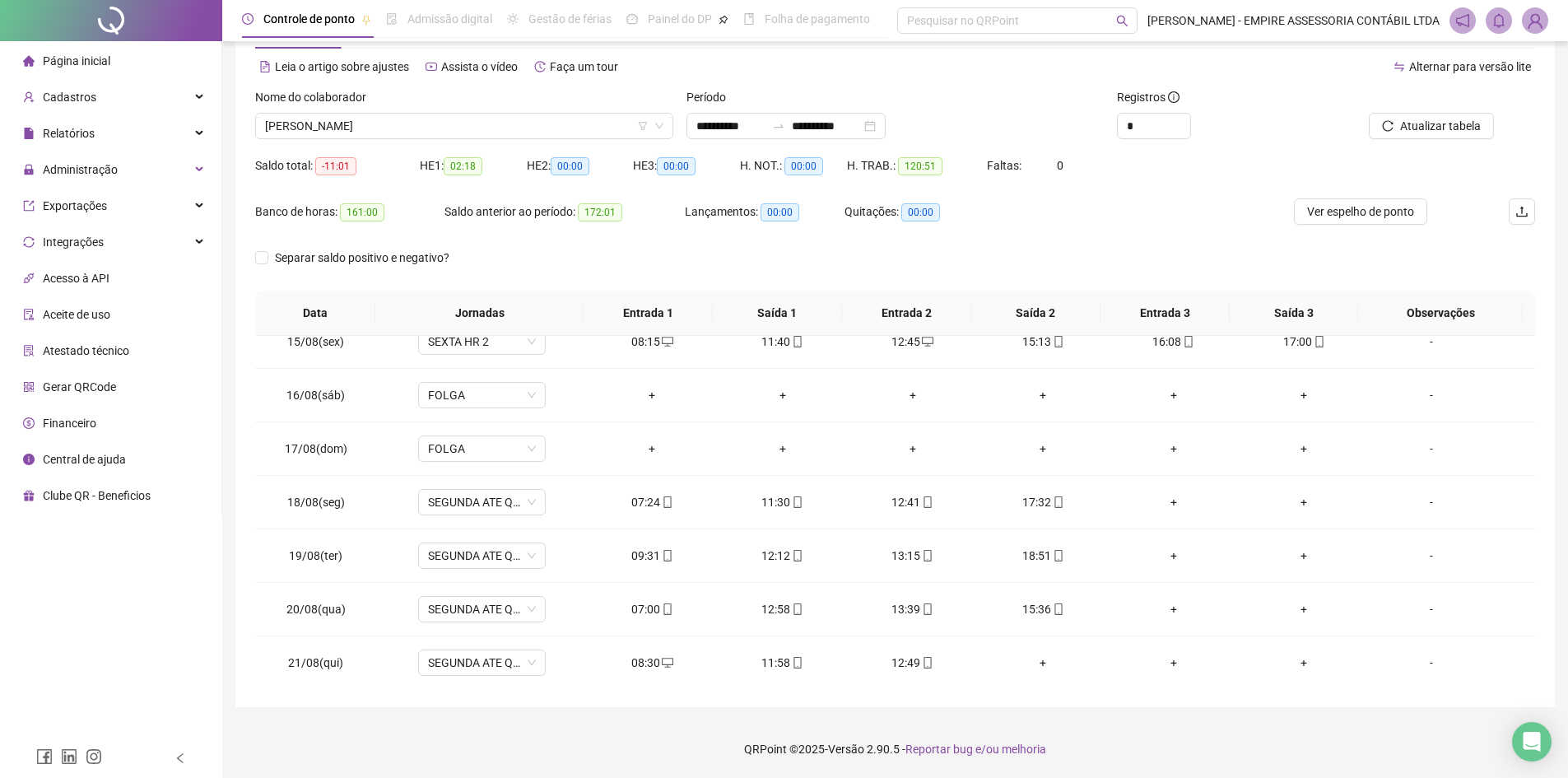
scroll to position [772, 0]
click at [429, 126] on span "[PERSON_NAME]" at bounding box center [465, 126] width 399 height 25
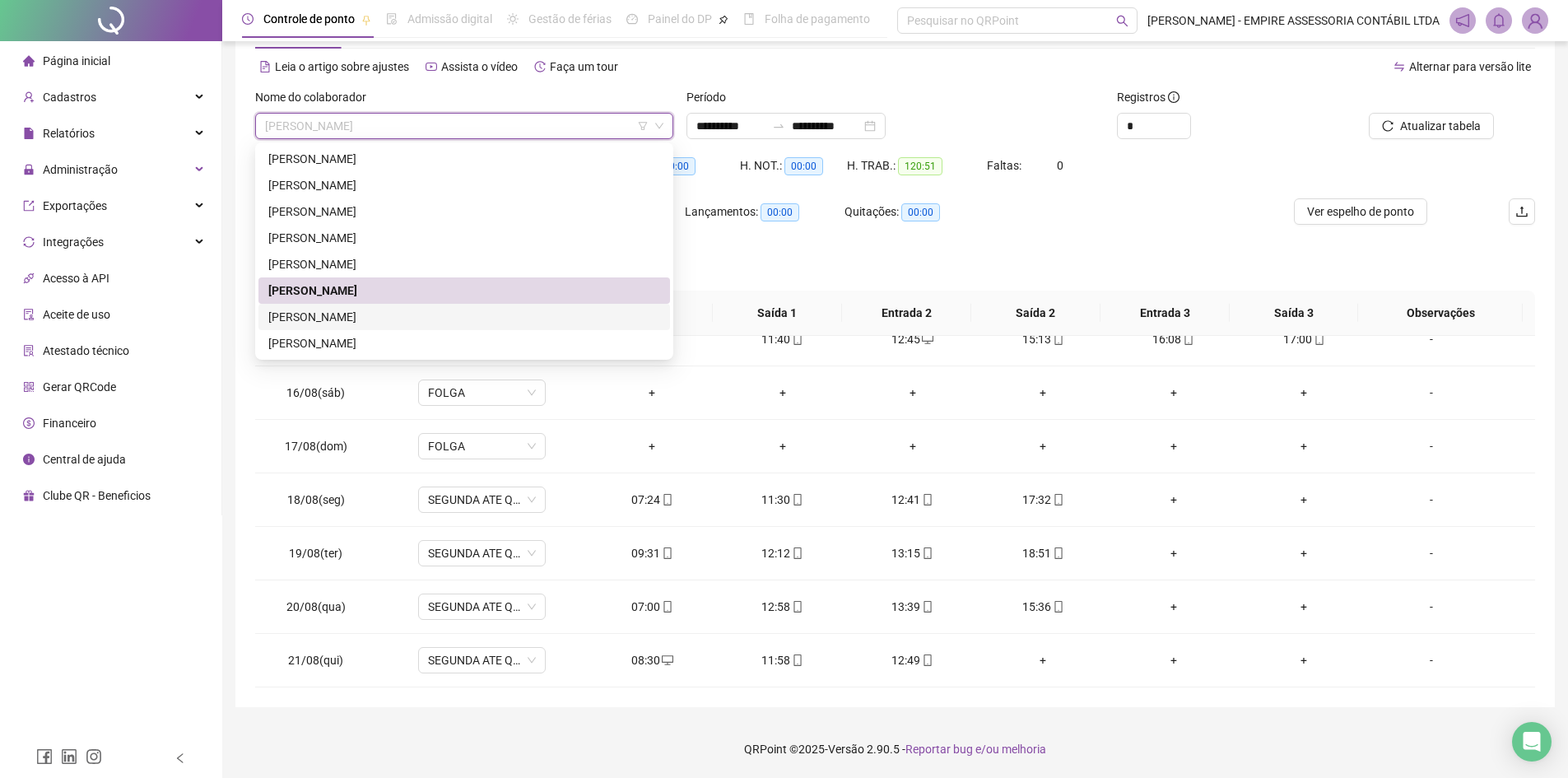
click at [381, 323] on div "[PERSON_NAME]" at bounding box center [464, 316] width 392 height 18
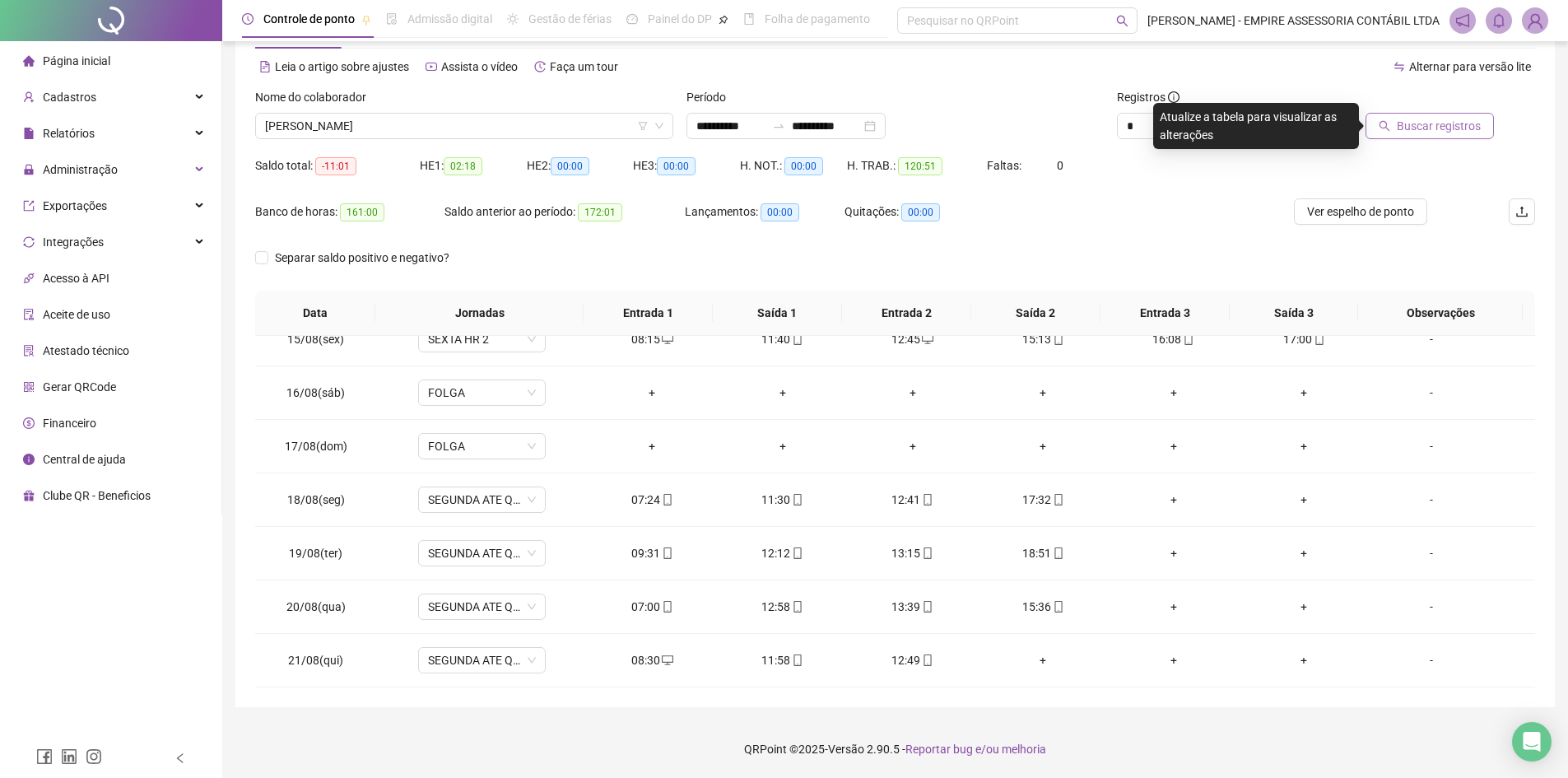
click at [1450, 120] on span "Buscar registros" at bounding box center [1438, 126] width 84 height 18
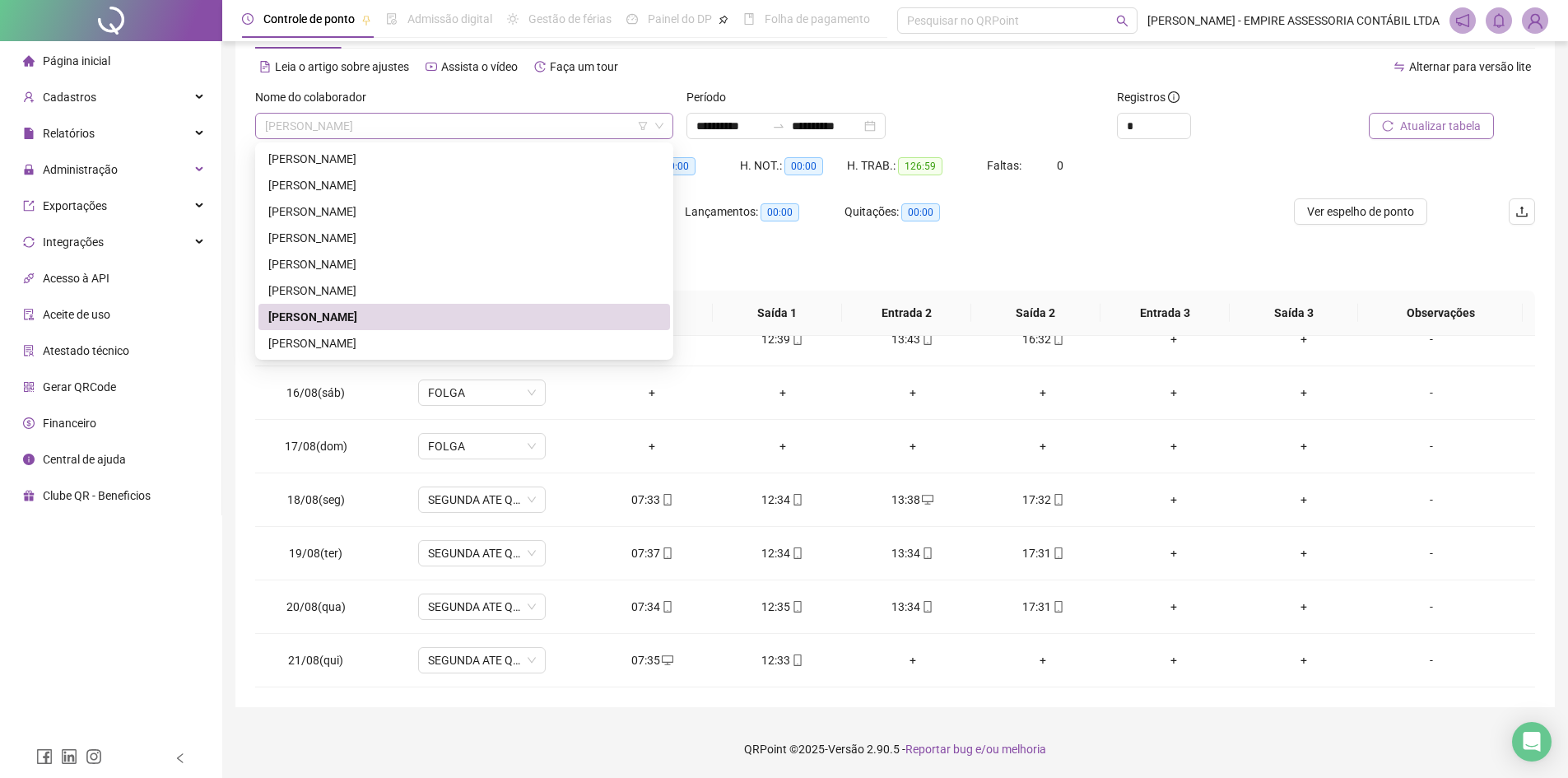
click at [489, 123] on span "[PERSON_NAME]" at bounding box center [465, 126] width 399 height 25
click at [475, 344] on div "[PERSON_NAME]" at bounding box center [464, 343] width 392 height 18
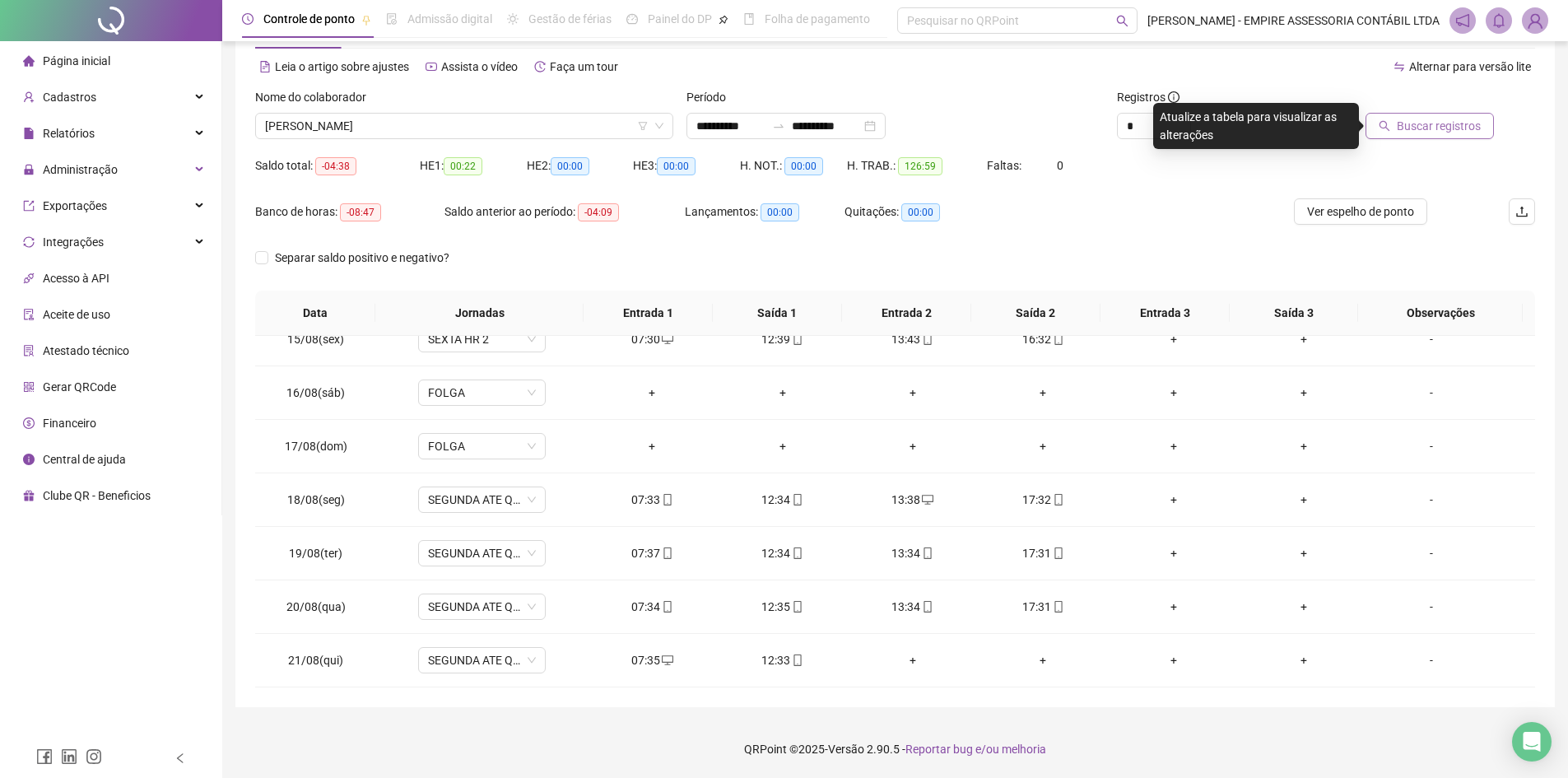
click at [1443, 131] on span "Buscar registros" at bounding box center [1438, 126] width 84 height 18
